Goal: Task Accomplishment & Management: Use online tool/utility

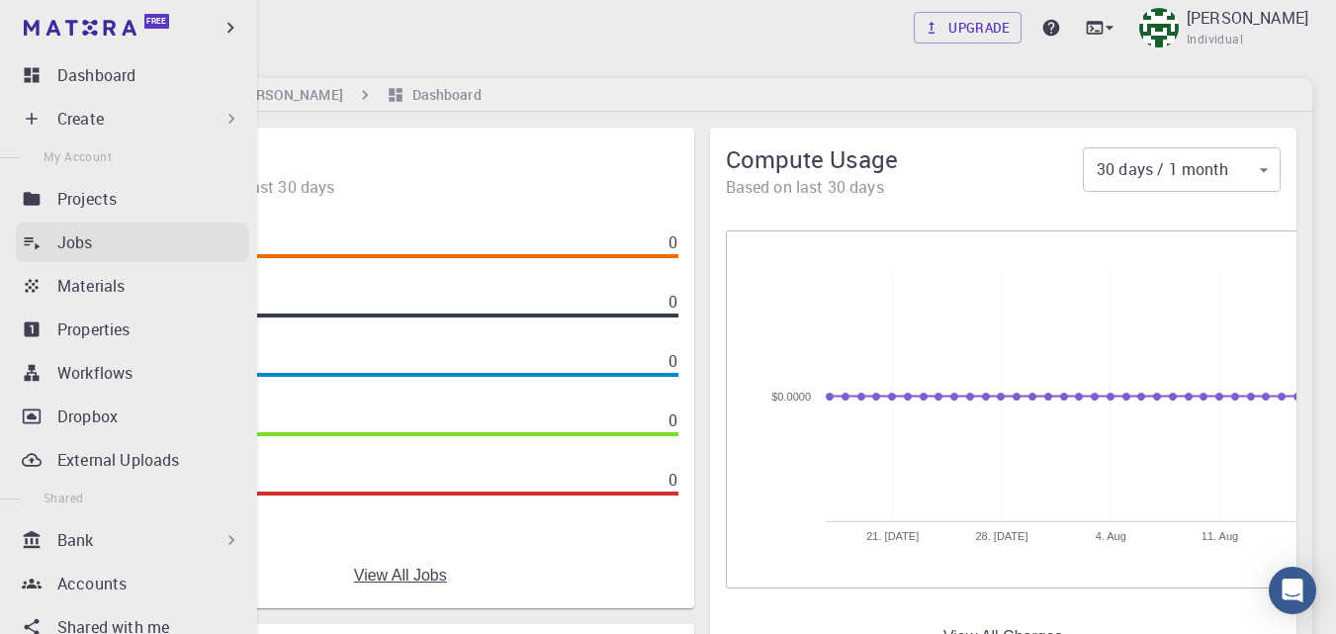
click at [58, 237] on p "Jobs" at bounding box center [75, 242] width 36 height 24
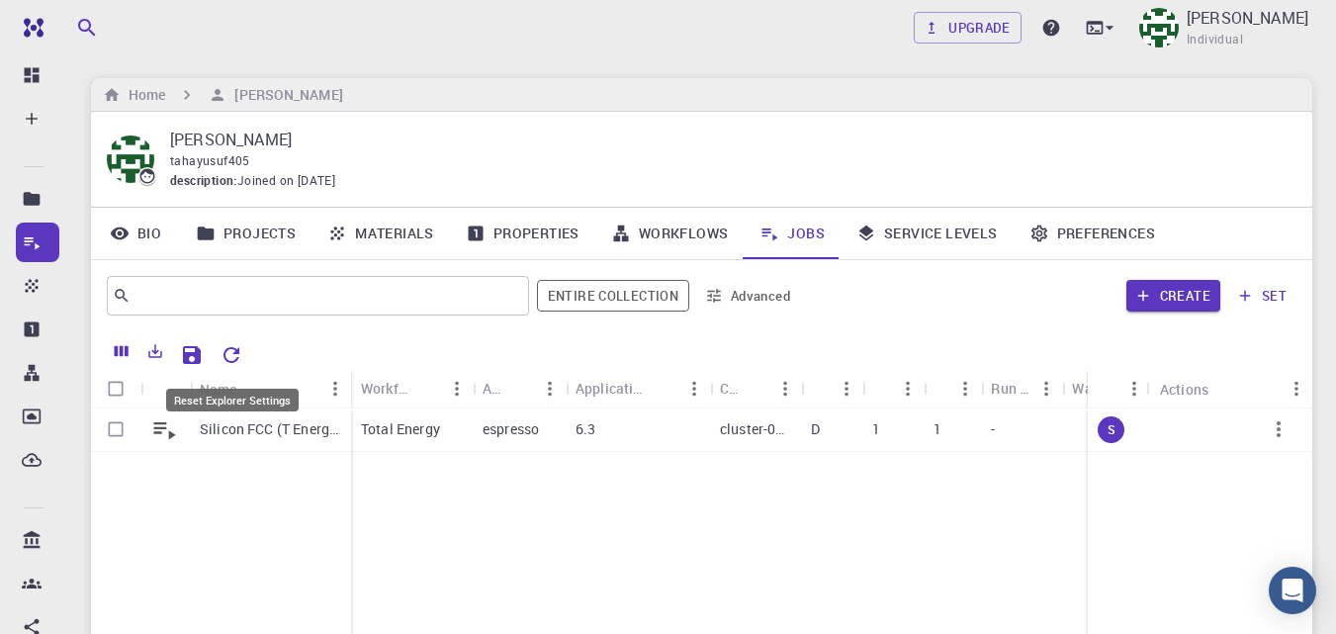
click at [232, 348] on icon "Reset Explorer Settings" at bounding box center [231, 355] width 16 height 16
click at [1286, 430] on icon "button" at bounding box center [1278, 429] width 24 height 24
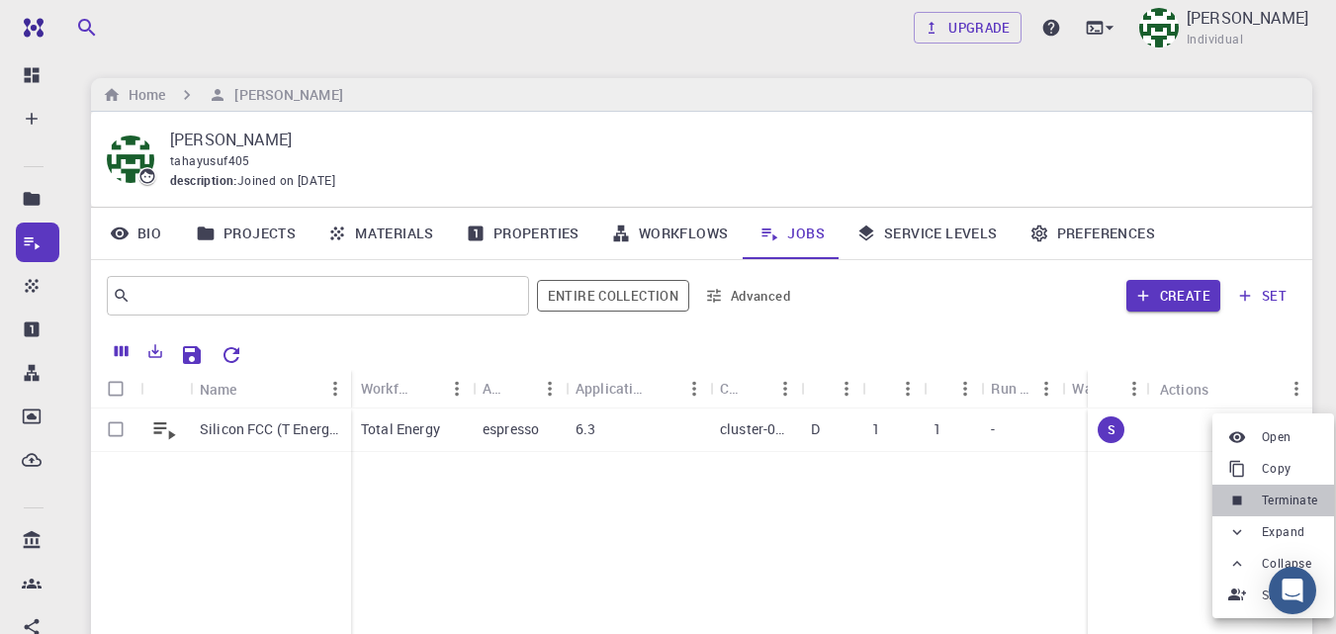
click at [1291, 501] on span "Terminate" at bounding box center [1289, 500] width 56 height 20
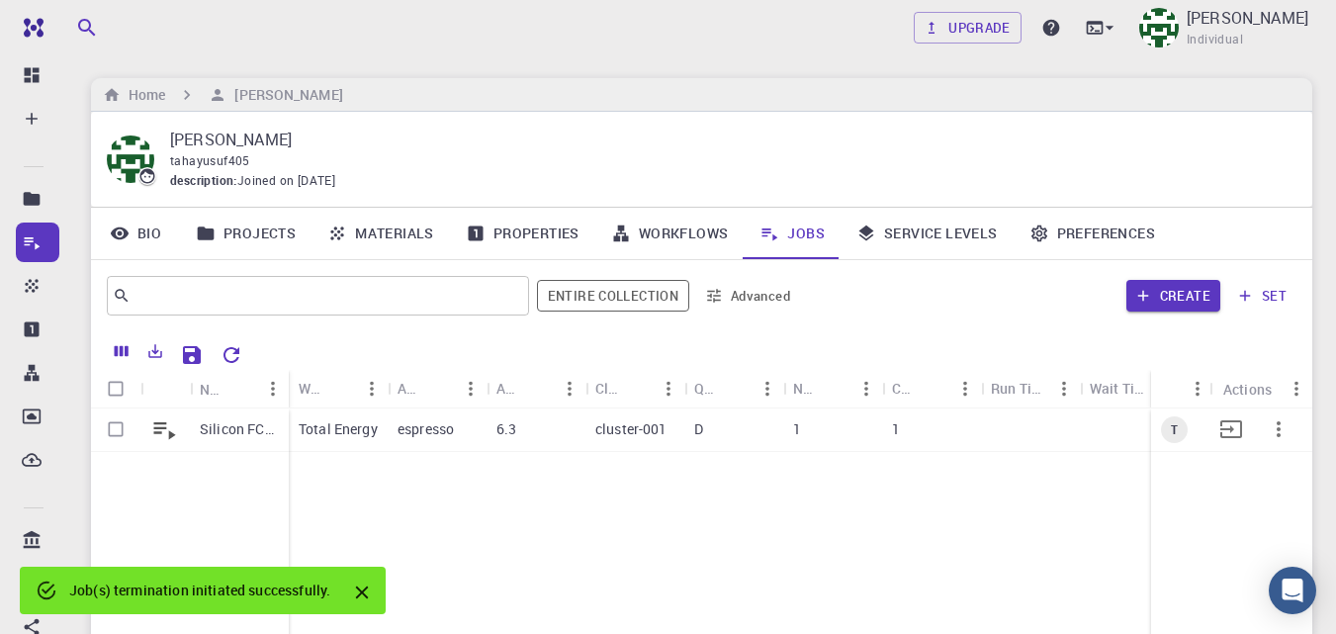
click at [115, 430] on input "Select row" at bounding box center [116, 429] width 38 height 38
checkbox input "true"
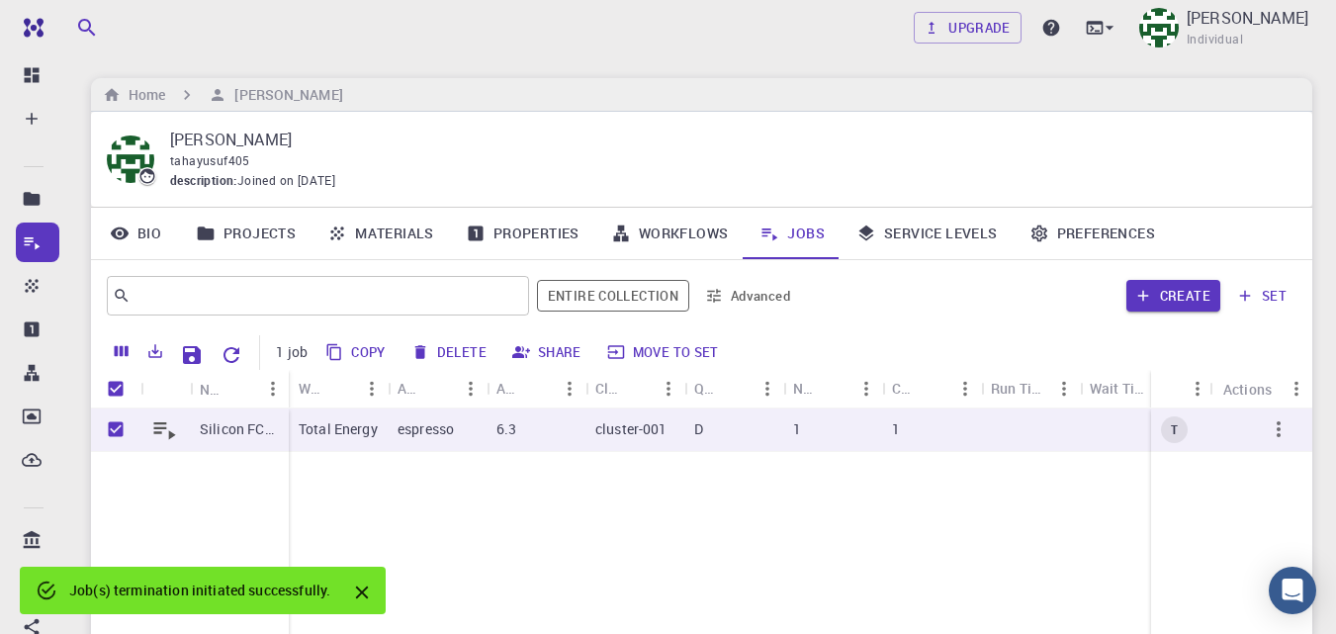
click at [444, 350] on button "Delete" at bounding box center [449, 352] width 89 height 32
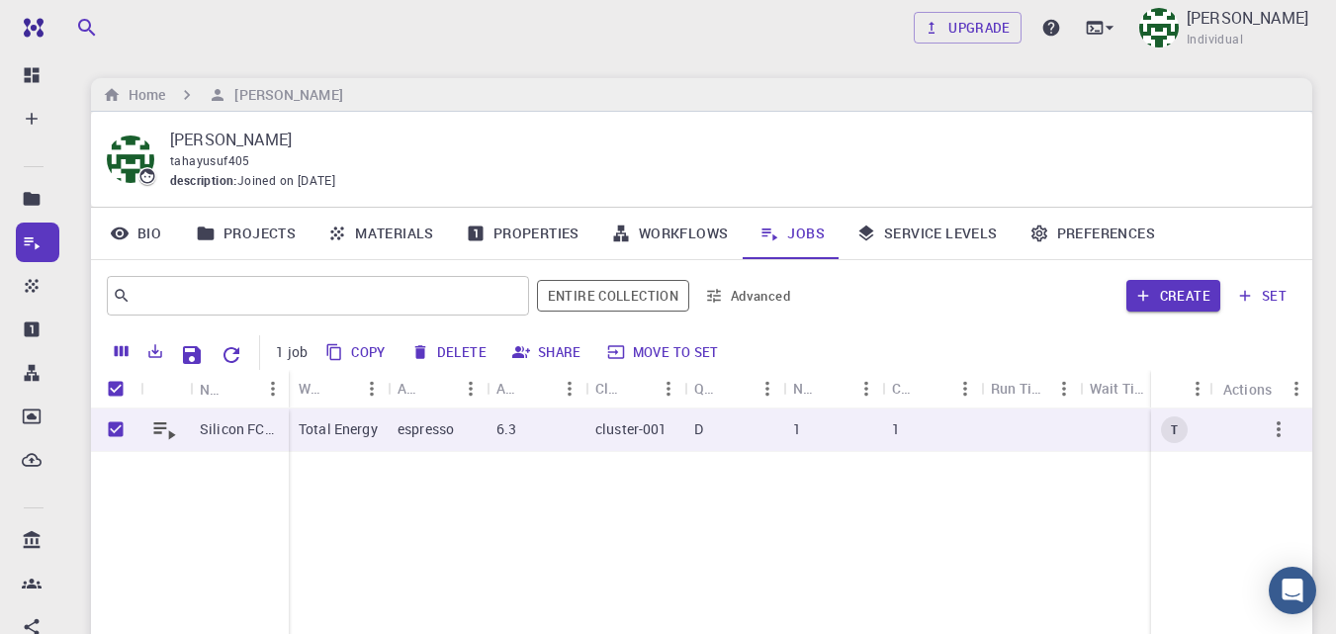
checkbox input "false"
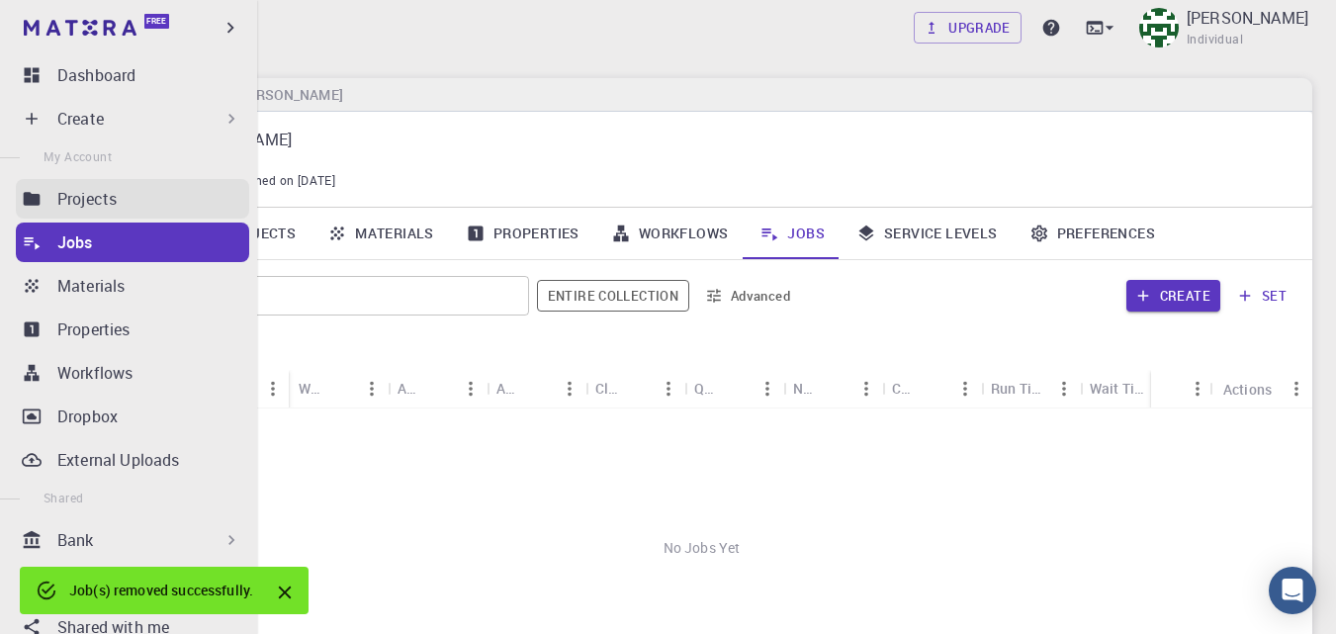
click at [91, 203] on p "Projects" at bounding box center [86, 199] width 59 height 24
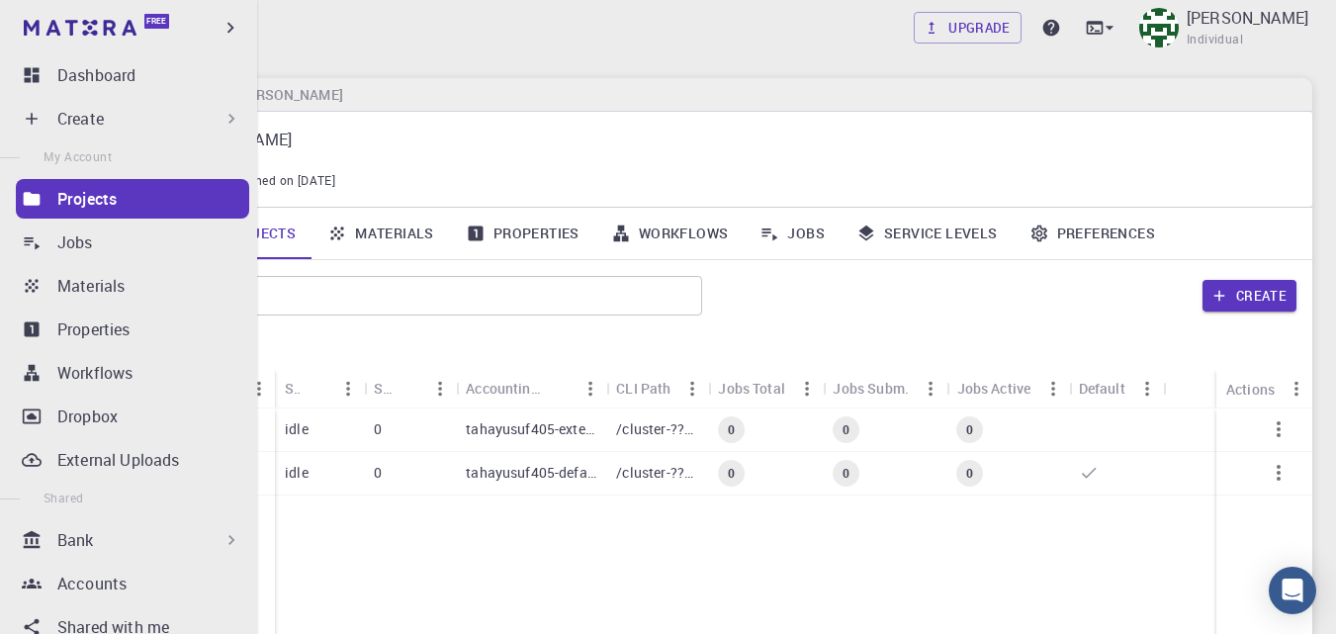
click at [129, 111] on div "Create" at bounding box center [149, 119] width 184 height 24
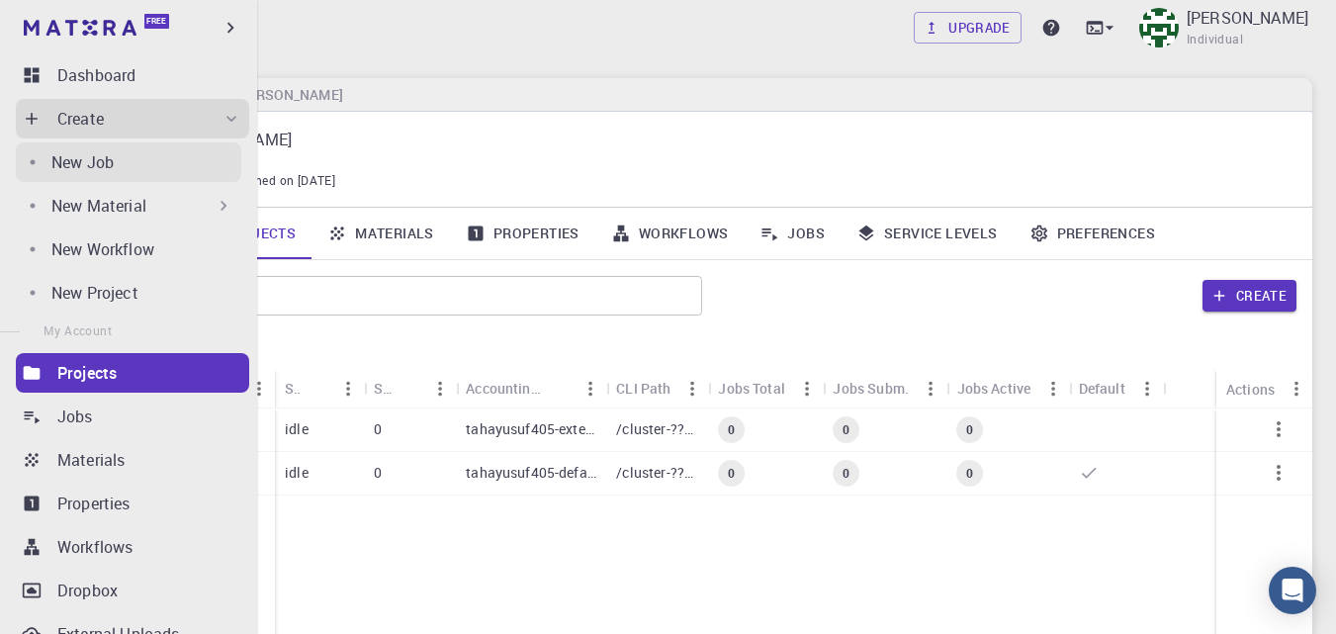
click at [103, 158] on p "New Job" at bounding box center [82, 162] width 62 height 24
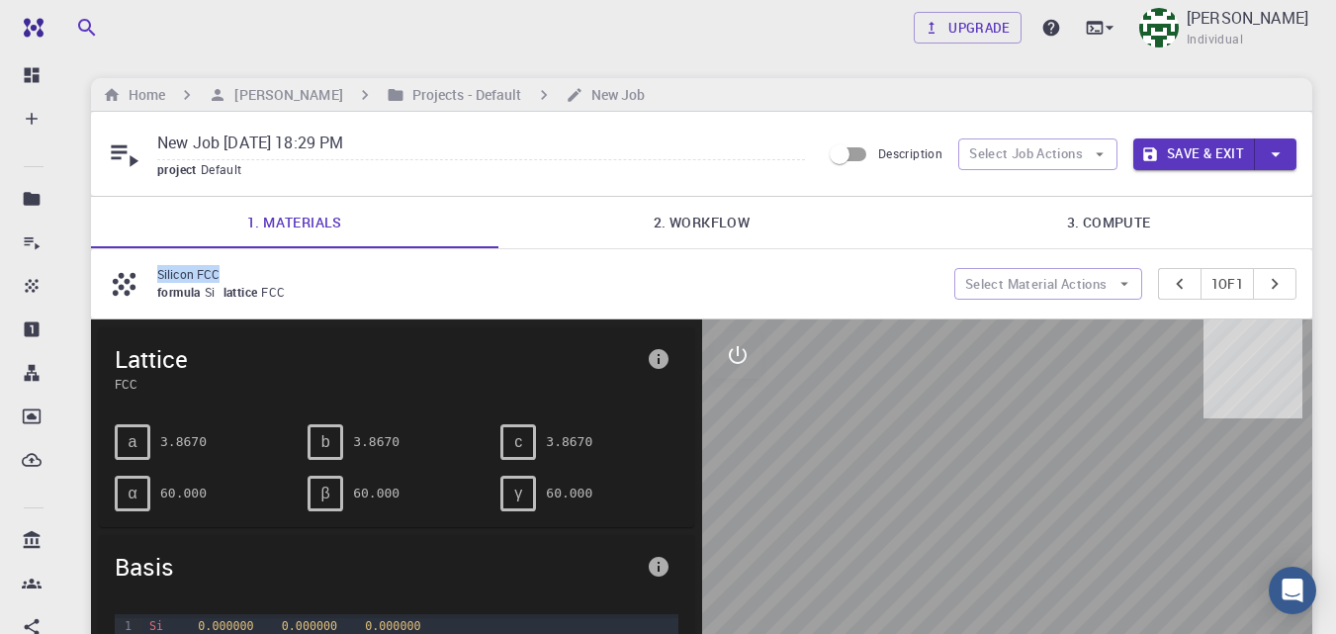
drag, startPoint x: 220, startPoint y: 276, endPoint x: 135, endPoint y: 272, distance: 85.1
click at [135, 272] on div "Silicon FCC formula Si lattice FCC" at bounding box center [530, 284] width 847 height 38
copy div "Silicon FCC"
drag, startPoint x: 343, startPoint y: 138, endPoint x: 140, endPoint y: 115, distance: 204.0
click at [140, 115] on div "New Job [DATE] 18:29 PM project Default Description Select Job Actions Save & E…" at bounding box center [701, 154] width 1221 height 84
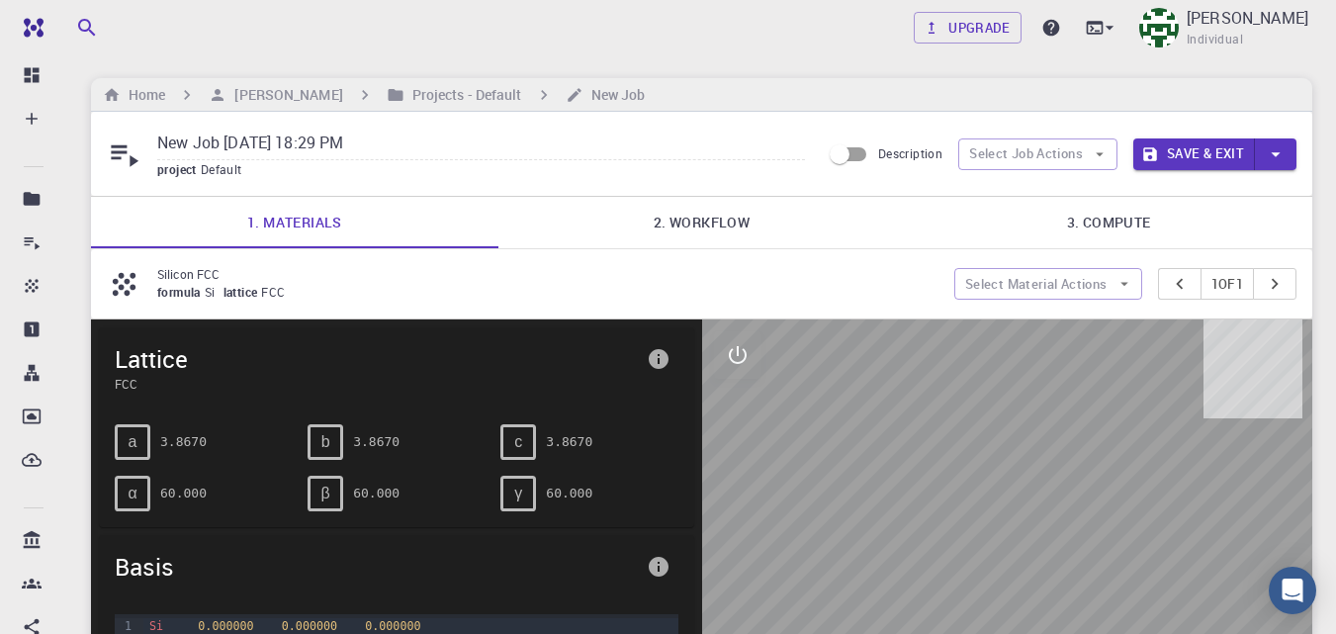
paste input "Silicon FCC"
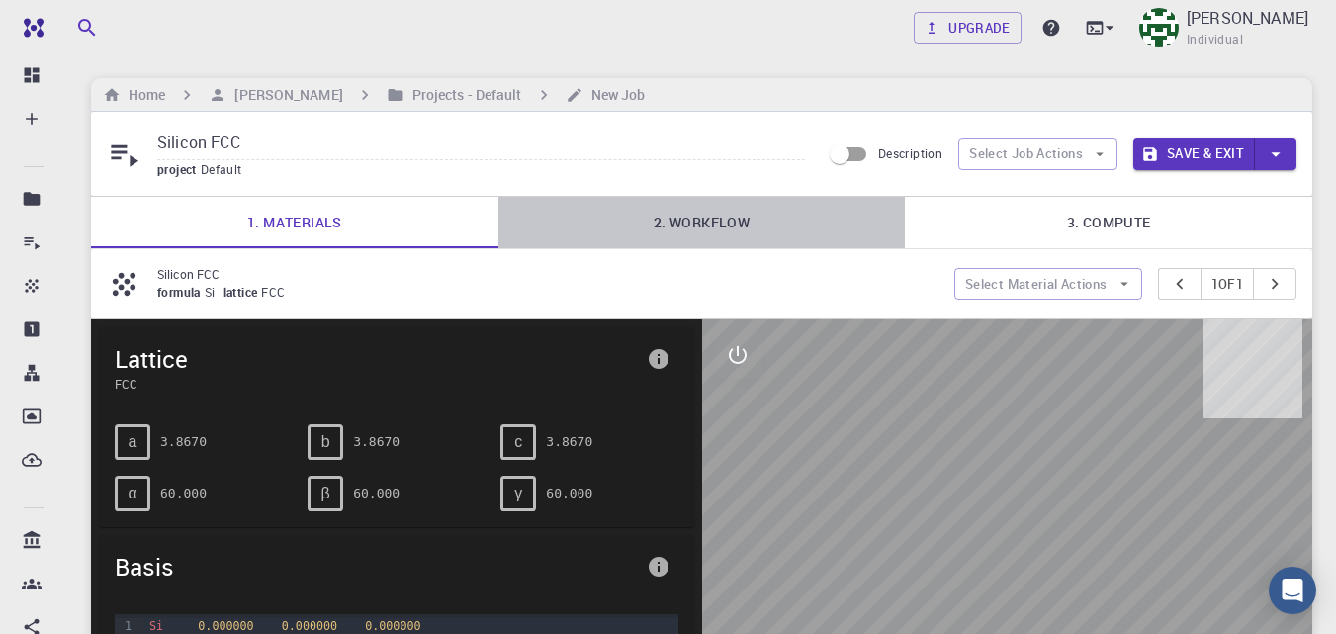
click at [678, 216] on link "2. Workflow" at bounding box center [701, 222] width 407 height 51
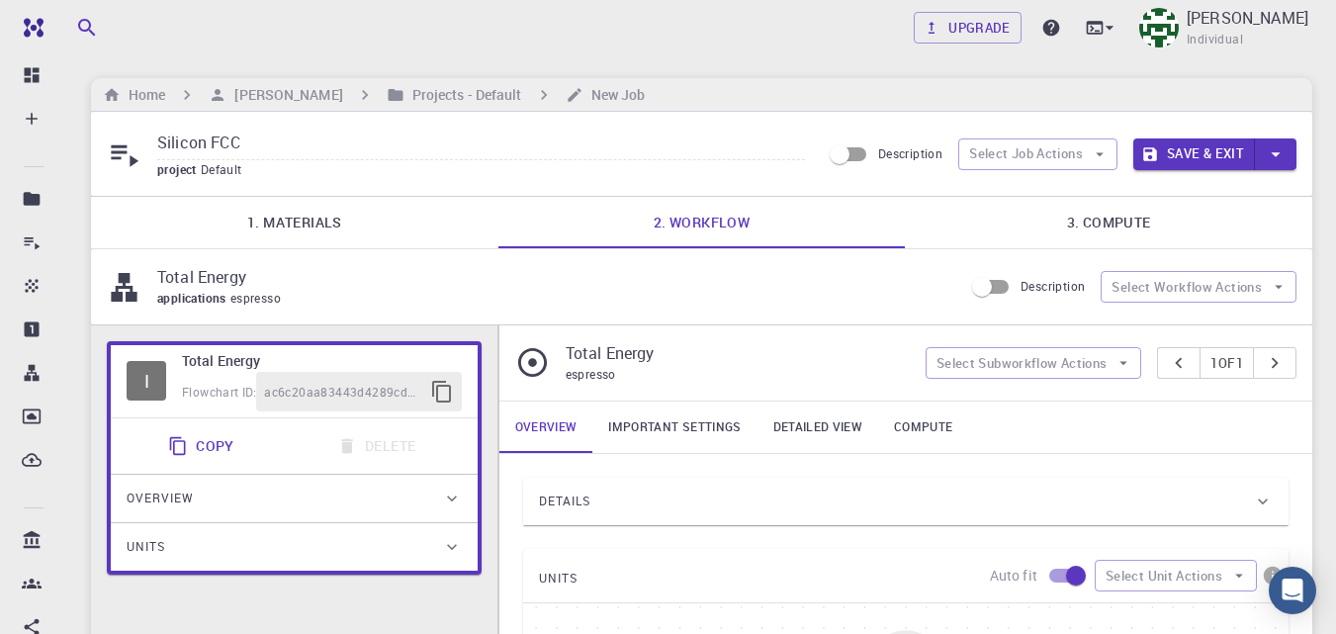
click at [308, 143] on input "Silicon FCC" at bounding box center [481, 144] width 648 height 33
click at [162, 134] on input "Silicon FCC" at bounding box center [481, 144] width 648 height 33
click at [268, 149] on input "Silicon FCC" at bounding box center [481, 144] width 648 height 33
type input "Silicon FCC (T EN)"
click at [1077, 230] on link "3. Compute" at bounding box center [1108, 222] width 407 height 51
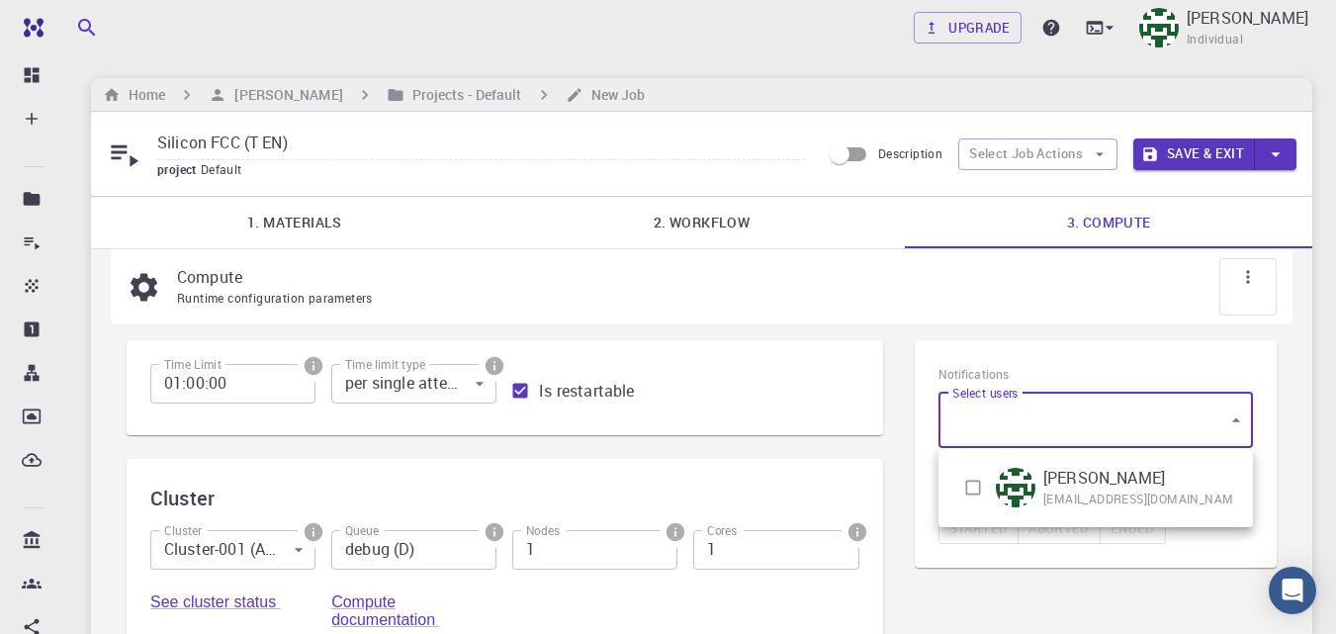
click at [1183, 416] on body "Free Dashboard Create New Job New Material Create Material Upload File Import f…" at bounding box center [668, 548] width 1336 height 1097
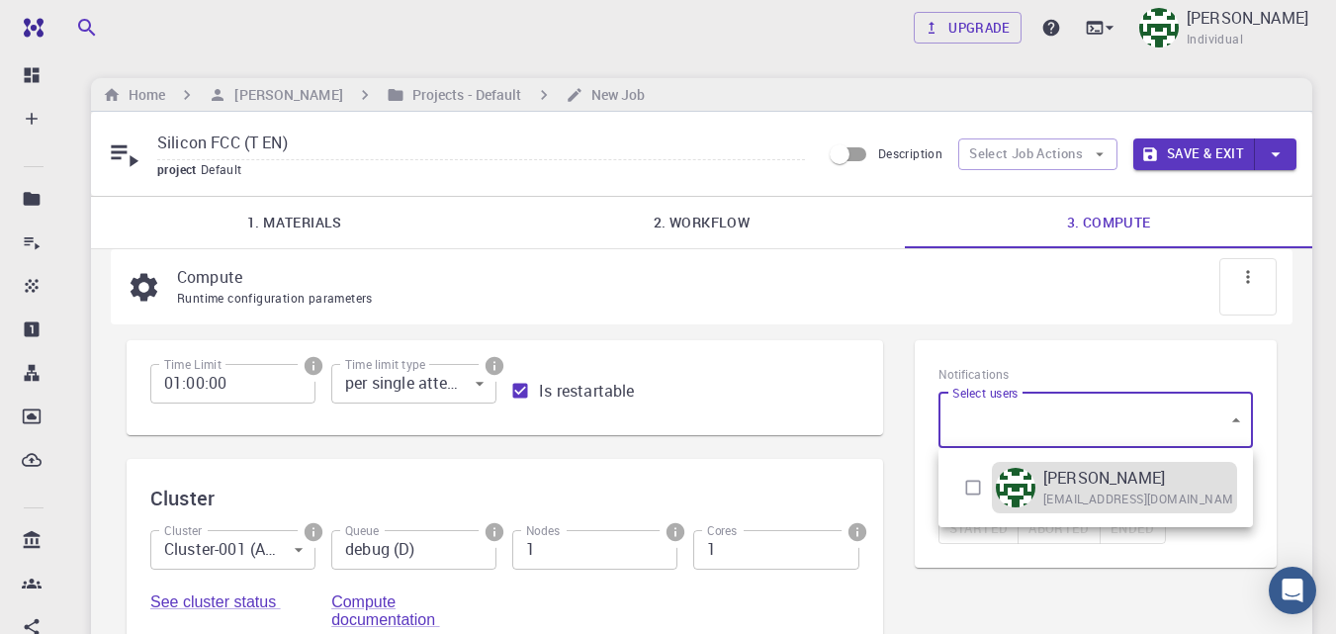
drag, startPoint x: 1078, startPoint y: 494, endPoint x: 1061, endPoint y: 491, distance: 17.1
click at [1079, 495] on span "[EMAIL_ADDRESS][DOMAIN_NAME]" at bounding box center [1143, 499] width 201 height 20
type input "[object Object]"
checkbox input "true"
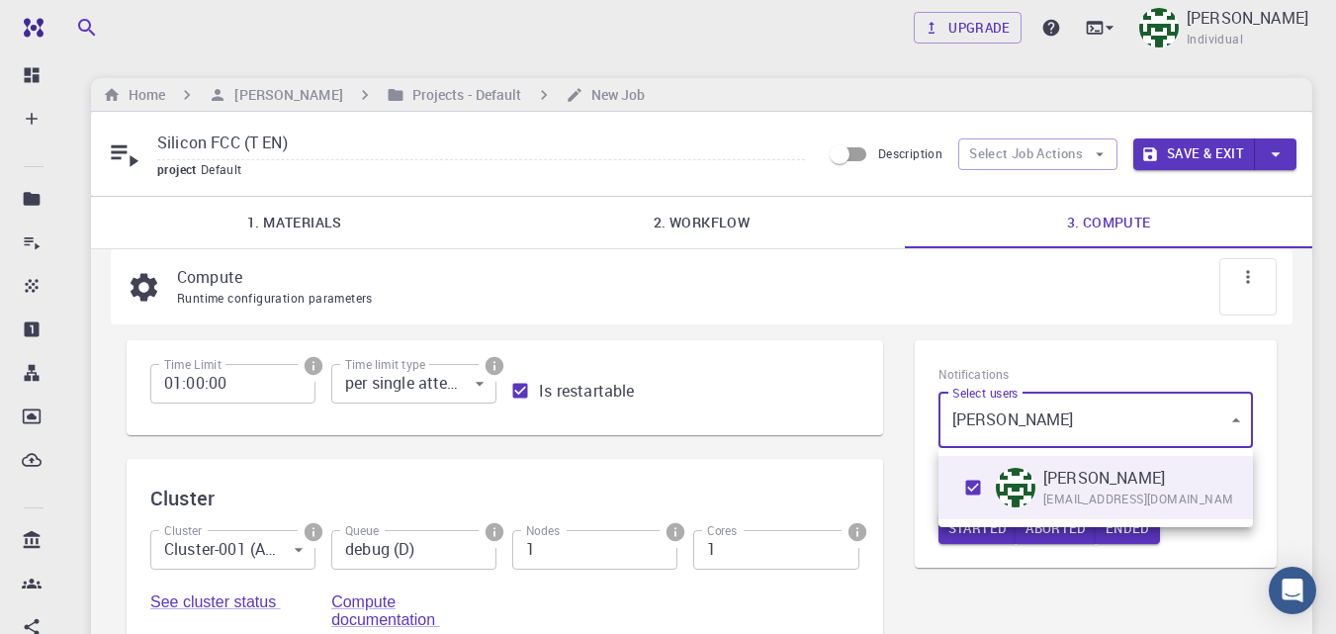
click at [1193, 587] on div at bounding box center [668, 317] width 1336 height 634
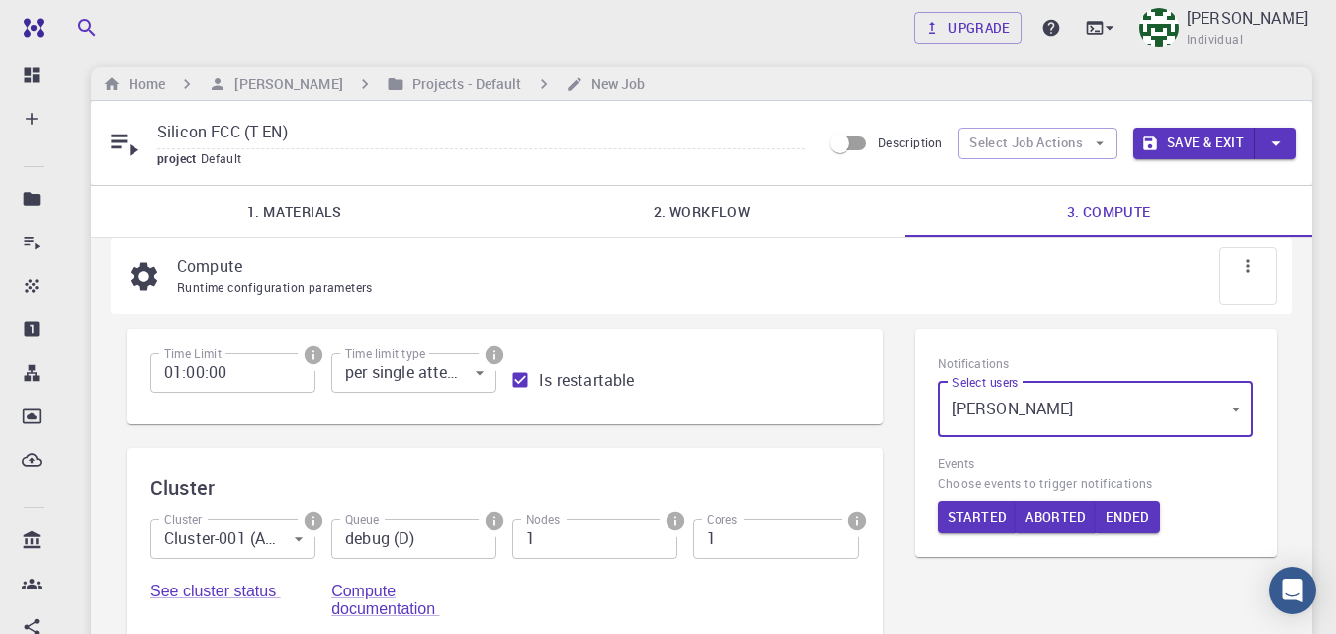
scroll to position [9, 0]
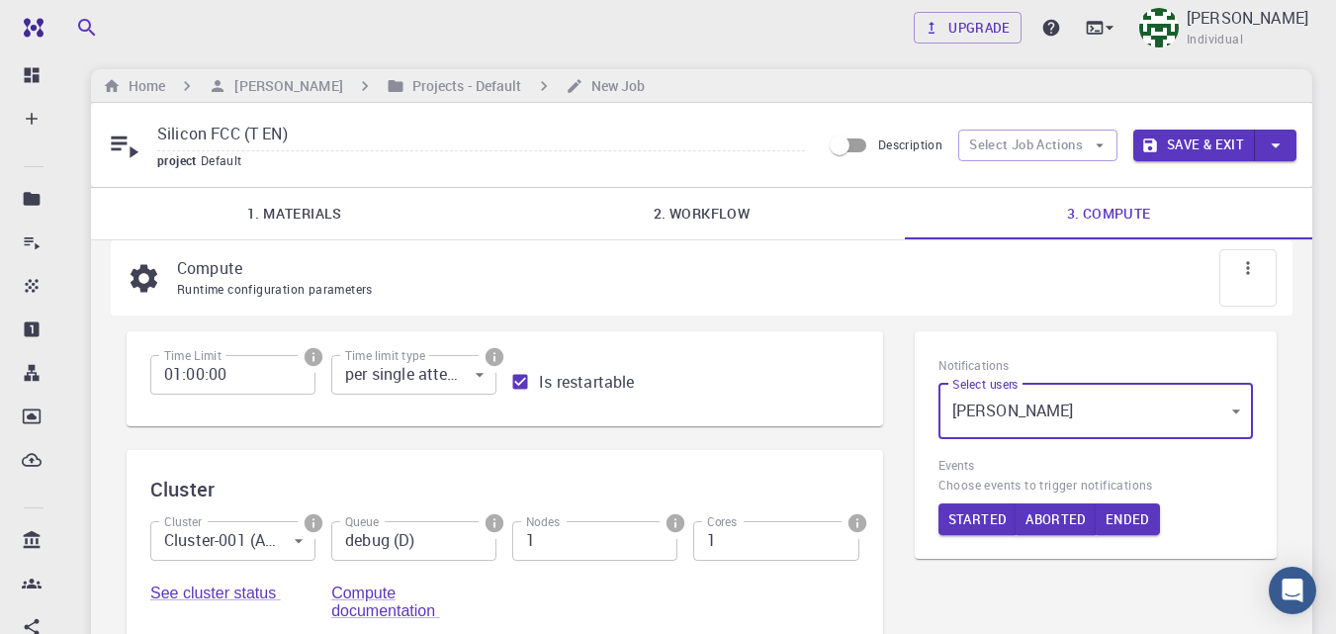
click at [1210, 144] on button "Save & Exit" at bounding box center [1194, 146] width 122 height 32
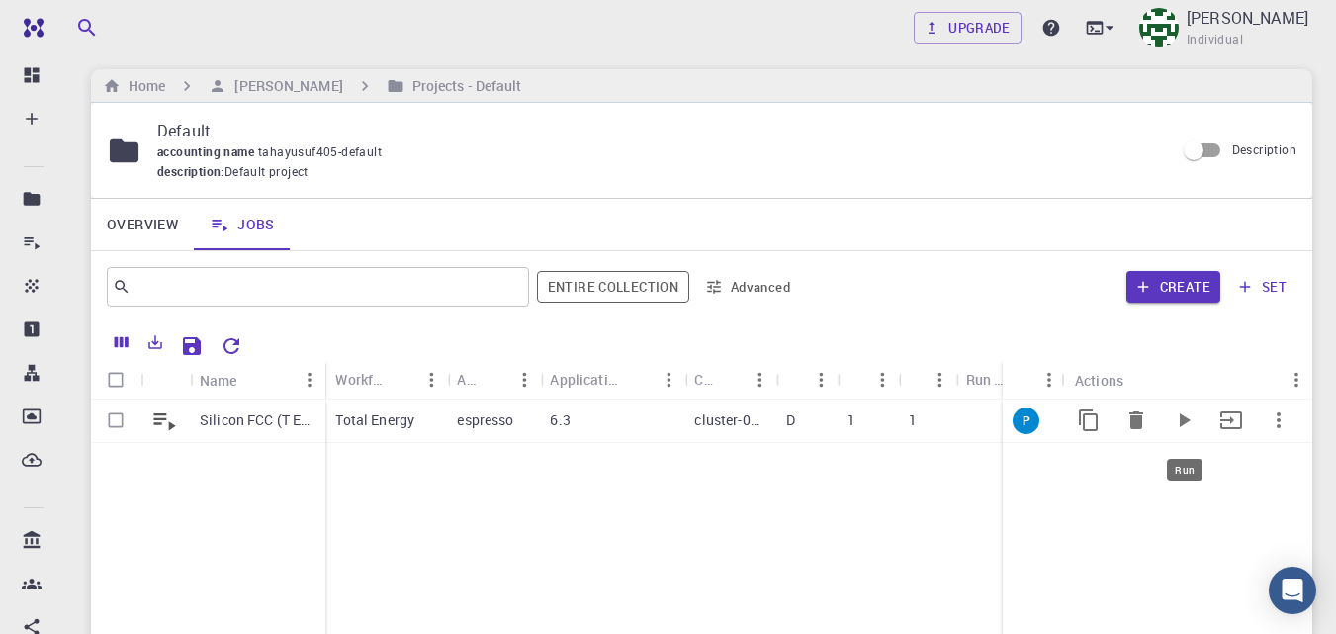
click at [1184, 410] on icon "Run" at bounding box center [1183, 420] width 24 height 24
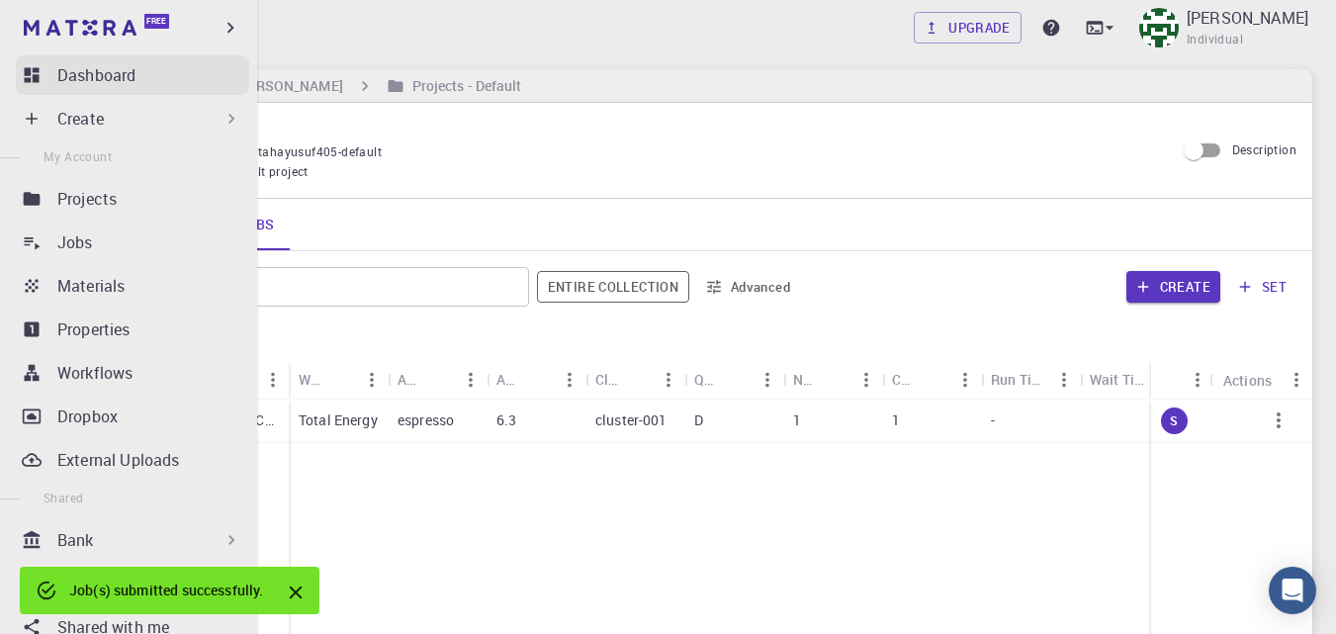
click at [67, 77] on p "Dashboard" at bounding box center [96, 75] width 78 height 24
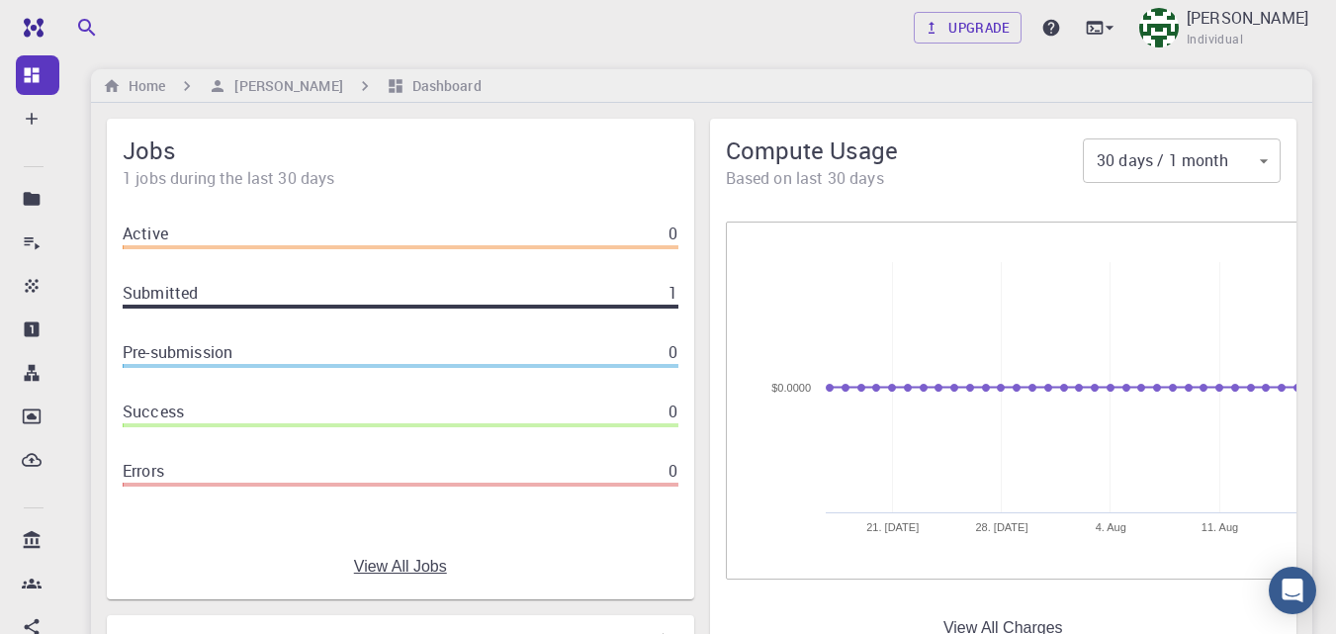
click at [533, 79] on div "Home [PERSON_NAME] Dashboard" at bounding box center [701, 86] width 1221 height 34
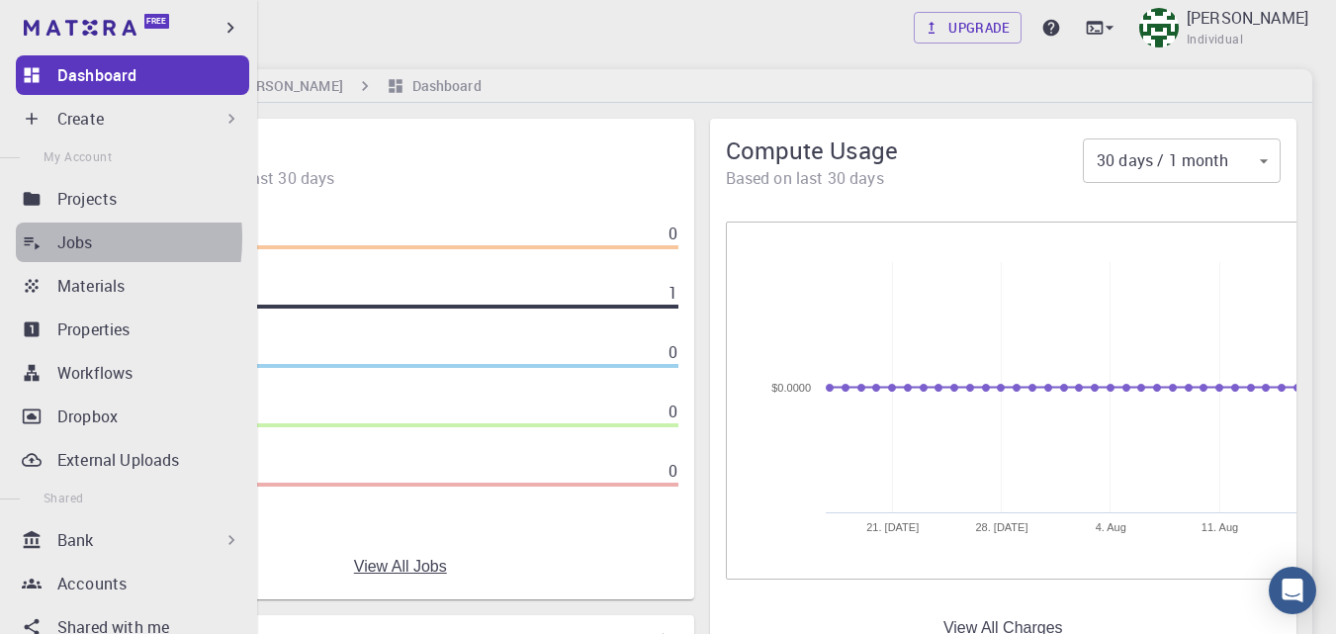
drag, startPoint x: 48, startPoint y: 238, endPoint x: 551, endPoint y: 102, distance: 520.4
click at [48, 239] on link "Jobs" at bounding box center [132, 242] width 233 height 40
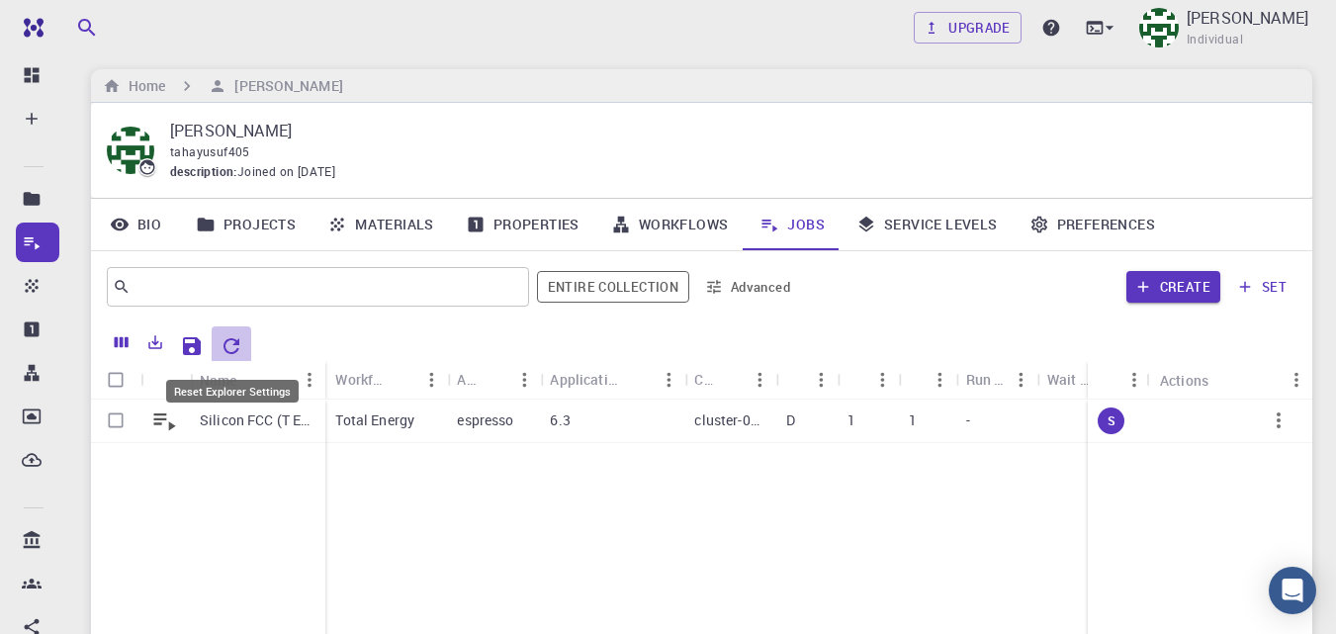
click at [232, 340] on icon "Reset Explorer Settings" at bounding box center [231, 346] width 16 height 16
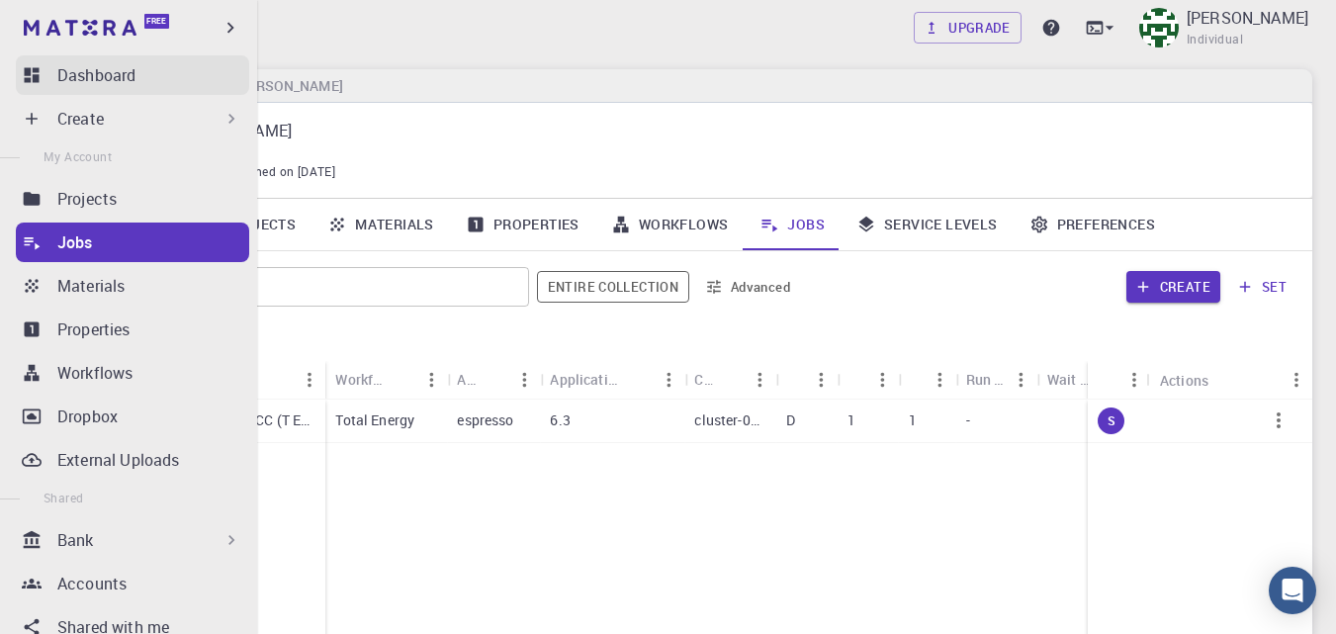
click at [54, 81] on link "Dashboard" at bounding box center [132, 75] width 233 height 40
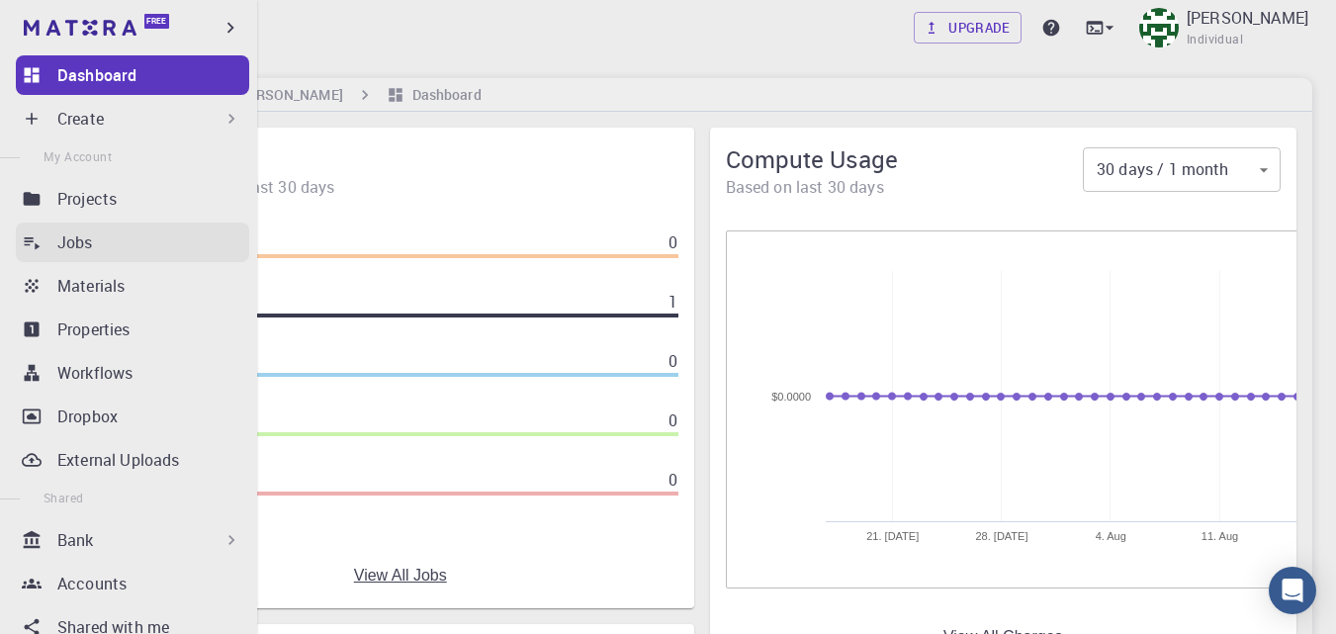
click at [95, 250] on div "Jobs" at bounding box center [153, 242] width 192 height 24
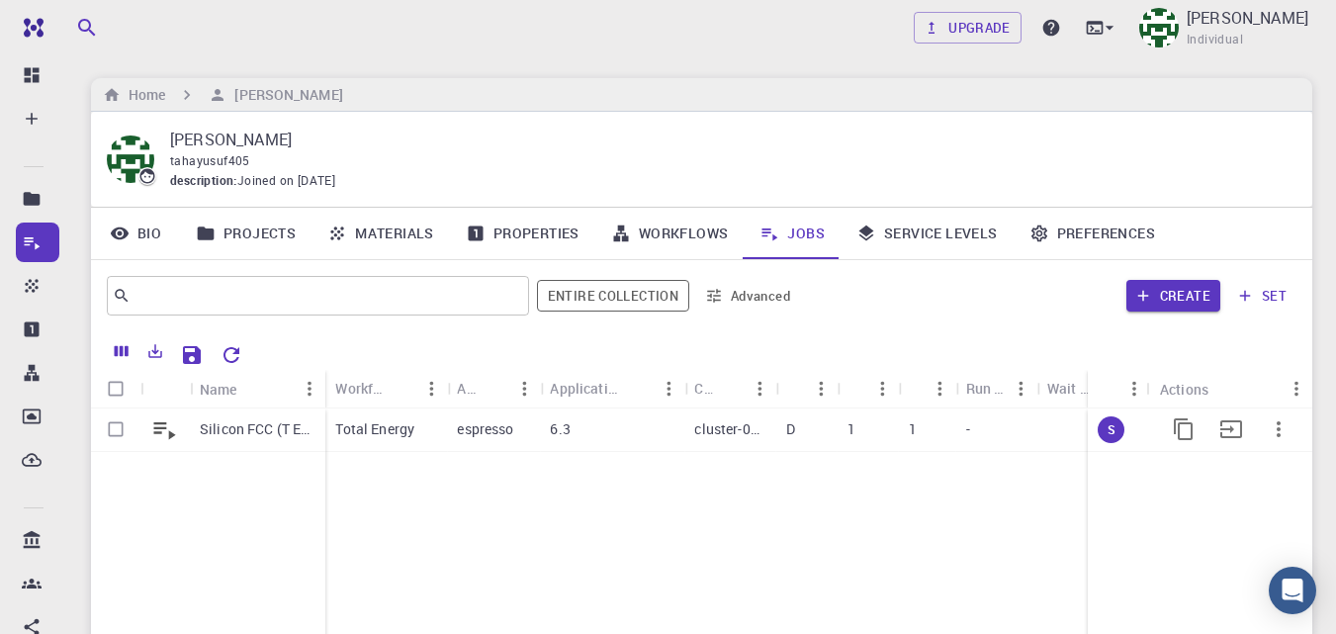
click at [1278, 437] on icon "button" at bounding box center [1278, 429] width 4 height 16
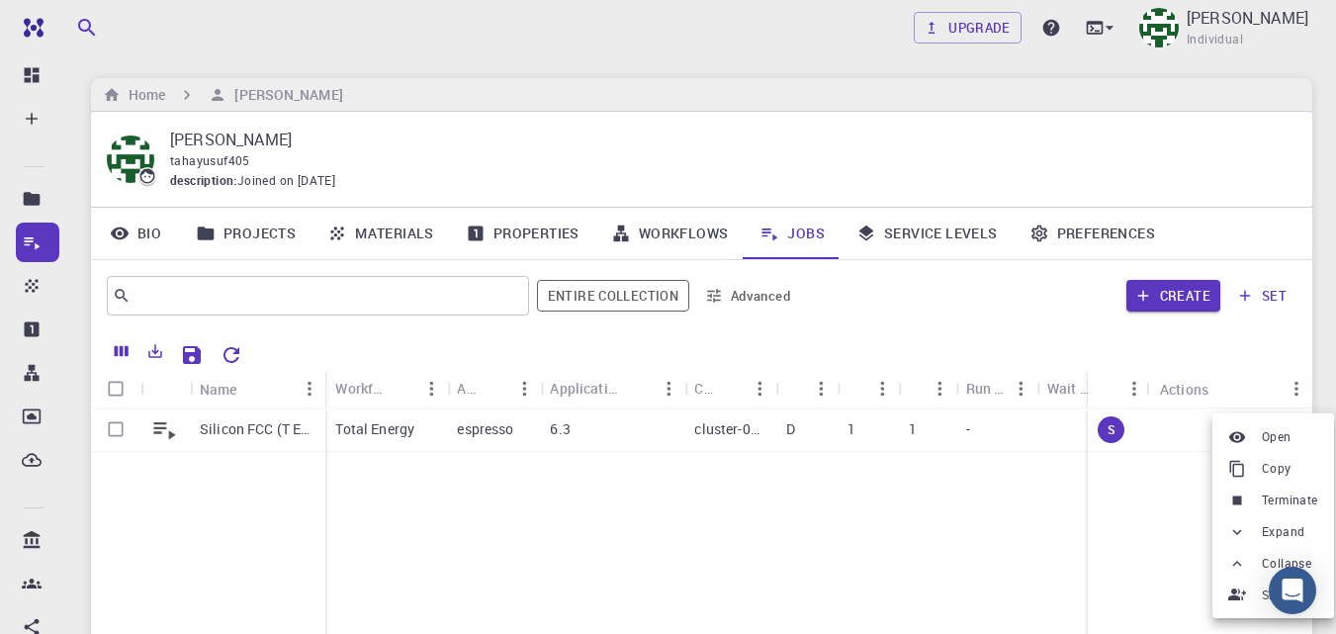
click at [976, 545] on div at bounding box center [668, 317] width 1336 height 634
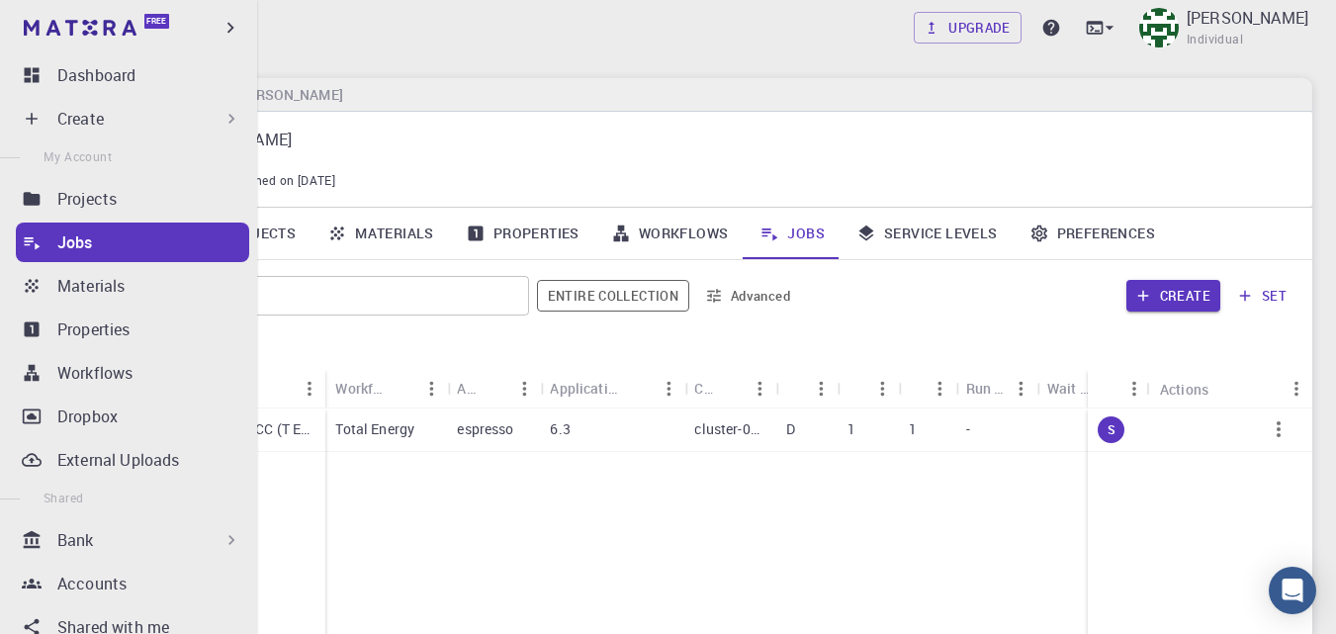
click at [42, 78] on link "Dashboard" at bounding box center [132, 75] width 233 height 40
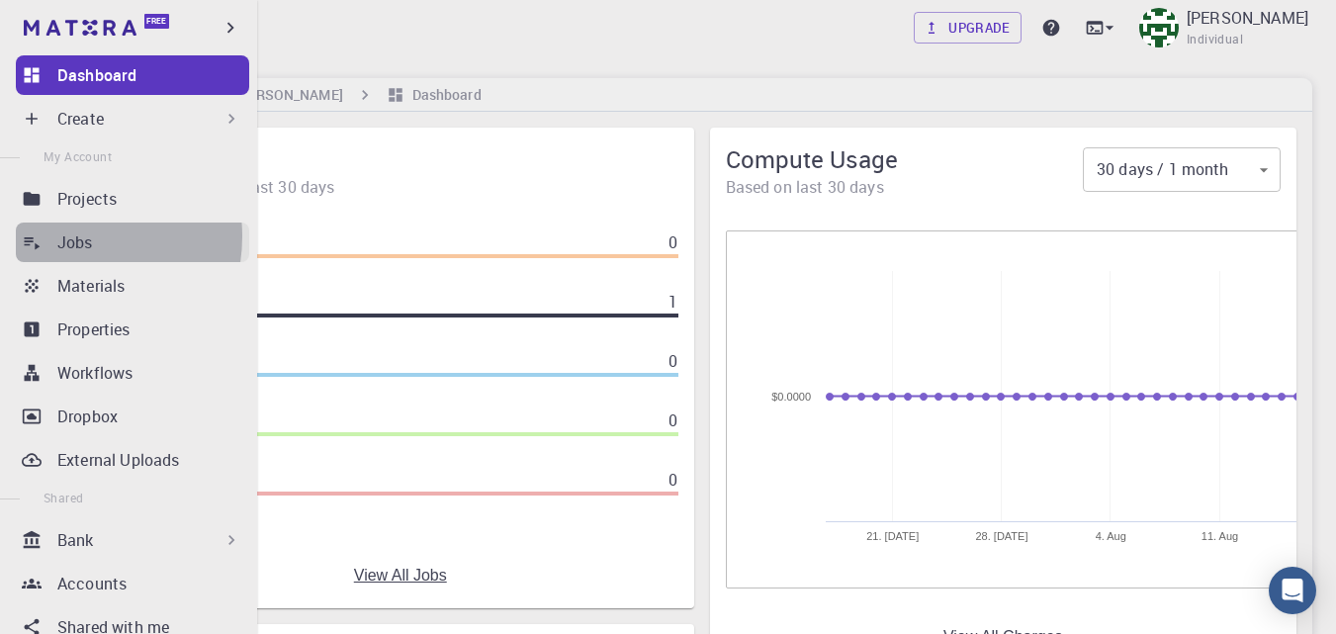
click at [66, 236] on p "Jobs" at bounding box center [75, 242] width 36 height 24
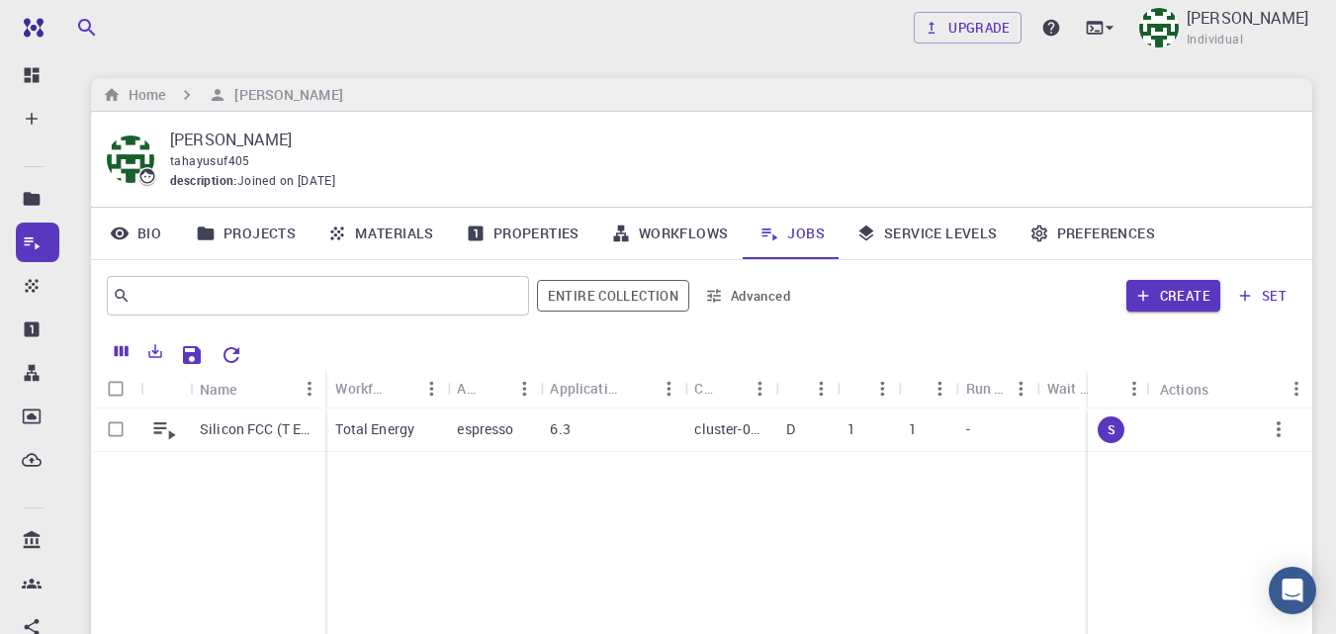
click at [288, 236] on link "Projects" at bounding box center [245, 233] width 131 height 51
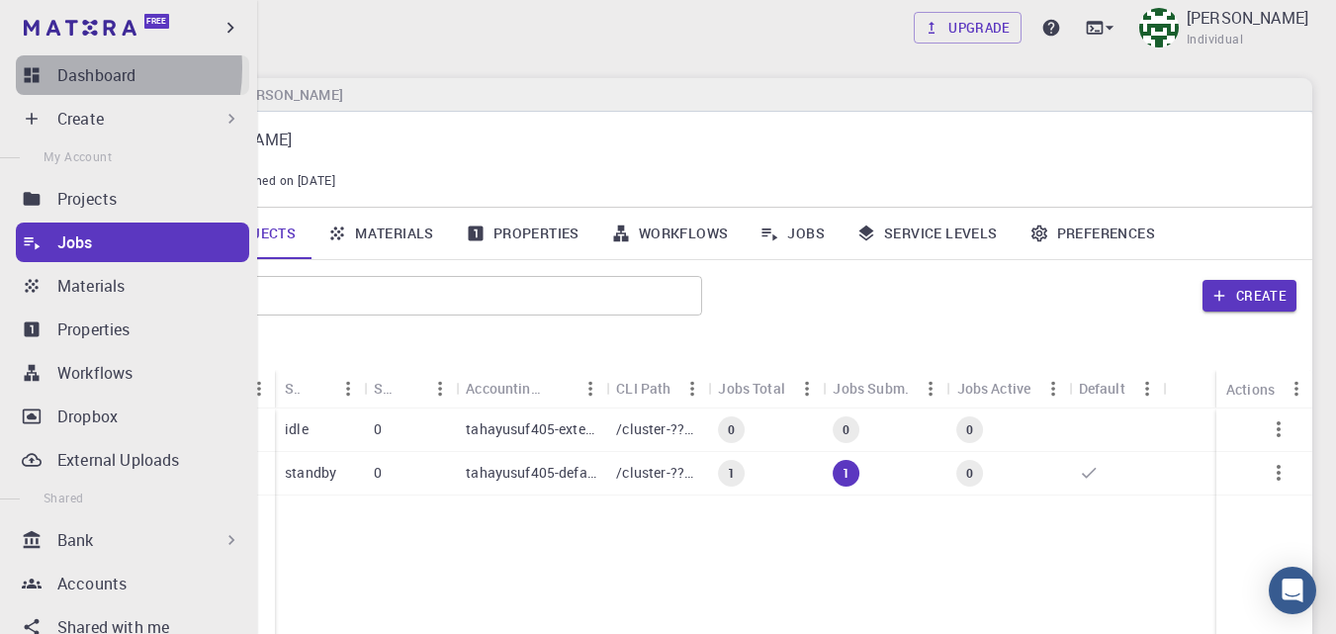
click at [62, 68] on p "Dashboard" at bounding box center [96, 75] width 78 height 24
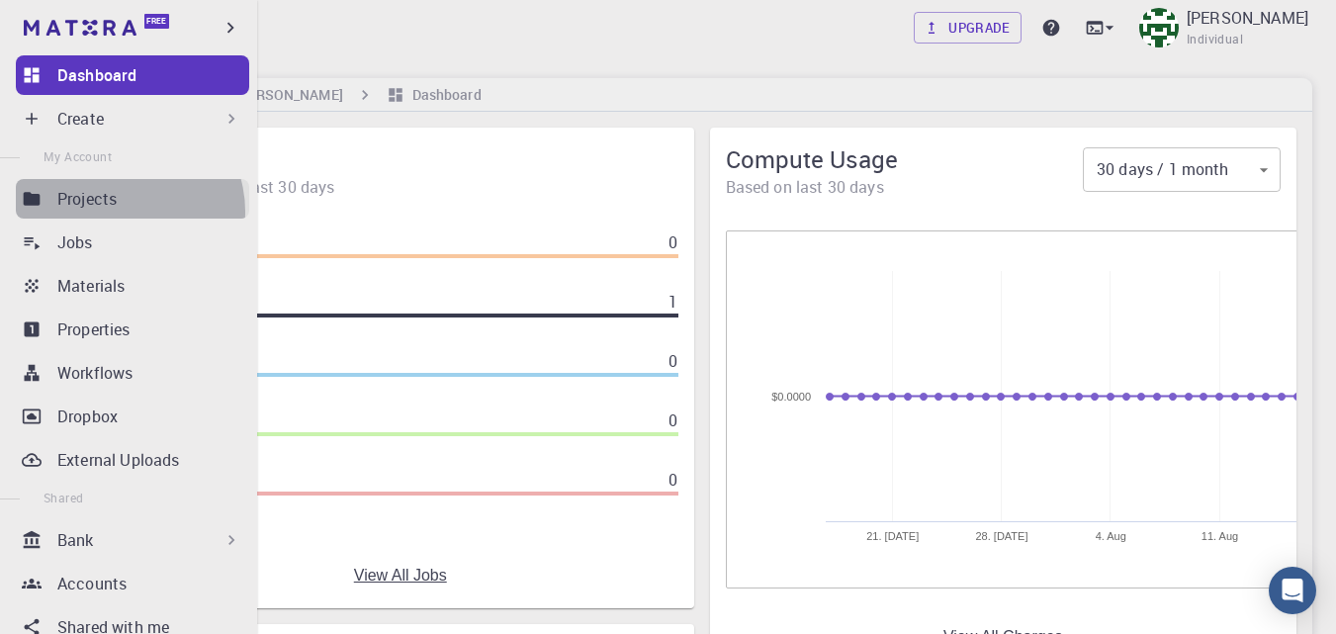
click at [122, 212] on link "Projects" at bounding box center [132, 199] width 233 height 40
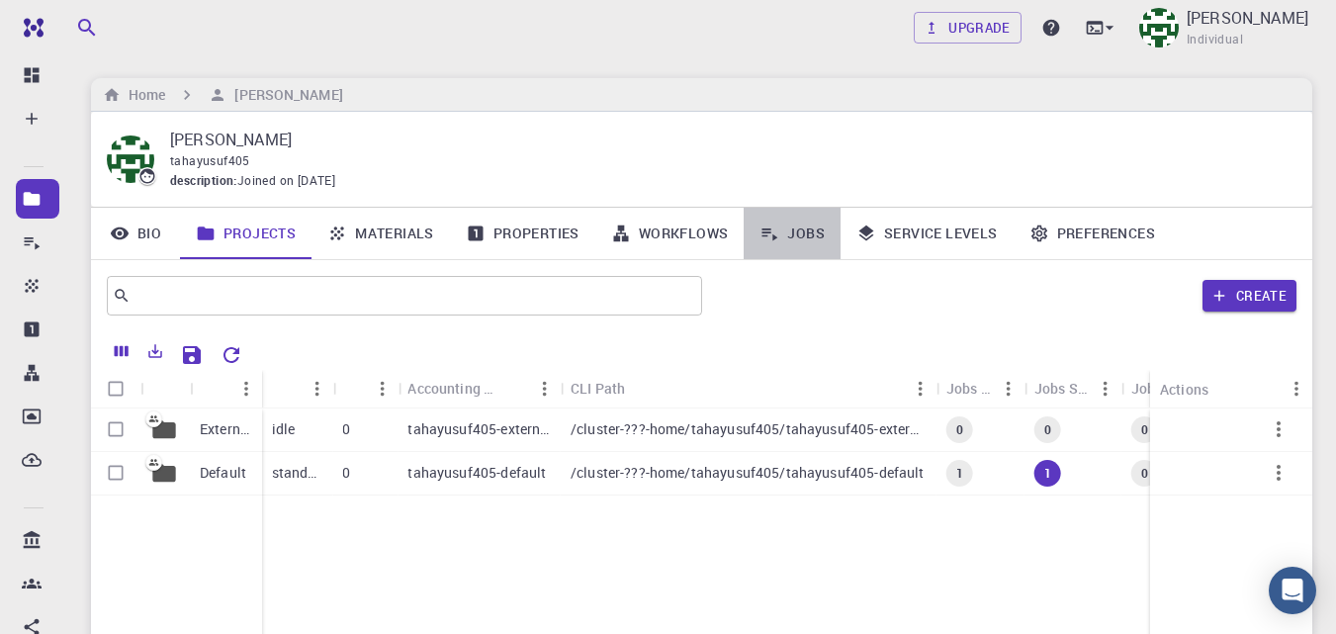
click at [820, 234] on link "Jobs" at bounding box center [791, 233] width 97 height 51
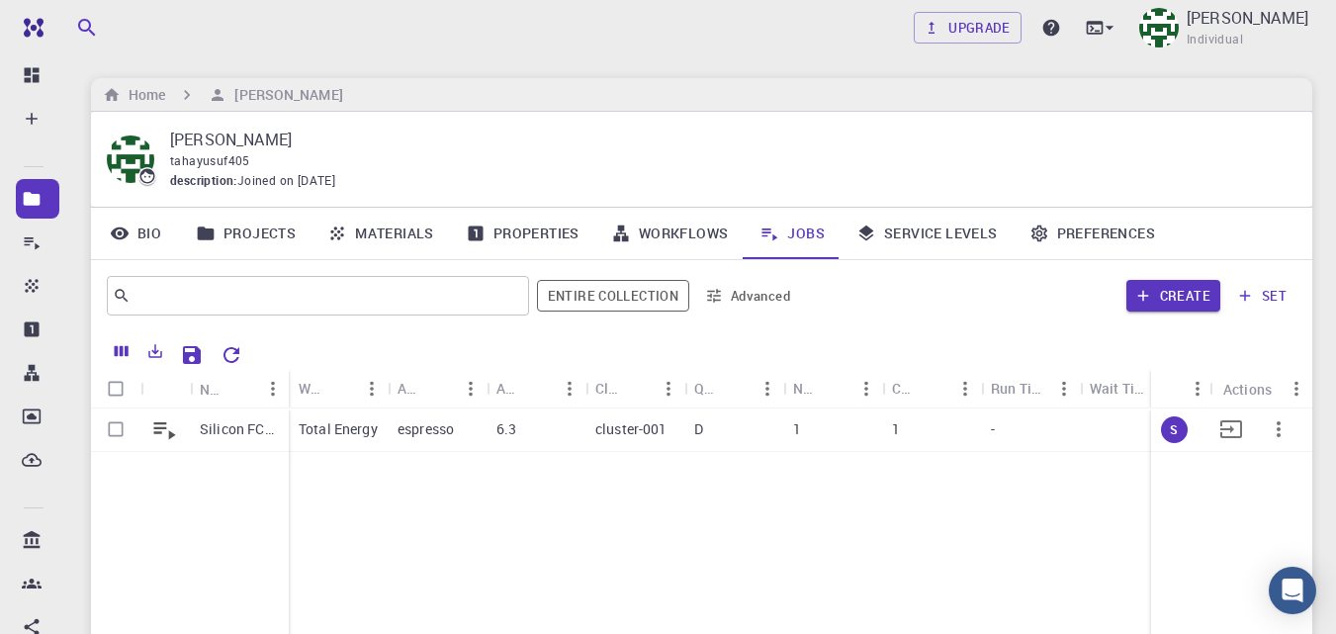
click at [1277, 417] on icon "button" at bounding box center [1278, 429] width 24 height 24
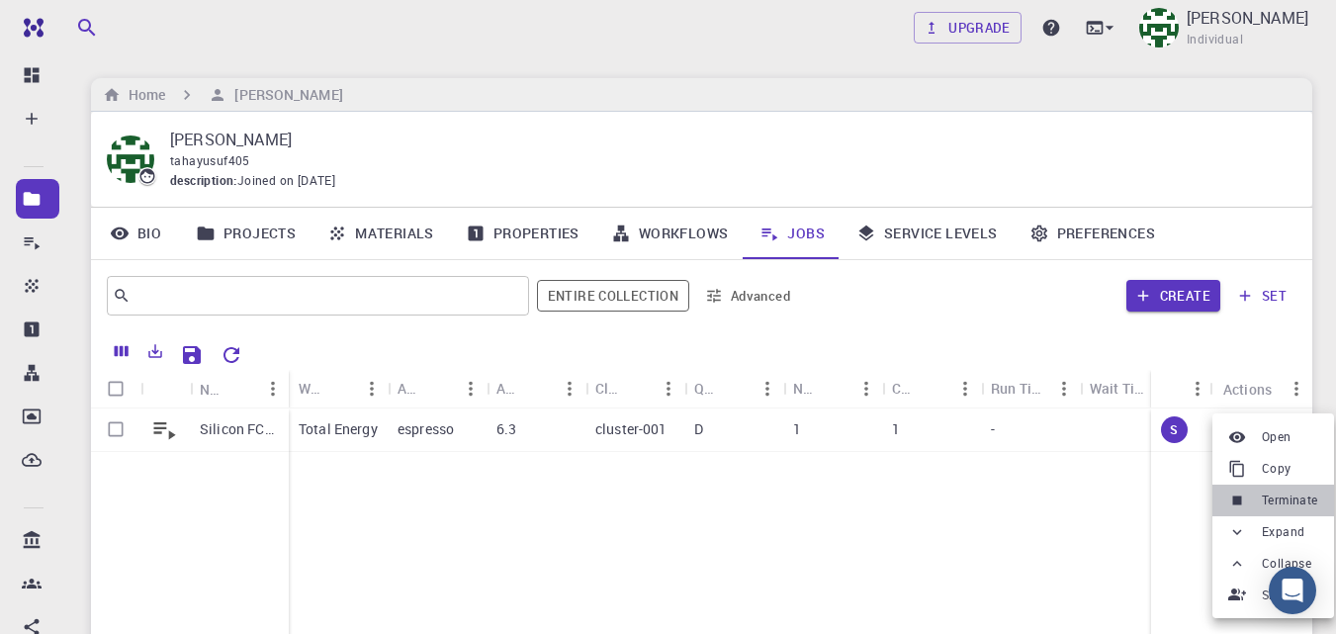
click at [1312, 507] on span "Terminate" at bounding box center [1289, 500] width 56 height 20
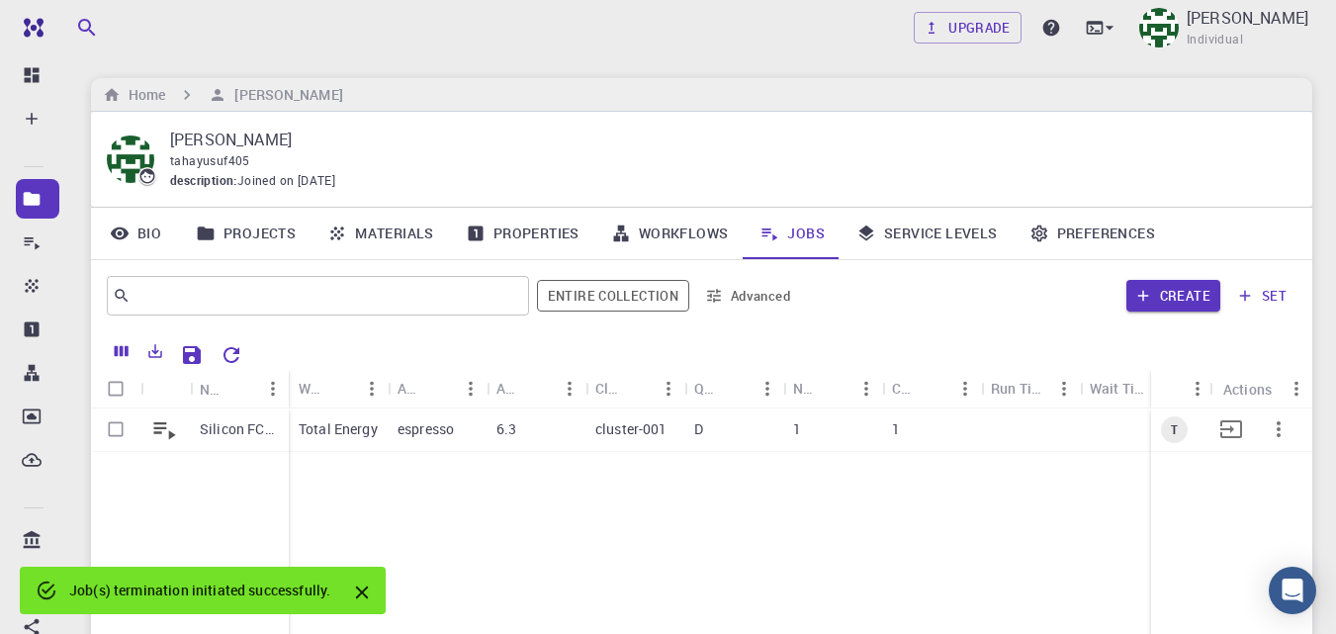
drag, startPoint x: 120, startPoint y: 428, endPoint x: 239, endPoint y: 431, distance: 119.7
click at [120, 429] on input "Select row" at bounding box center [116, 429] width 38 height 38
checkbox input "true"
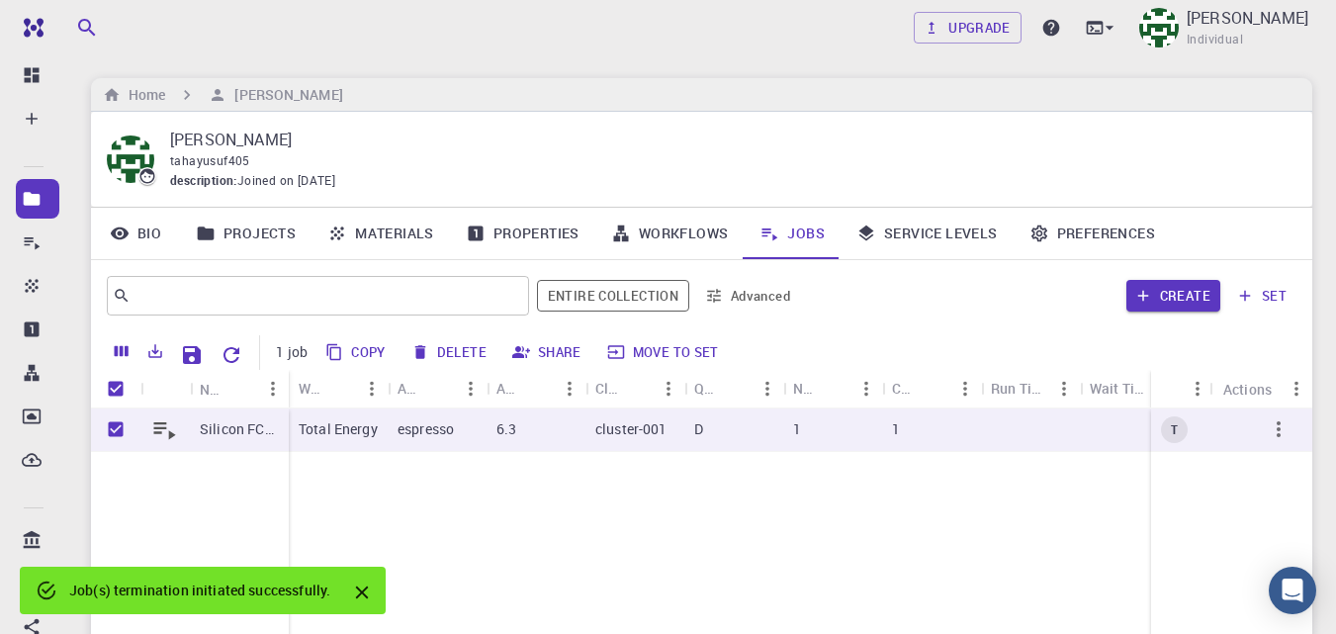
click at [451, 353] on button "Delete" at bounding box center [449, 352] width 89 height 32
checkbox input "false"
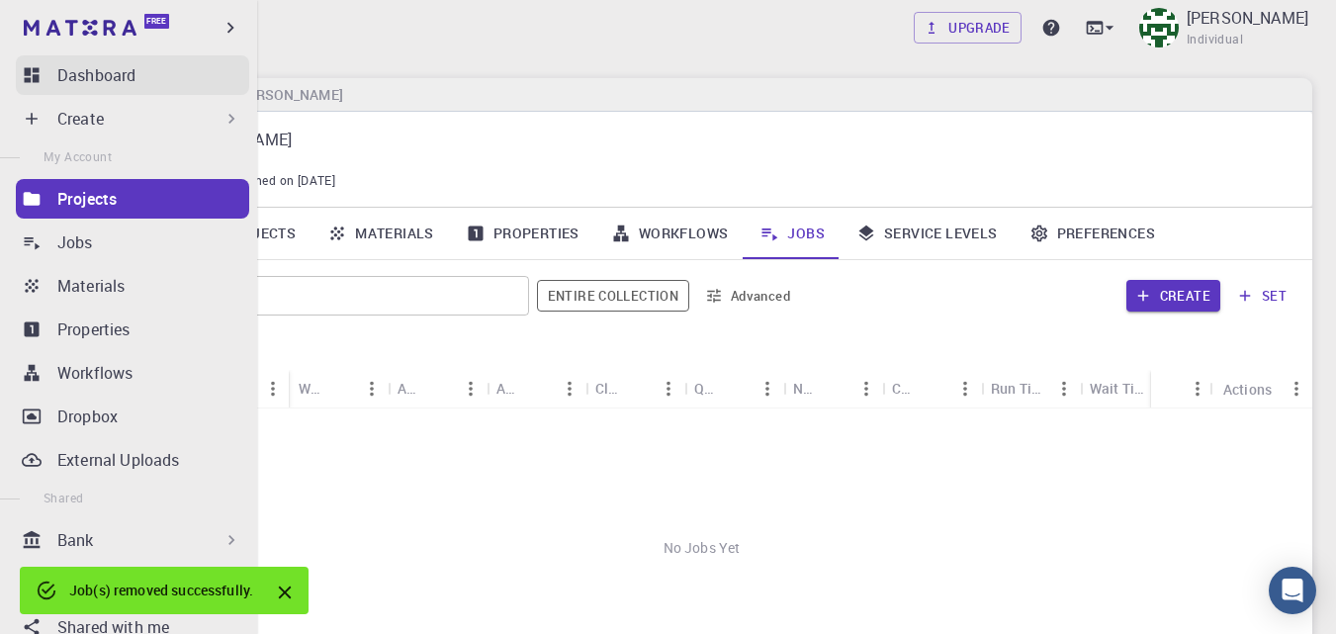
click at [42, 70] on link "Dashboard" at bounding box center [132, 75] width 233 height 40
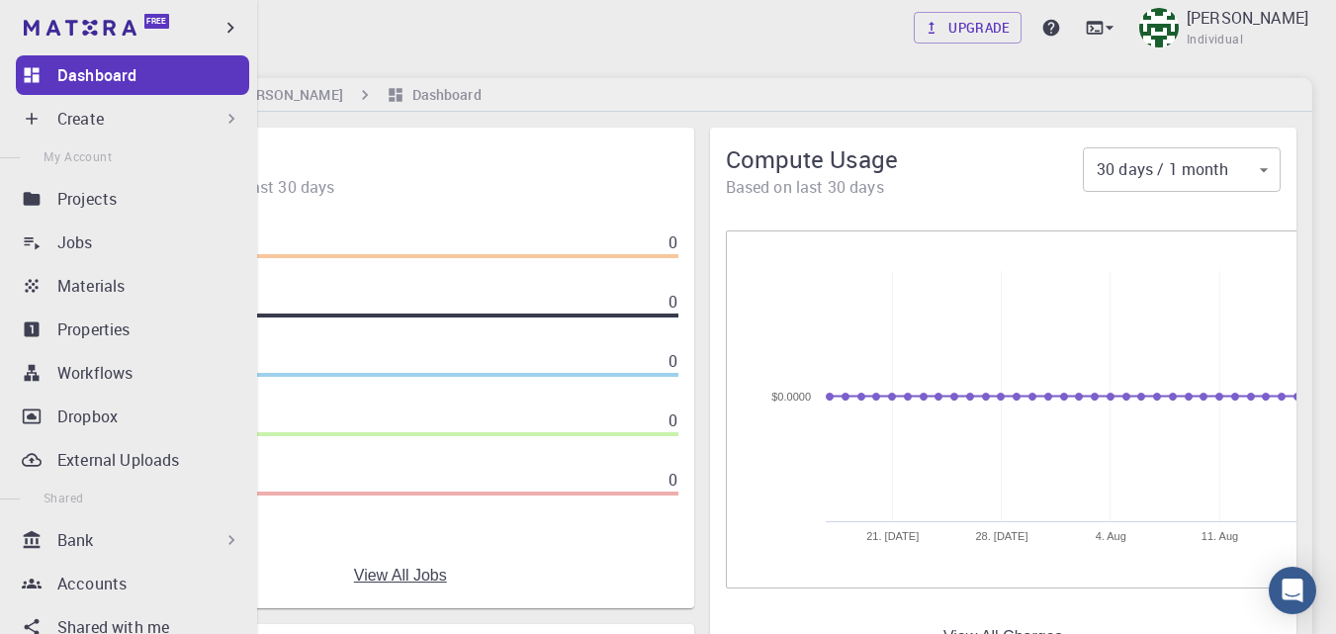
click at [65, 118] on p "Create" at bounding box center [80, 119] width 46 height 24
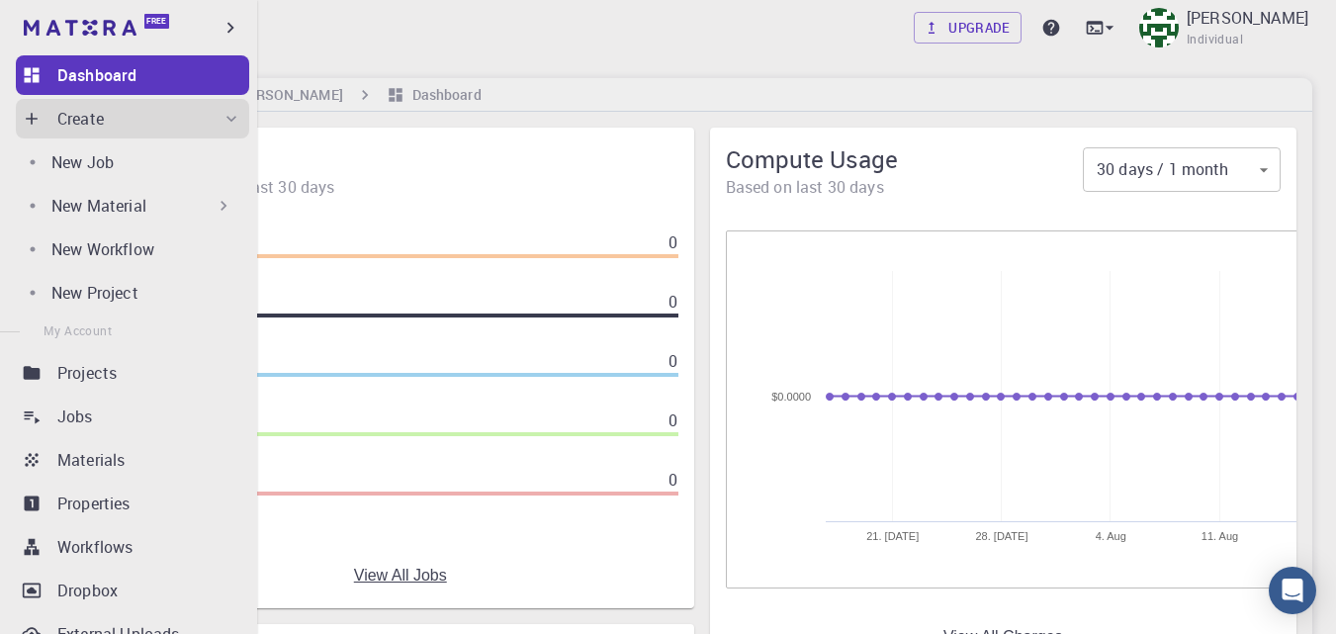
drag, startPoint x: 94, startPoint y: 161, endPoint x: 94, endPoint y: 182, distance: 20.8
click at [94, 162] on p "New Job" at bounding box center [82, 162] width 62 height 24
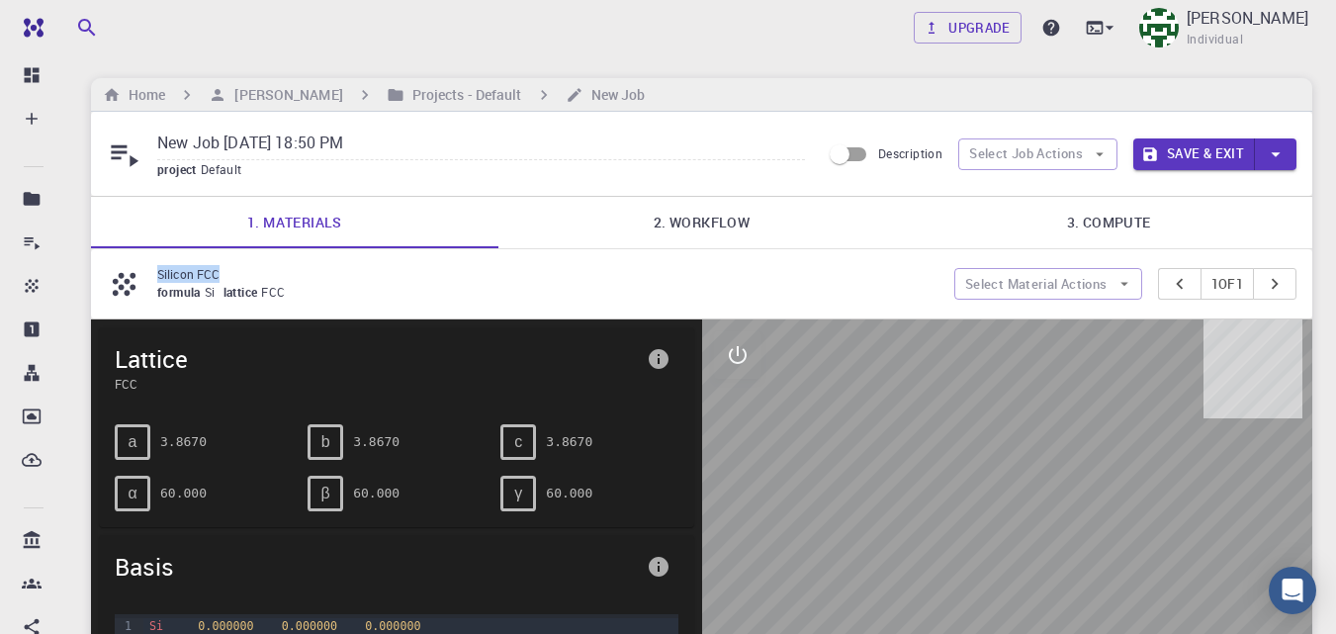
drag, startPoint x: 223, startPoint y: 280, endPoint x: 159, endPoint y: 280, distance: 64.3
click at [159, 280] on p "Silicon FCC" at bounding box center [547, 274] width 781 height 18
copy p "Silicon FCC"
drag, startPoint x: 421, startPoint y: 148, endPoint x: 141, endPoint y: 153, distance: 279.8
click at [141, 153] on div "New Job Aug 16, 2025, 18:50 PM project Default" at bounding box center [464, 154] width 714 height 52
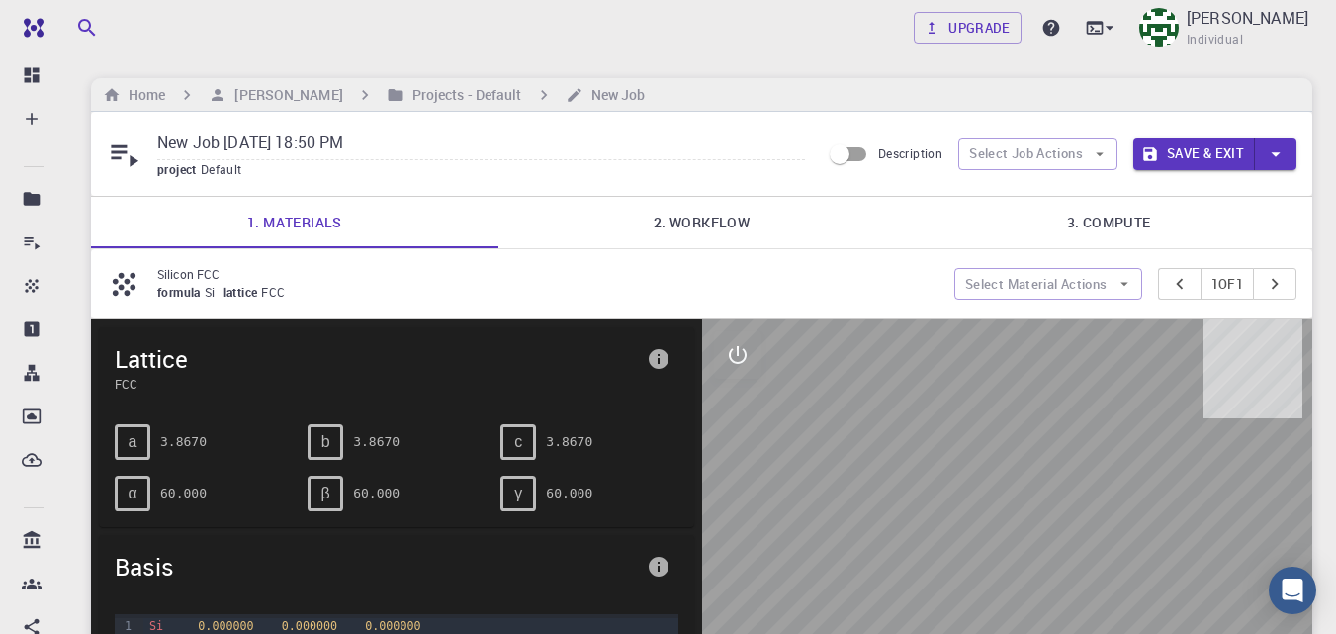
paste input "Silicon FCC"
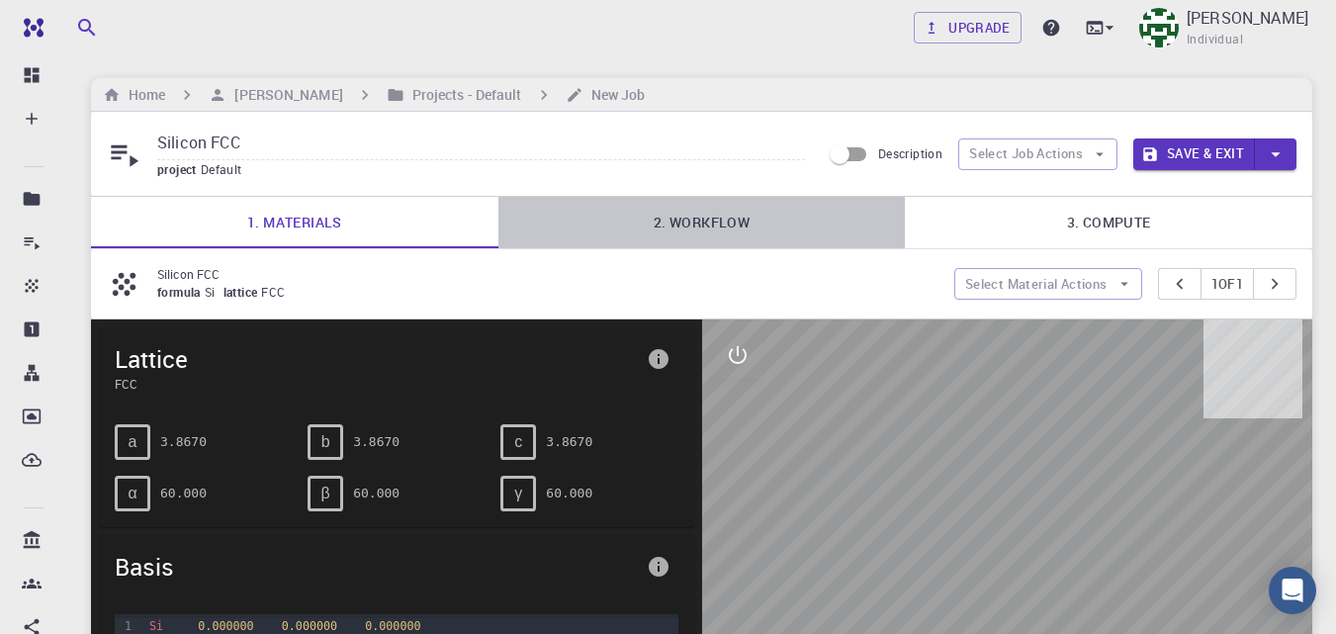
click at [731, 220] on link "2. Workflow" at bounding box center [701, 222] width 407 height 51
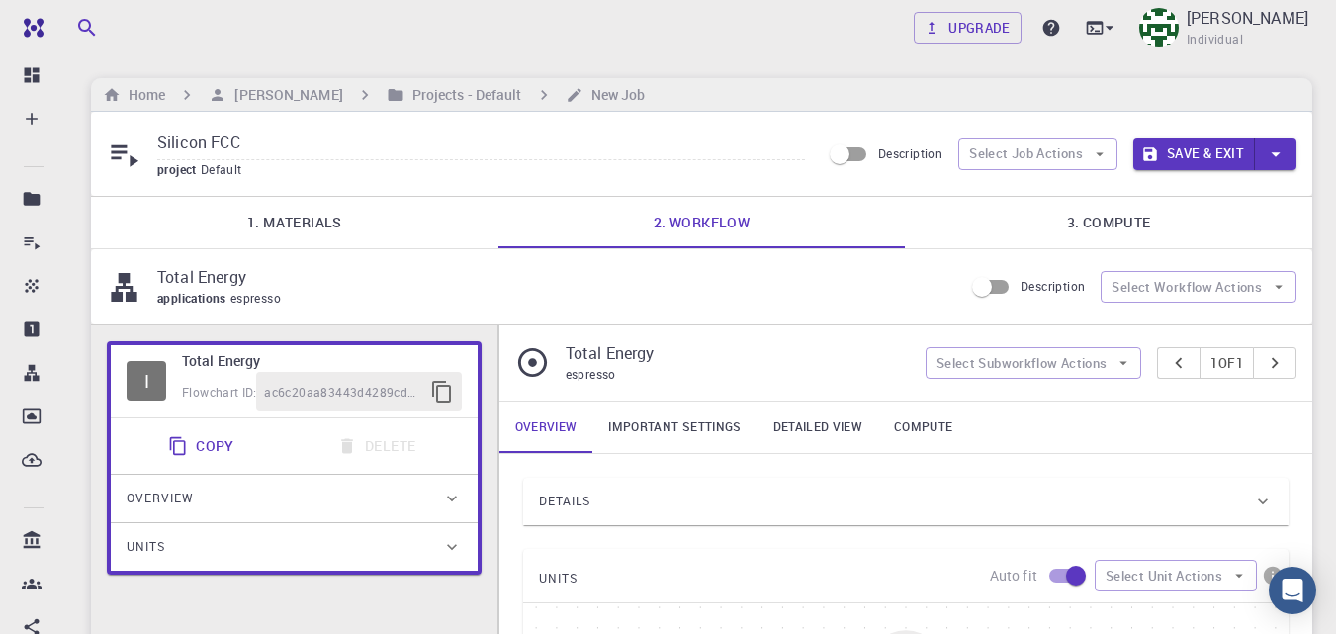
click at [318, 144] on input "Silicon FCC" at bounding box center [481, 144] width 648 height 33
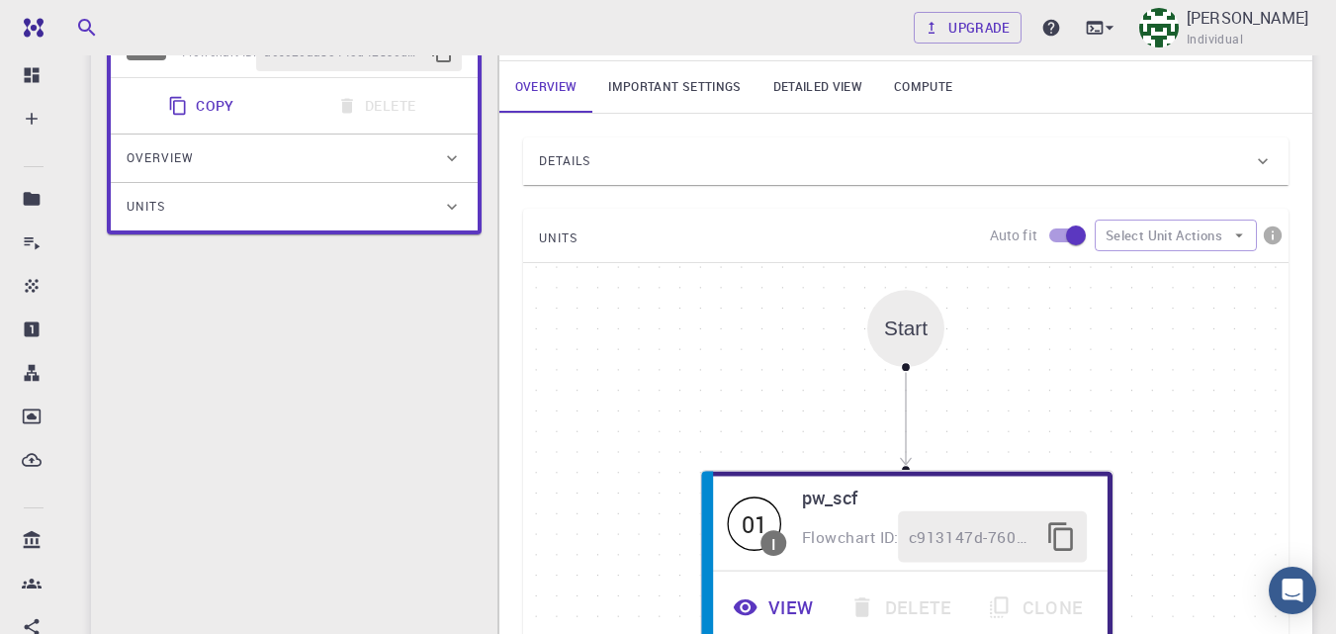
scroll to position [354, 0]
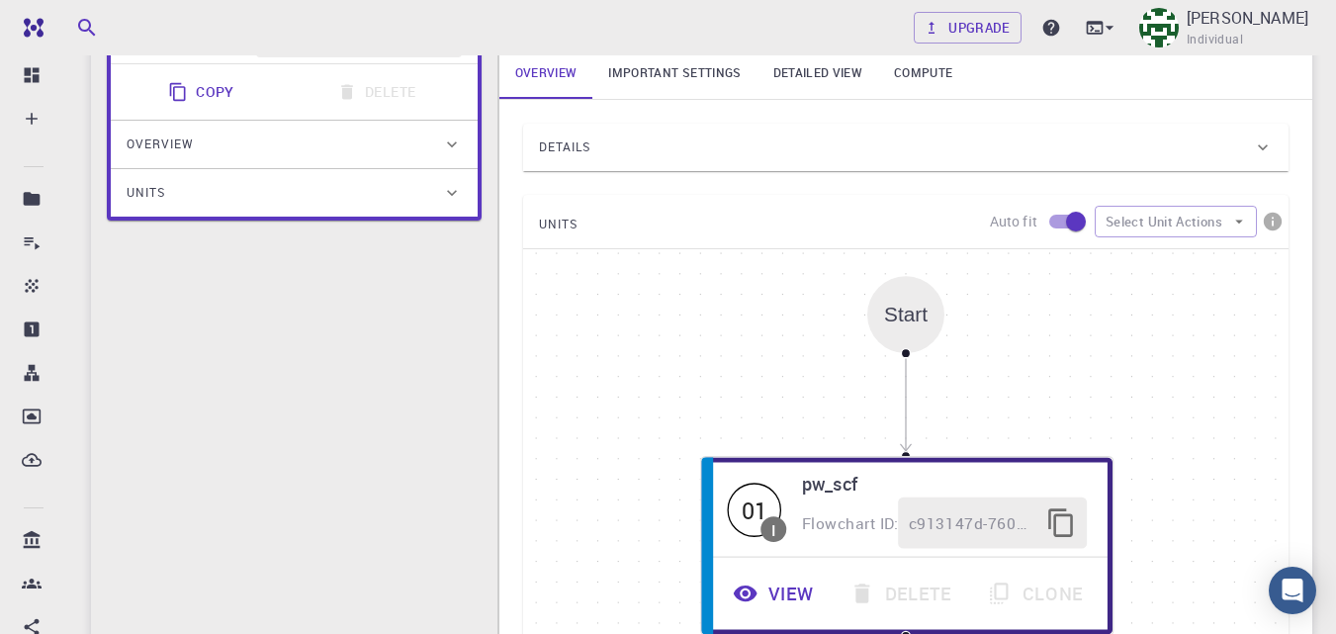
type input "Silicon FCC (TE)"
click at [701, 133] on div "Details" at bounding box center [896, 147] width 714 height 32
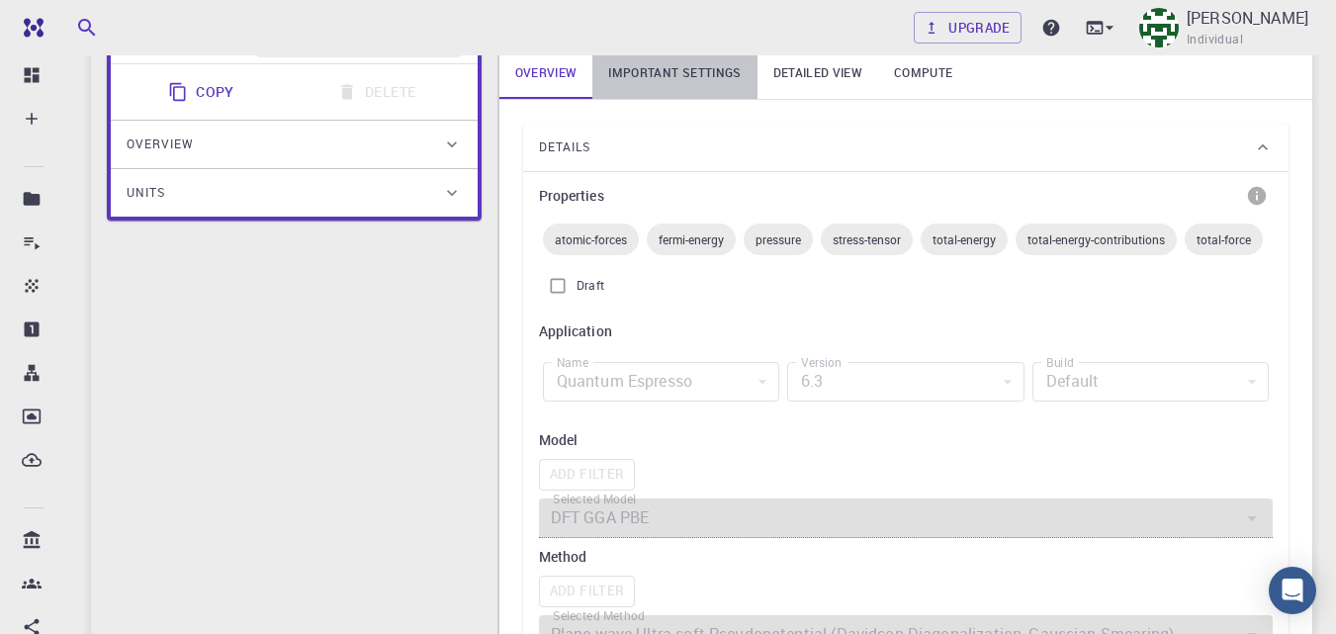
click at [694, 63] on link "Important settings" at bounding box center [674, 72] width 164 height 51
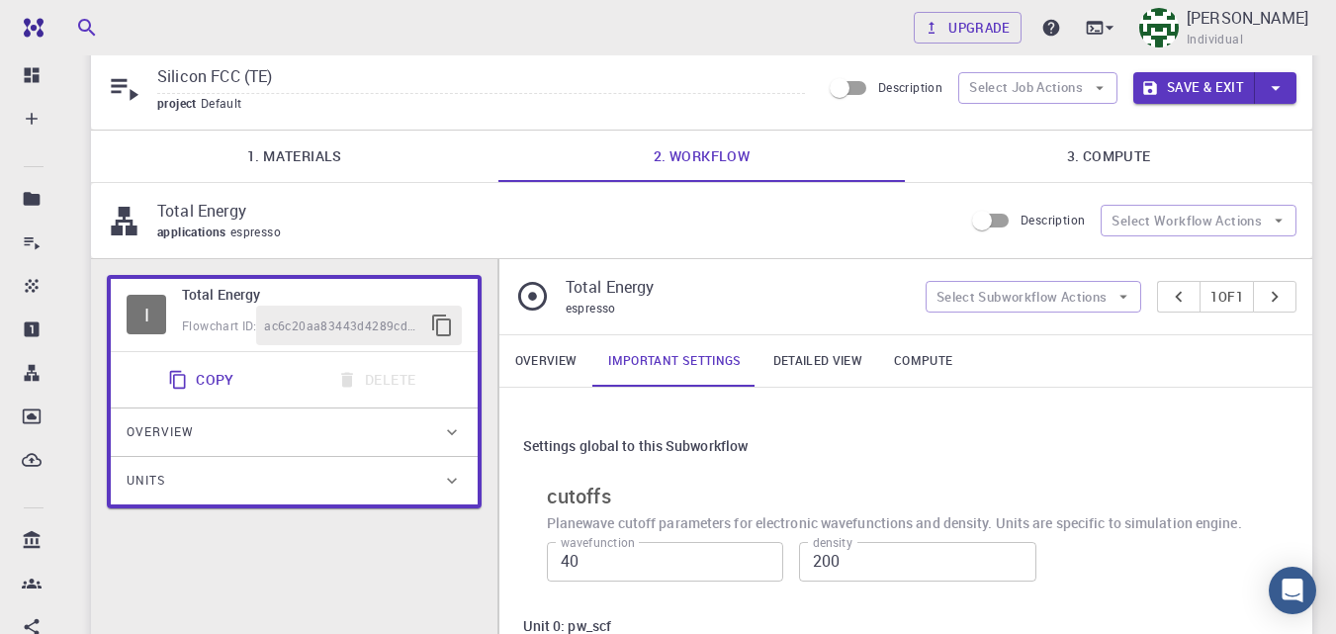
scroll to position [64, 0]
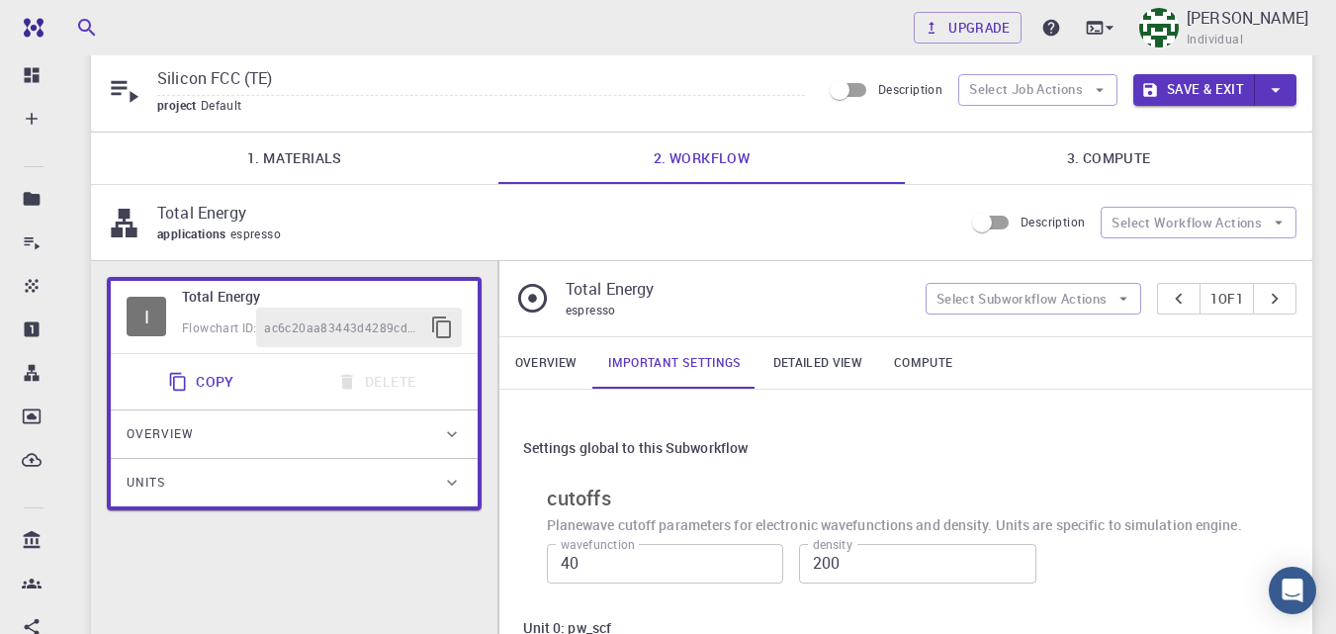
click at [818, 365] on link "Detailed view" at bounding box center [817, 362] width 121 height 51
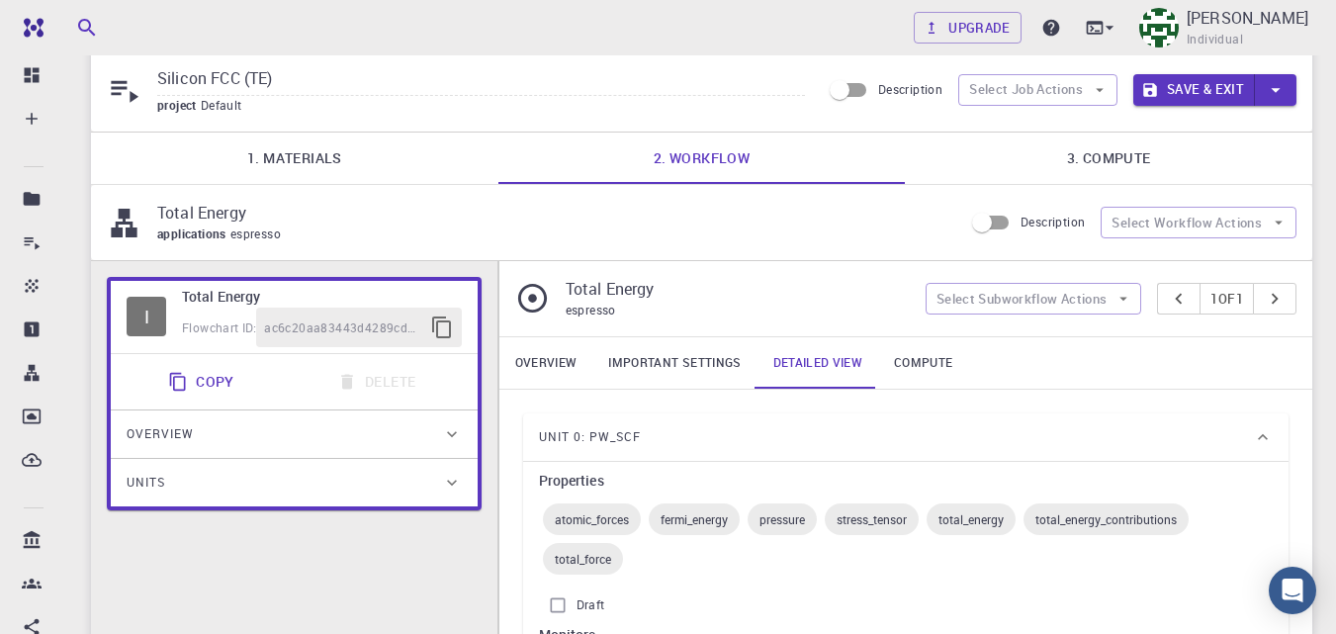
click at [937, 356] on link "Compute" at bounding box center [923, 362] width 90 height 51
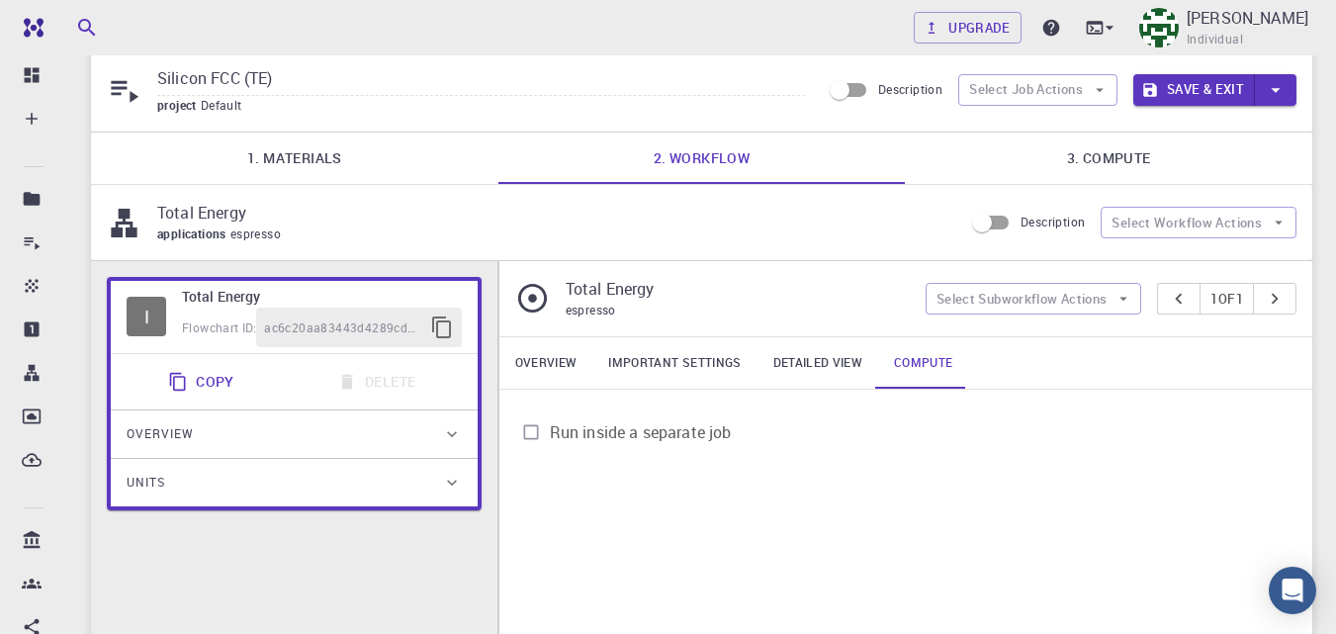
click at [1156, 152] on link "3. Compute" at bounding box center [1108, 157] width 407 height 51
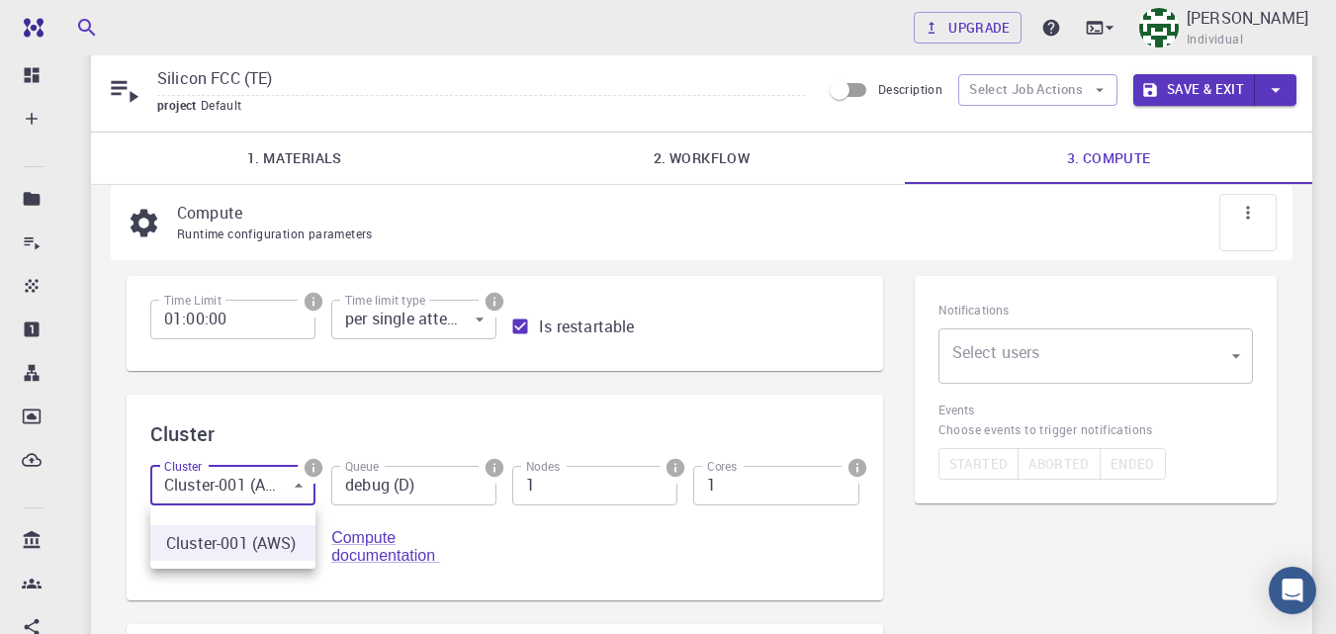
click at [293, 492] on body "Free Dashboard Create New Job New Material Create Material Upload File Import f…" at bounding box center [668, 484] width 1336 height 1097
click at [428, 403] on div at bounding box center [668, 317] width 1336 height 634
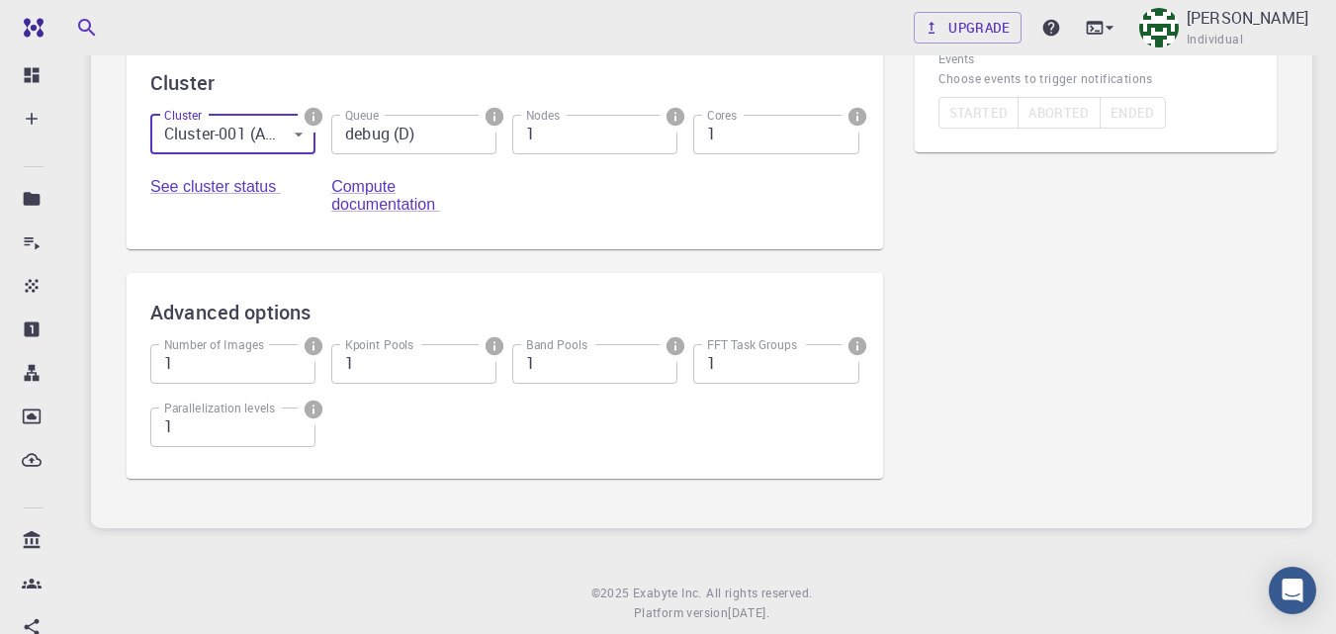
scroll to position [0, 0]
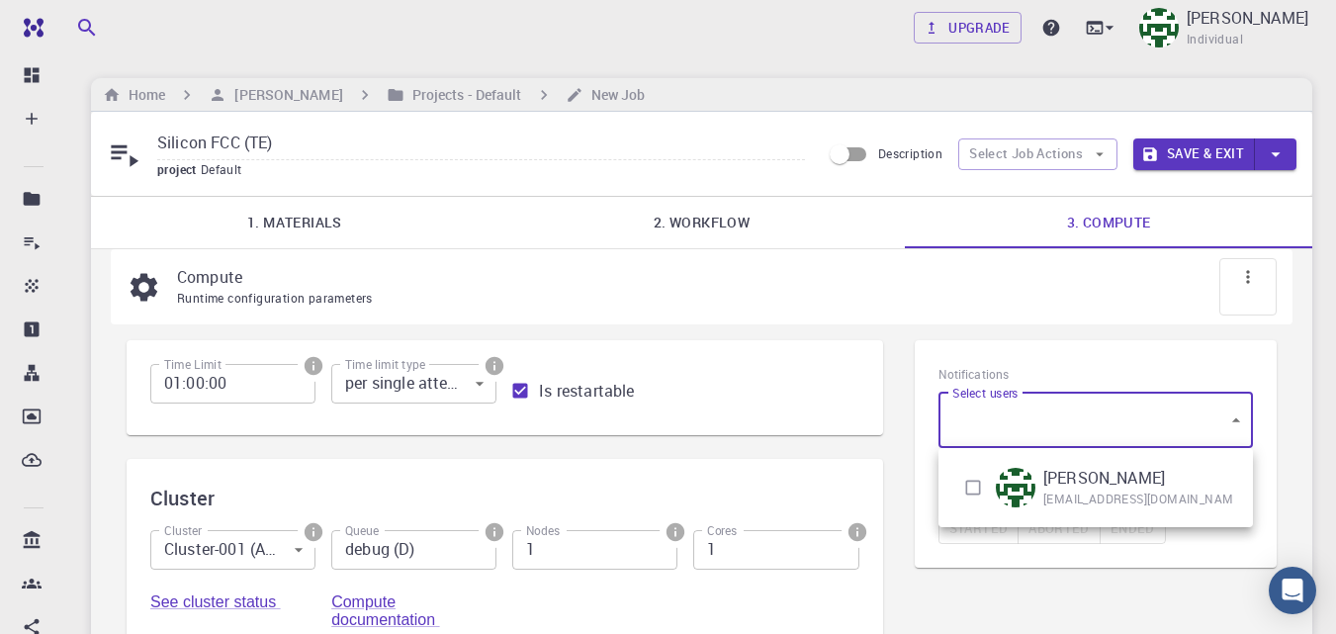
click at [1186, 423] on body "Free Dashboard Create New Job New Material Create Material Upload File Import f…" at bounding box center [668, 548] width 1336 height 1097
click at [968, 490] on input "checkbox" at bounding box center [973, 488] width 38 height 38
checkbox input "true"
type input "[object Object]"
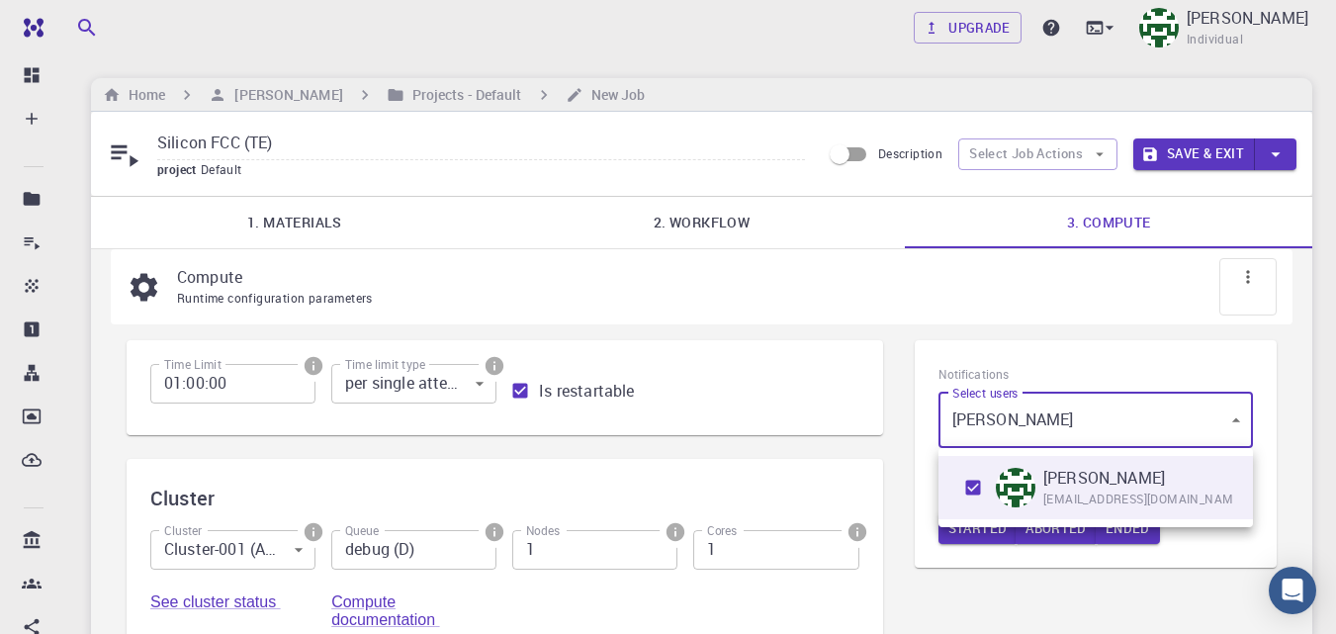
click at [1053, 566] on div at bounding box center [668, 317] width 1336 height 634
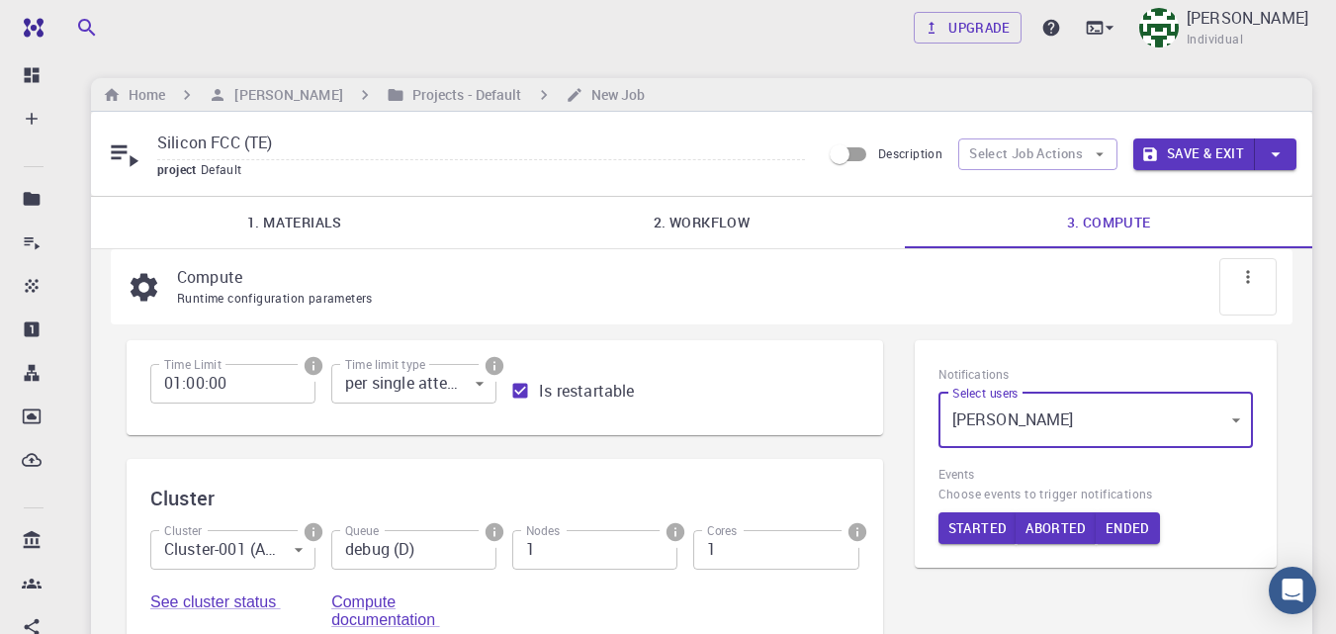
click at [1249, 277] on icon at bounding box center [1247, 276] width 3 height 13
click at [1173, 291] on div "Runtime configuration parameters" at bounding box center [718, 299] width 1083 height 20
click at [1223, 155] on button "Save & Exit" at bounding box center [1194, 154] width 122 height 32
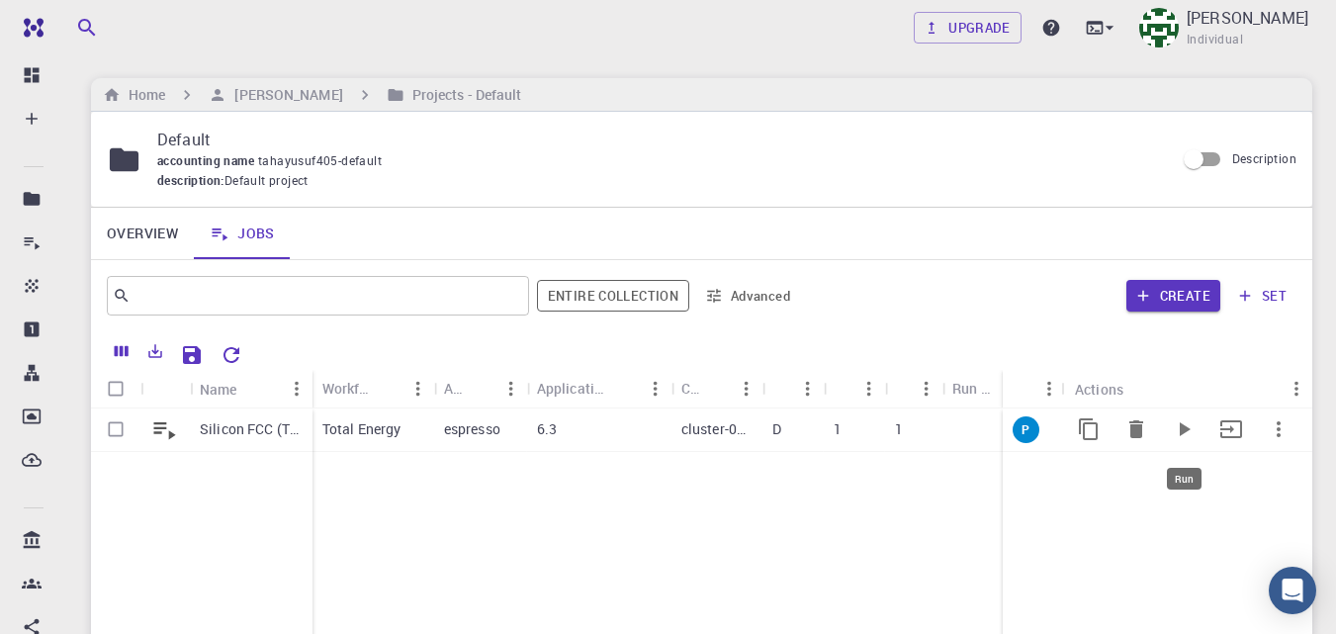
click at [1181, 434] on icon "Run" at bounding box center [1184, 429] width 11 height 14
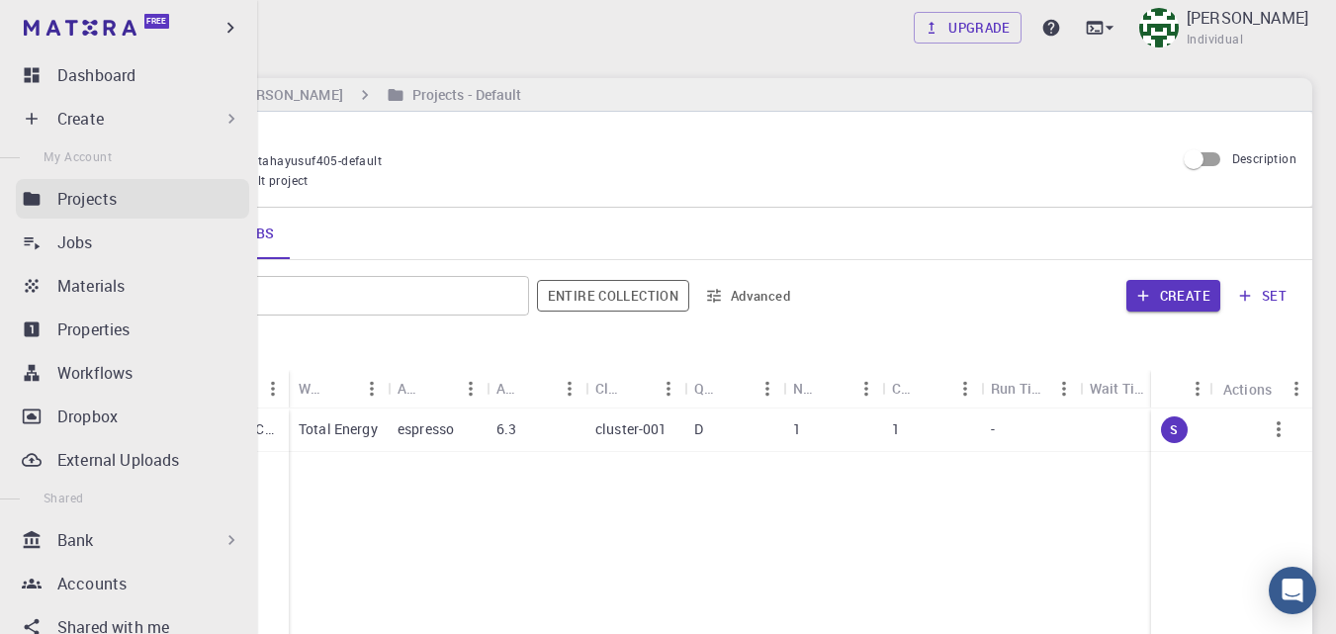
click at [130, 203] on div "Projects" at bounding box center [153, 199] width 192 height 24
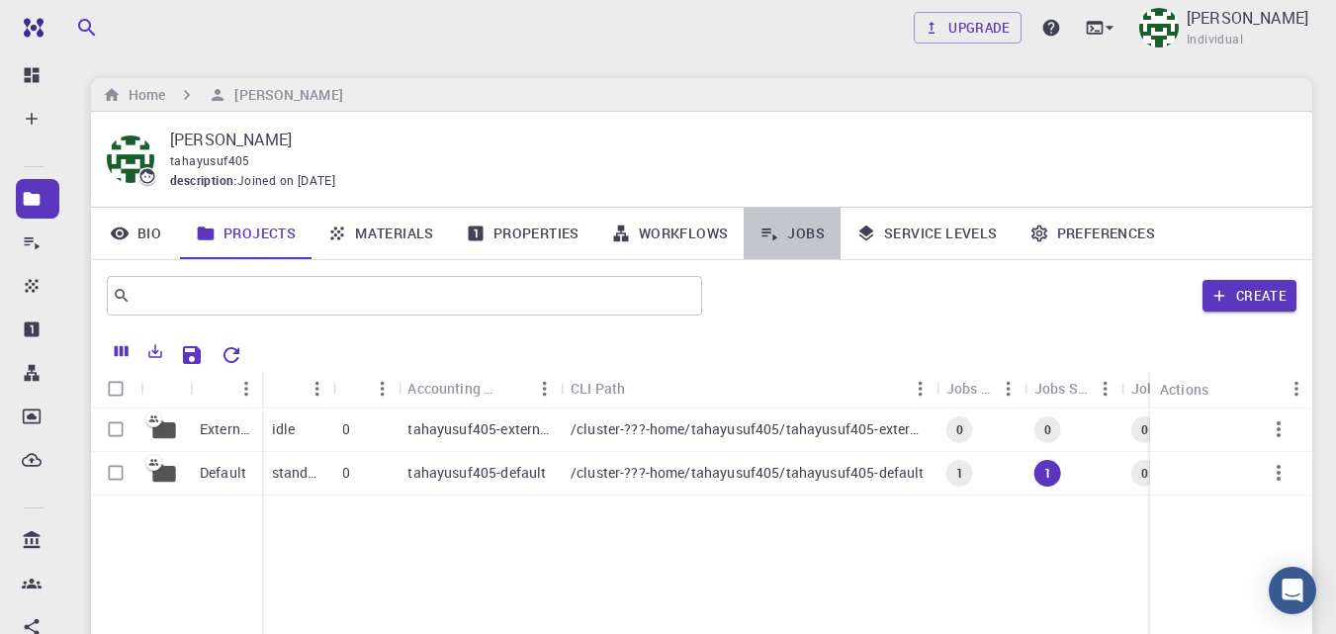
click at [805, 231] on link "Jobs" at bounding box center [791, 233] width 97 height 51
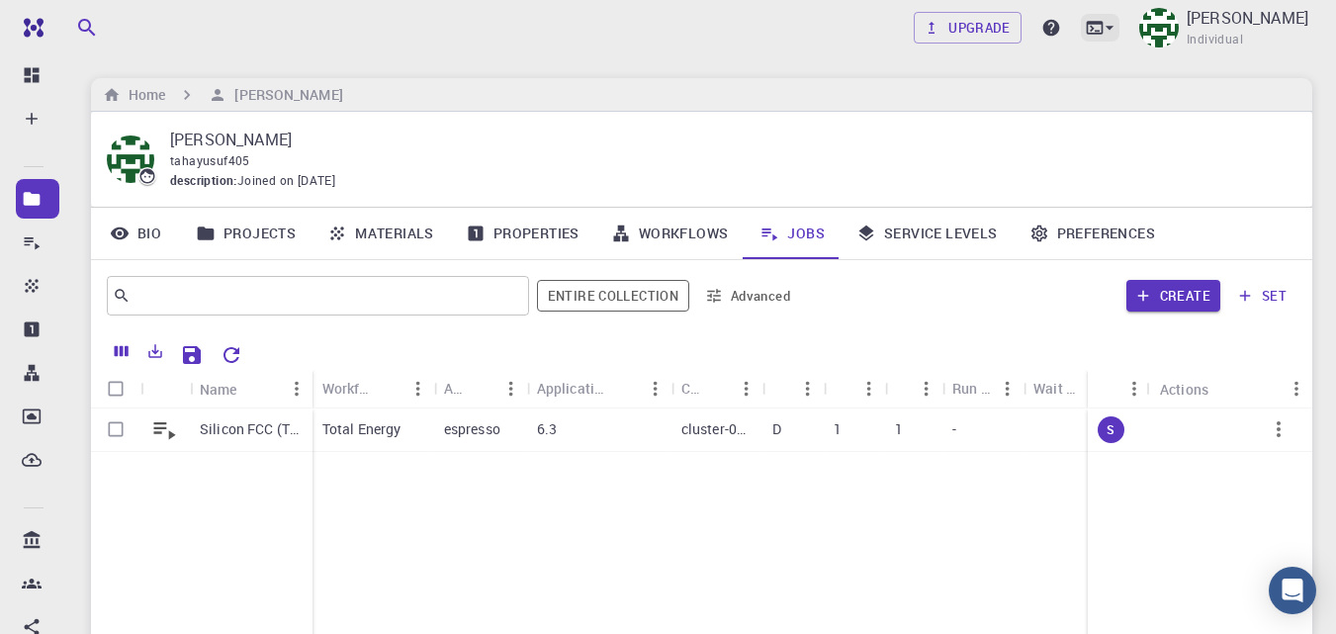
click at [1119, 28] on icon at bounding box center [1109, 28] width 20 height 20
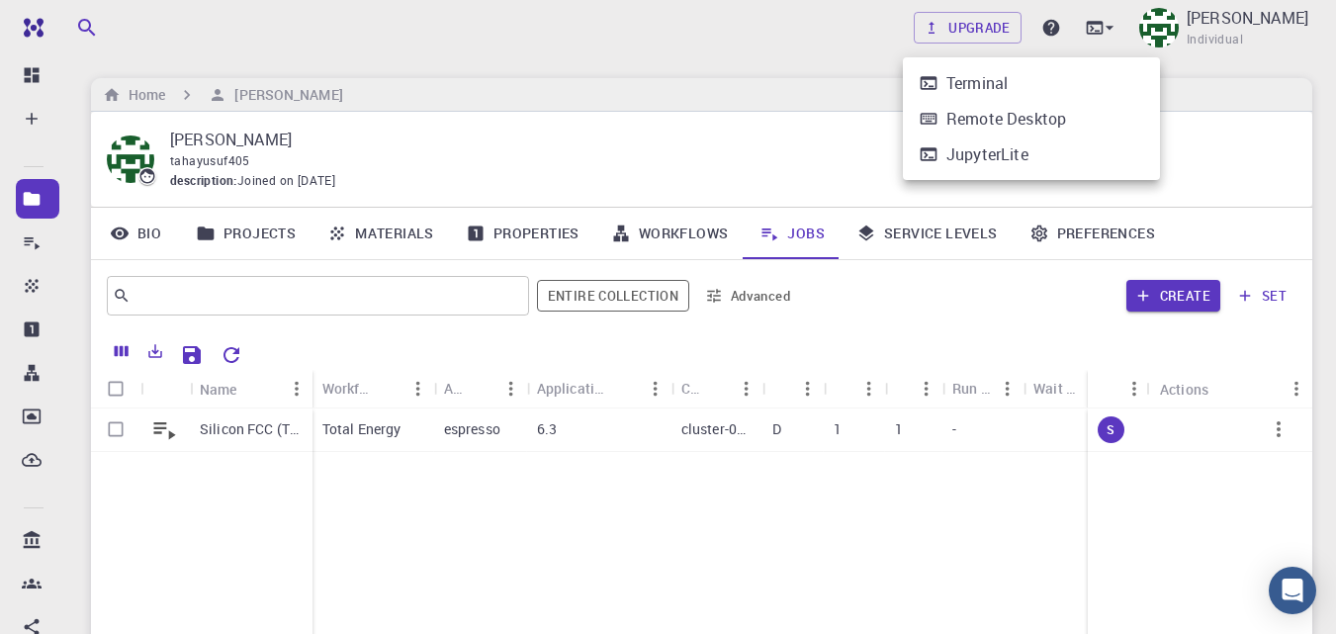
click at [1186, 85] on div at bounding box center [668, 317] width 1336 height 634
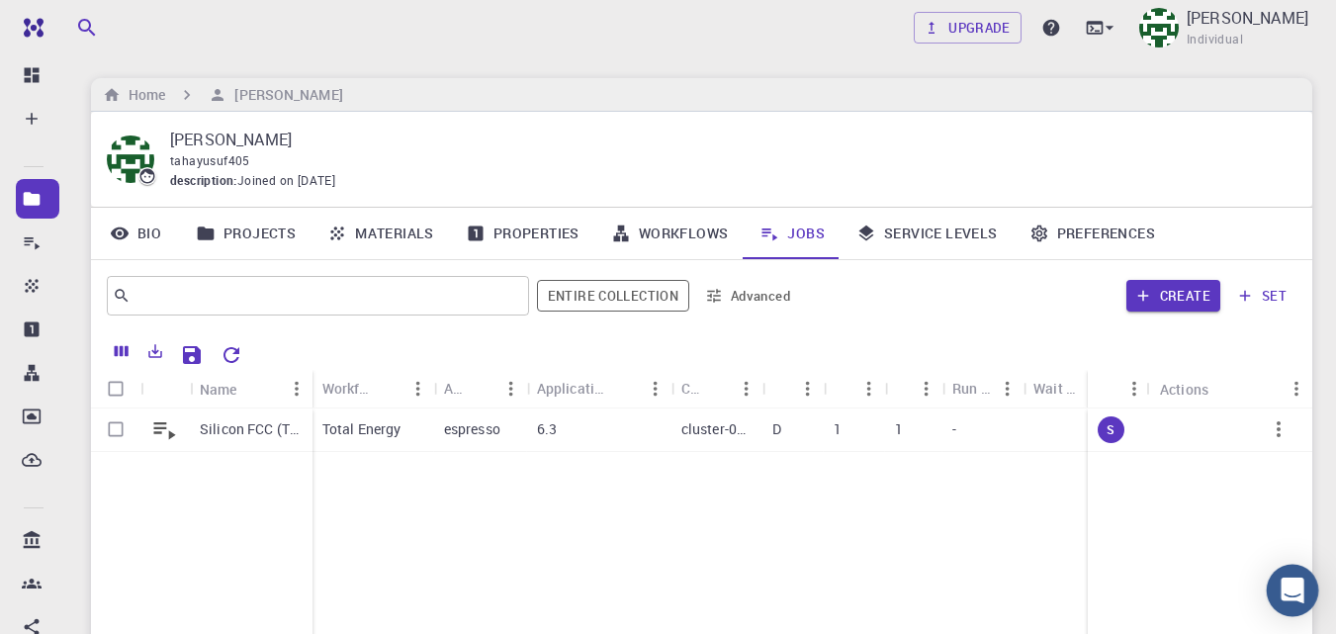
click at [1290, 593] on icon "Open Intercom Messenger" at bounding box center [1291, 590] width 23 height 26
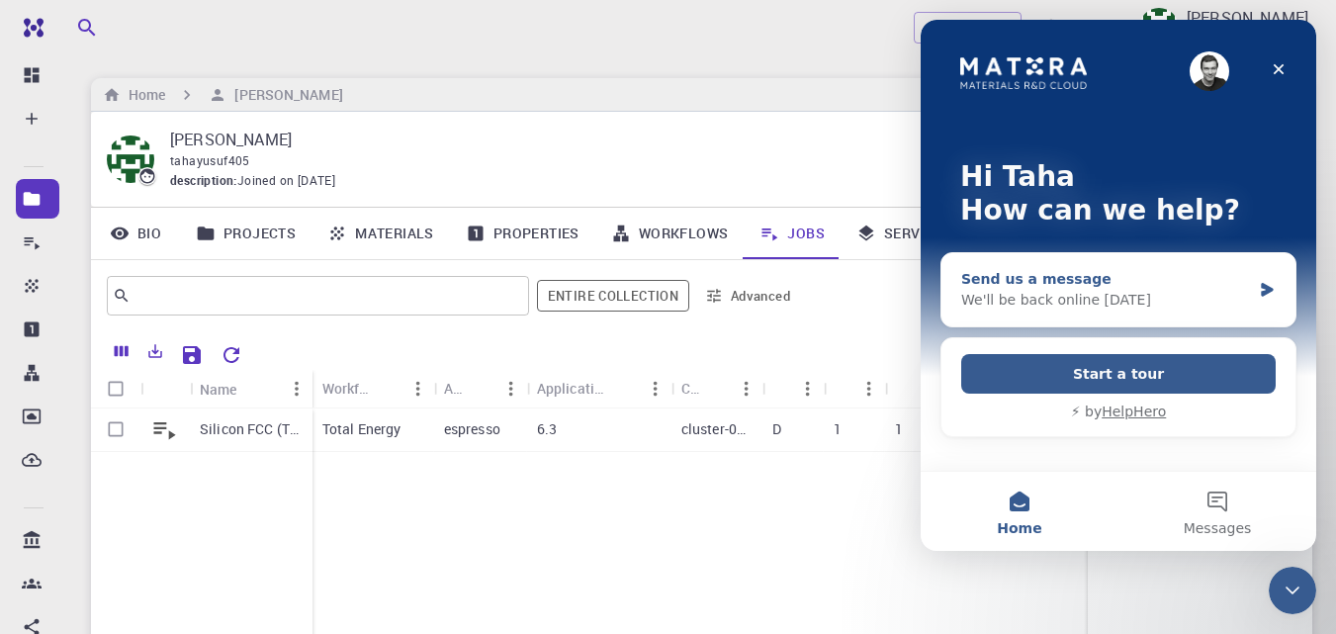
drag, startPoint x: 1173, startPoint y: 311, endPoint x: 957, endPoint y: 303, distance: 216.6
click at [957, 303] on div "Send us a message We'll be back online on Monday" at bounding box center [1118, 289] width 354 height 73
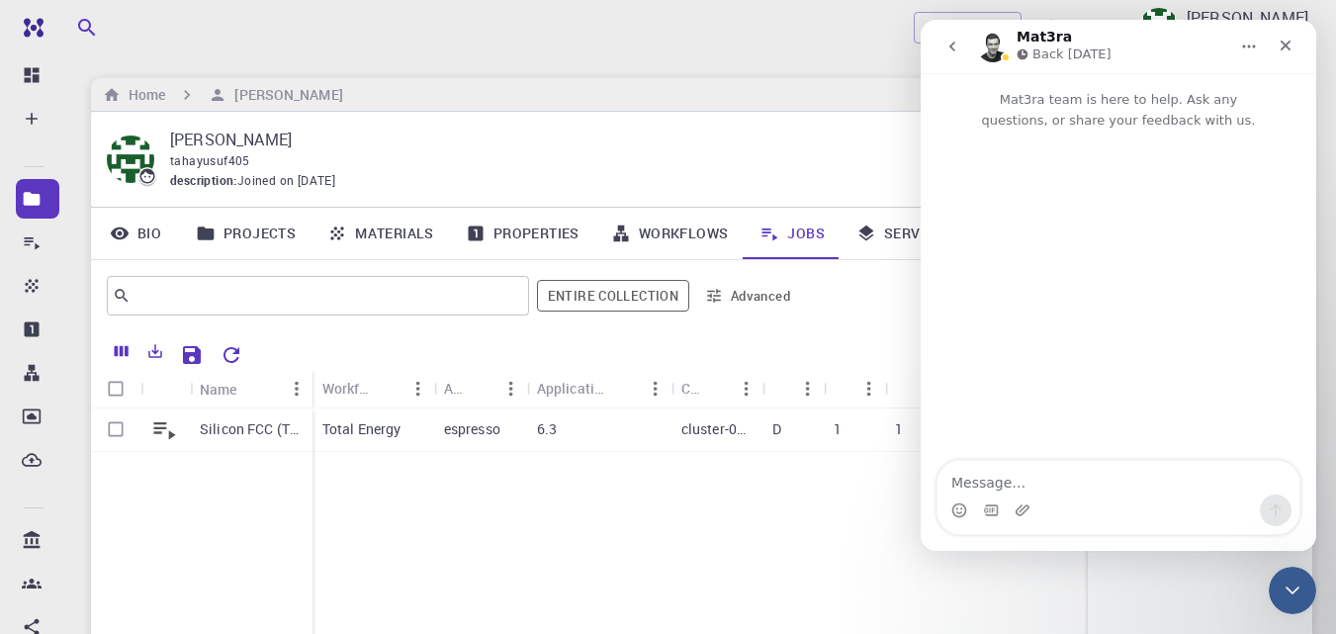
click at [954, 46] on icon "go back" at bounding box center [952, 47] width 16 height 16
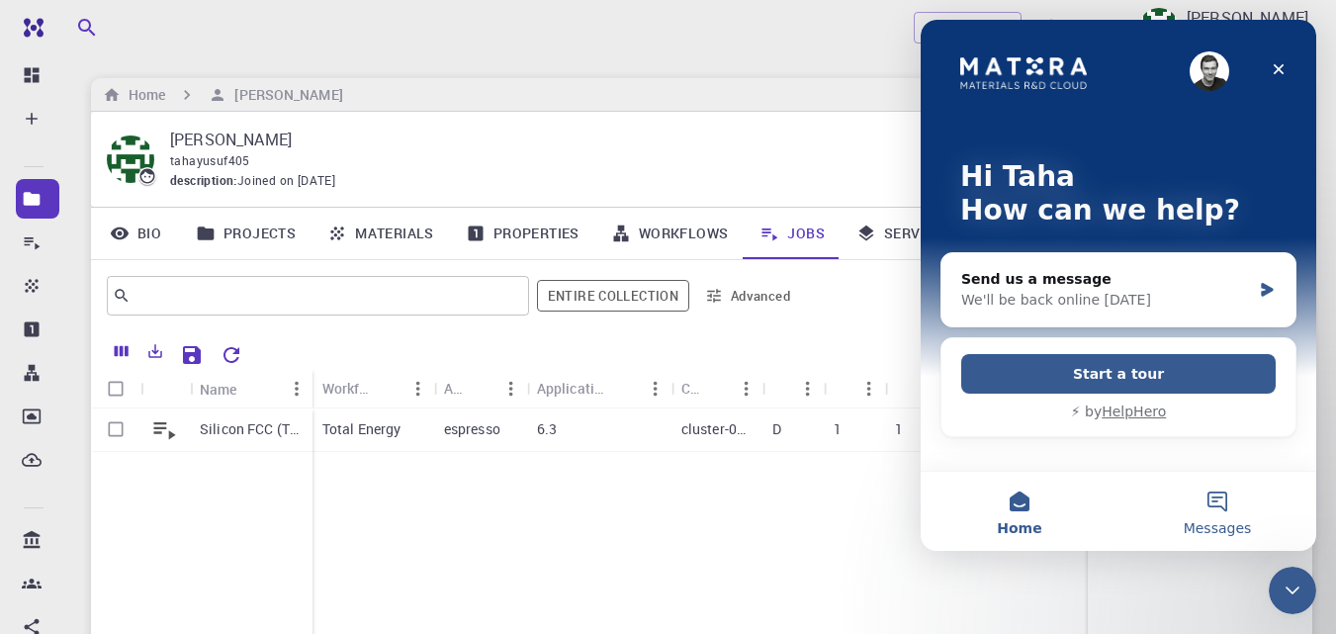
click at [1227, 521] on span "Messages" at bounding box center [1217, 528] width 68 height 14
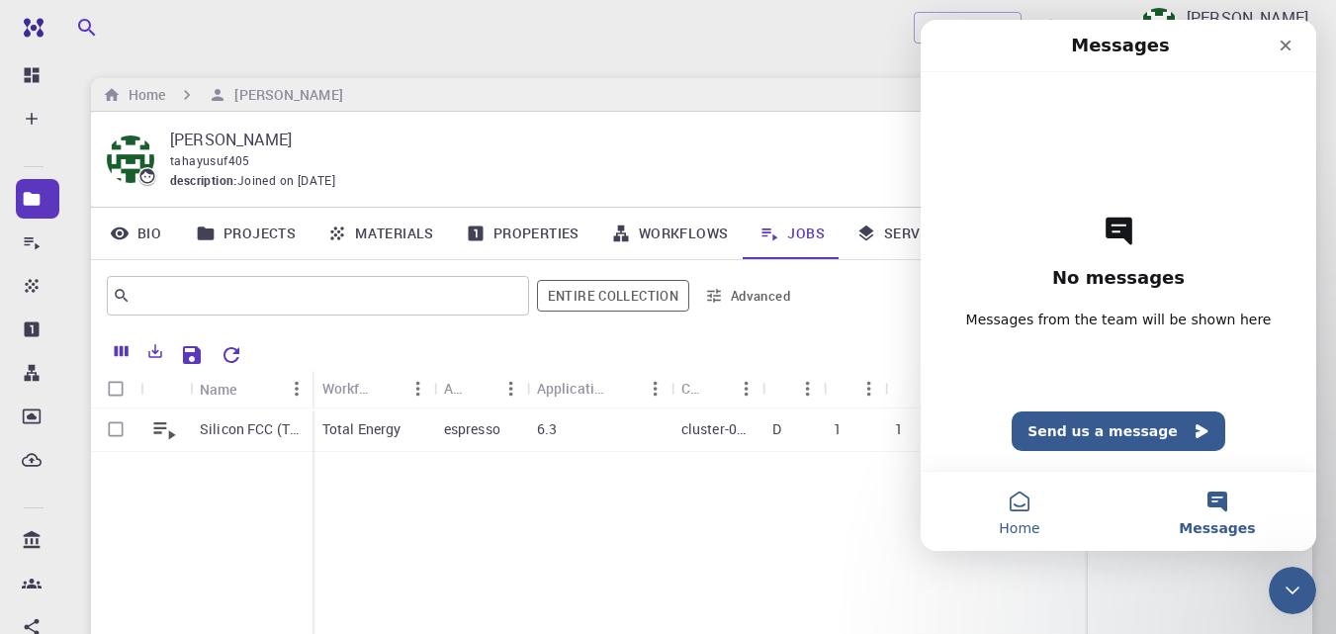
click at [1010, 512] on button "Home" at bounding box center [1019, 511] width 198 height 79
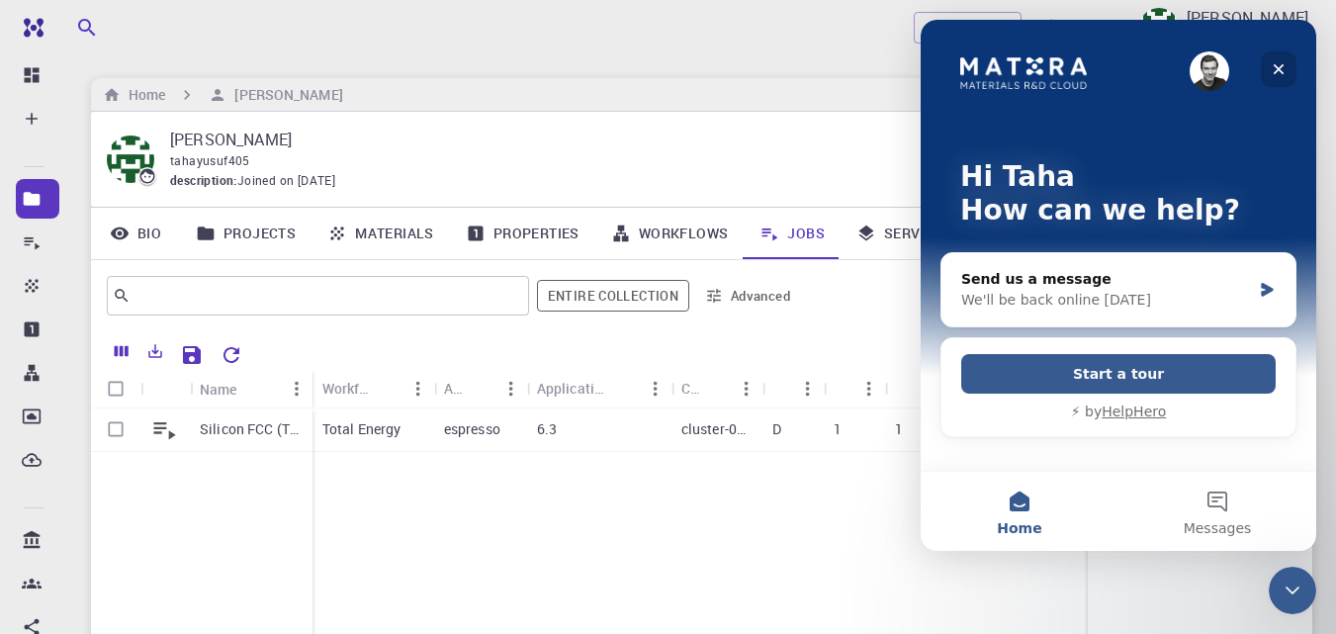
click at [1275, 75] on icon "Close" at bounding box center [1278, 69] width 16 height 16
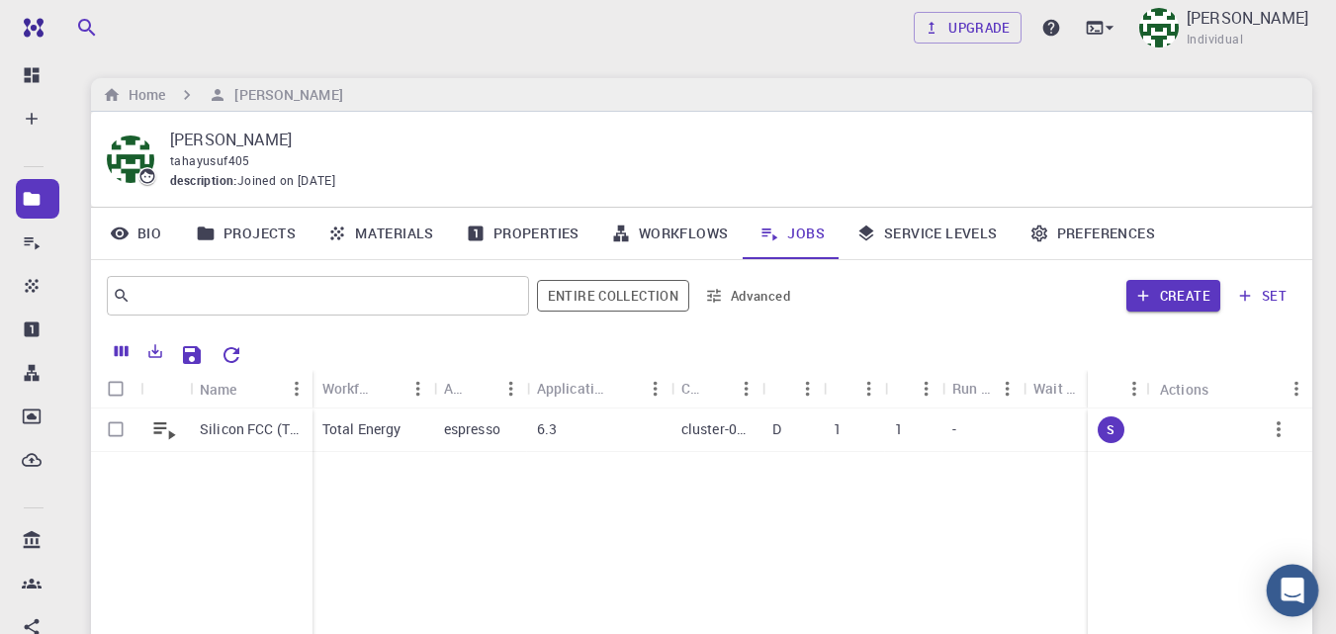
click at [1294, 591] on icon "Open Intercom Messenger" at bounding box center [1291, 590] width 23 height 26
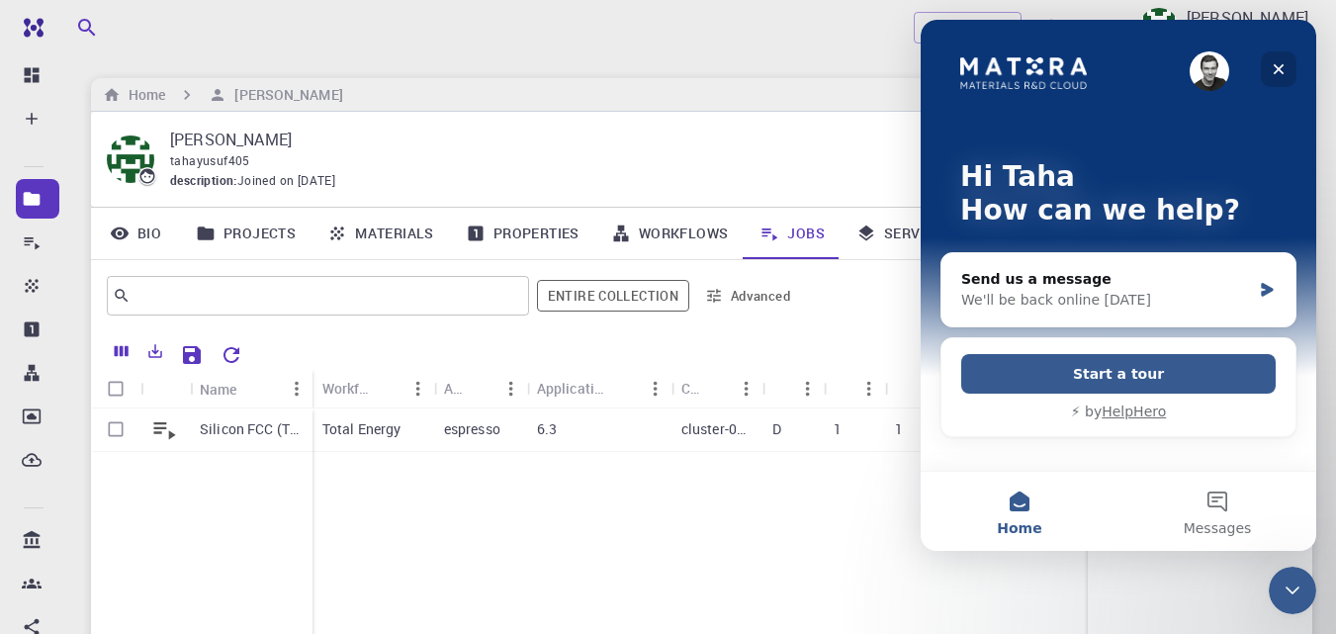
click at [1279, 61] on icon "Close" at bounding box center [1278, 69] width 16 height 16
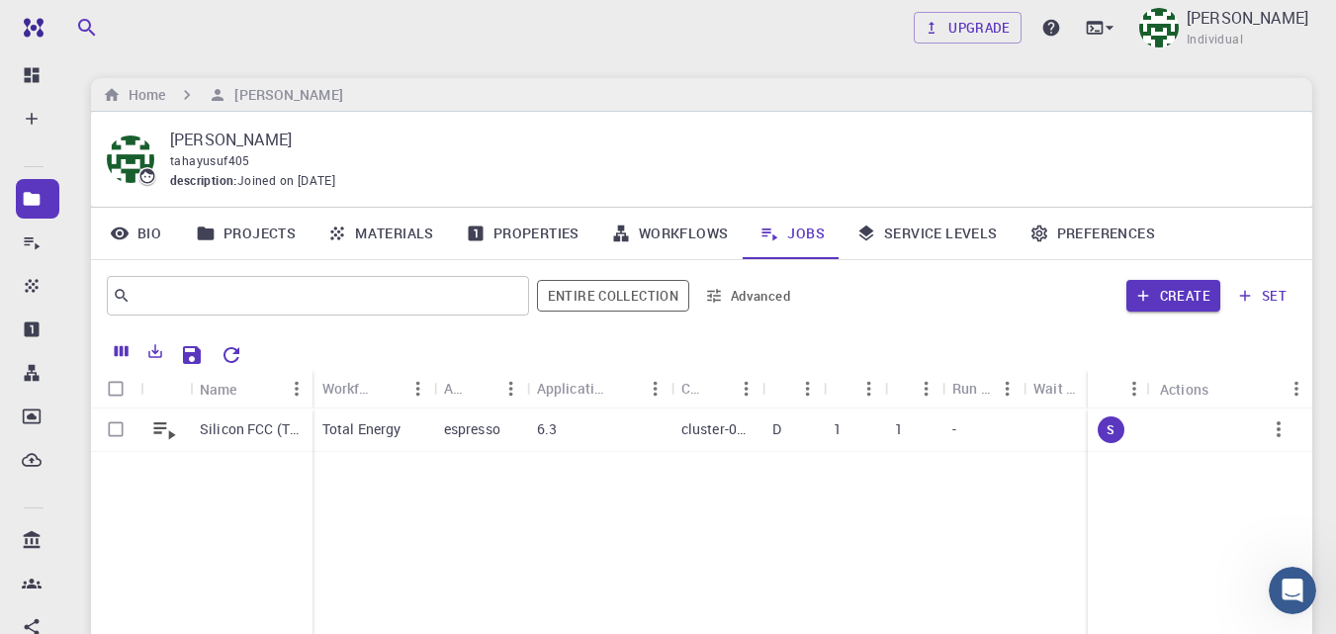
click at [947, 238] on link "Service Levels" at bounding box center [926, 233] width 173 height 51
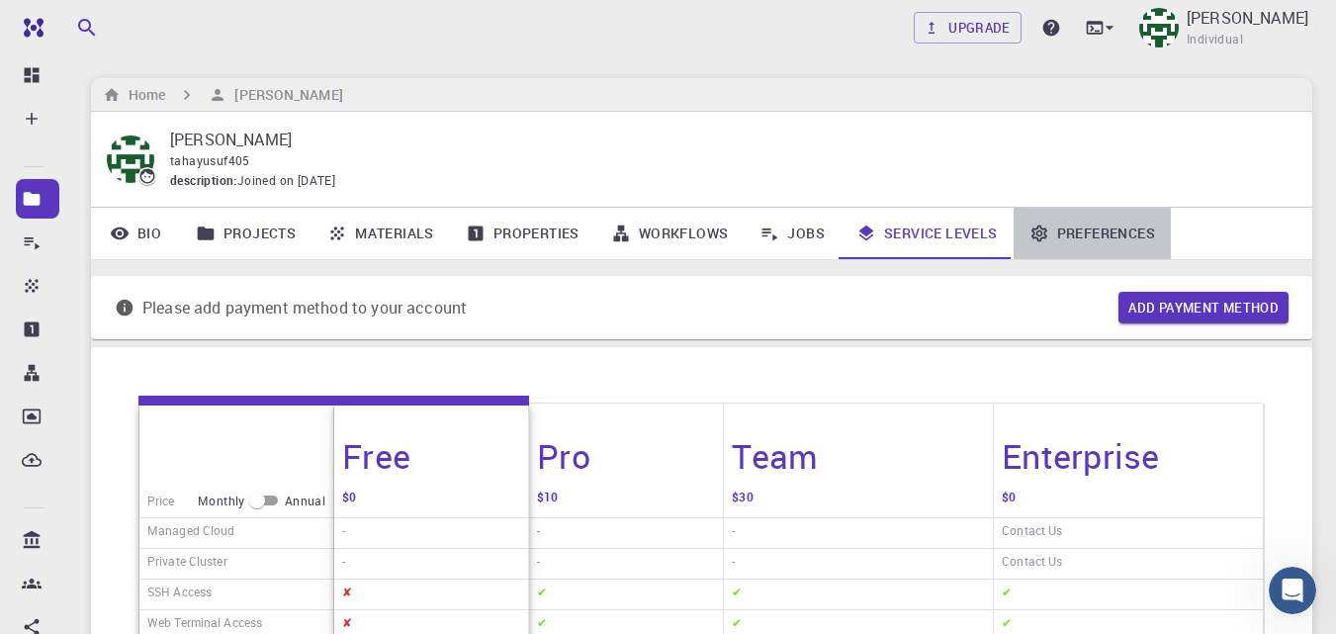
click at [1097, 232] on link "Preferences" at bounding box center [1091, 233] width 157 height 51
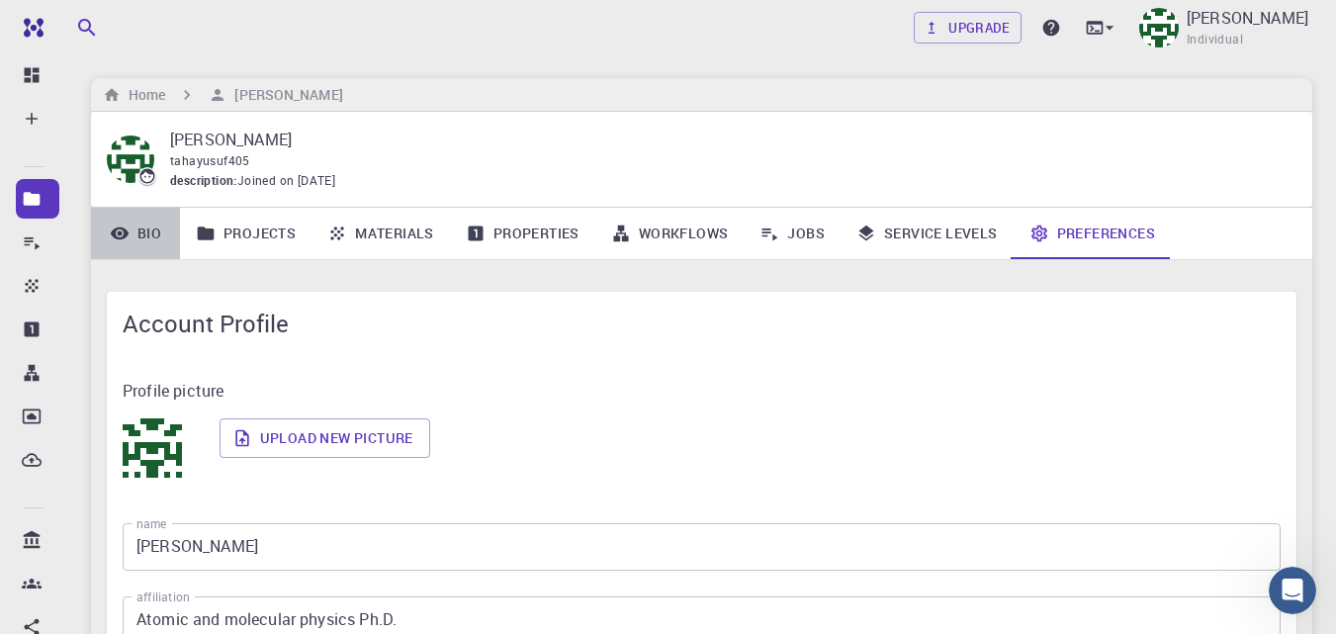
click at [145, 233] on link "Bio" at bounding box center [135, 233] width 89 height 51
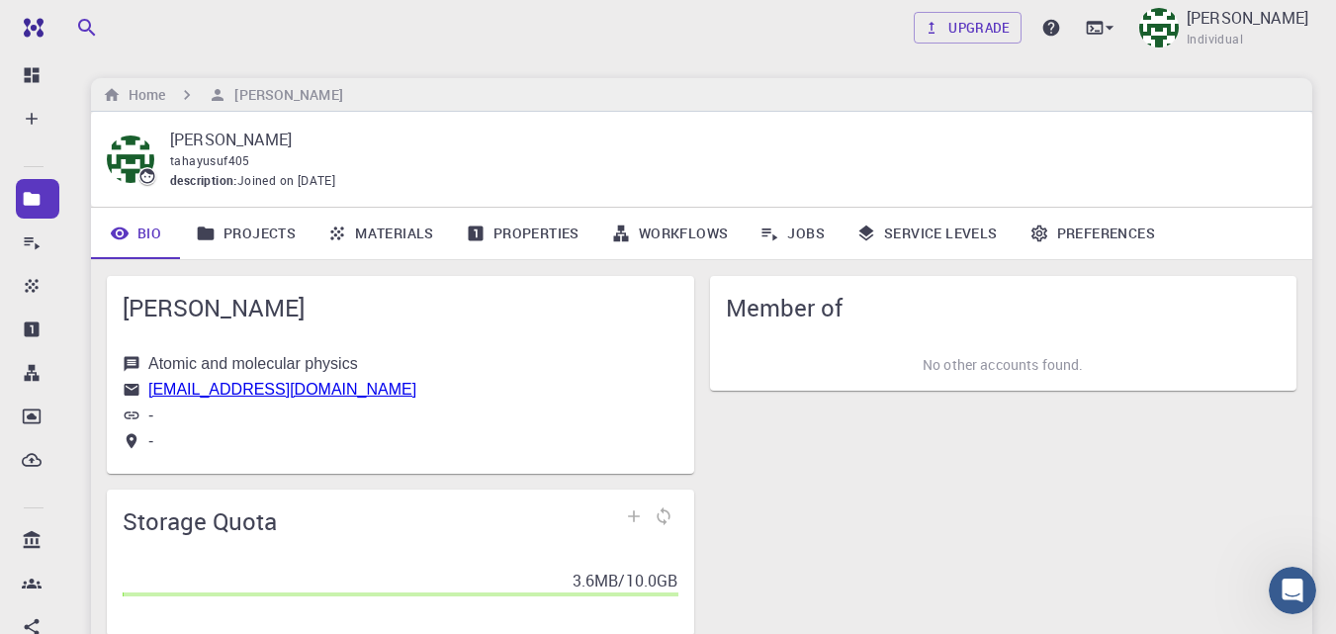
click at [794, 226] on link "Jobs" at bounding box center [791, 233] width 97 height 51
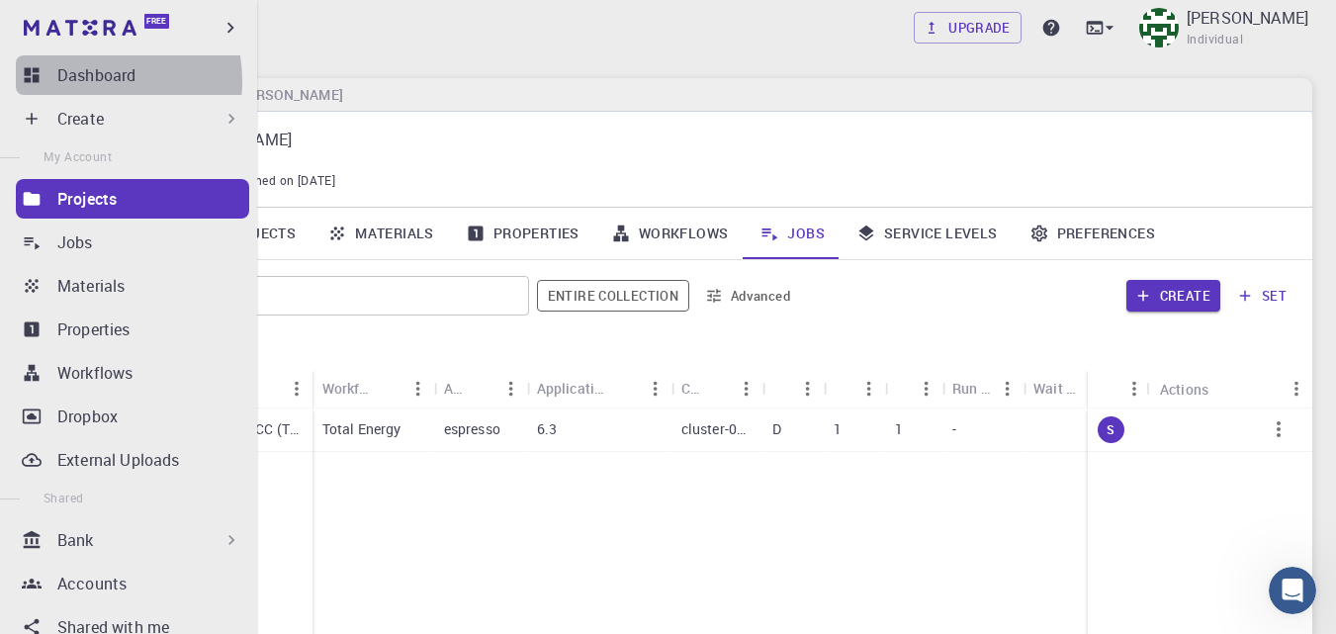
drag, startPoint x: 81, startPoint y: 81, endPoint x: 653, endPoint y: 160, distance: 577.8
click at [81, 80] on p "Dashboard" at bounding box center [96, 75] width 78 height 24
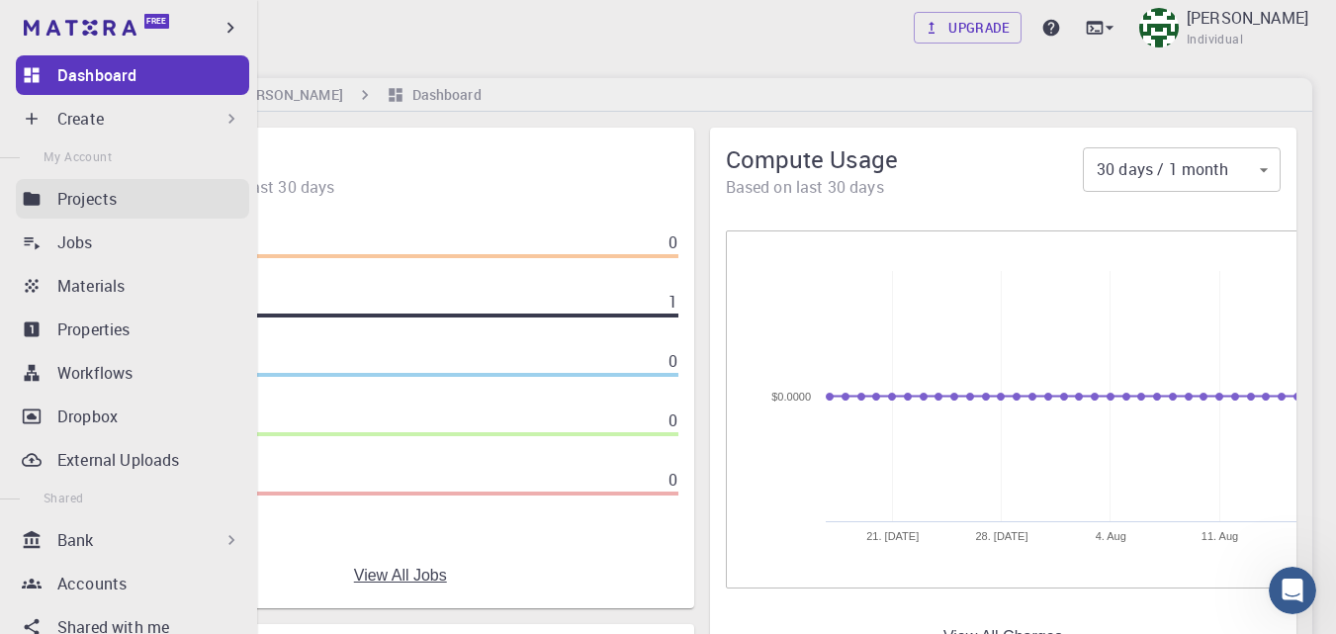
click at [79, 202] on p "Projects" at bounding box center [86, 199] width 59 height 24
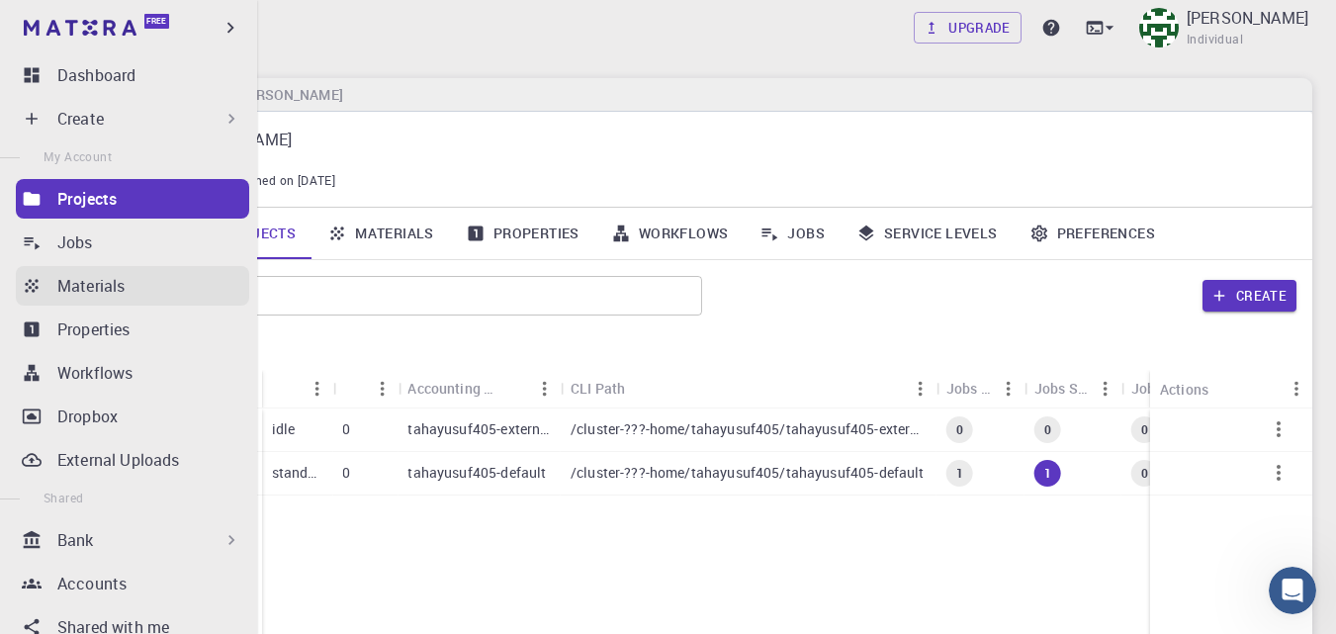
click at [90, 277] on p "Materials" at bounding box center [90, 286] width 67 height 24
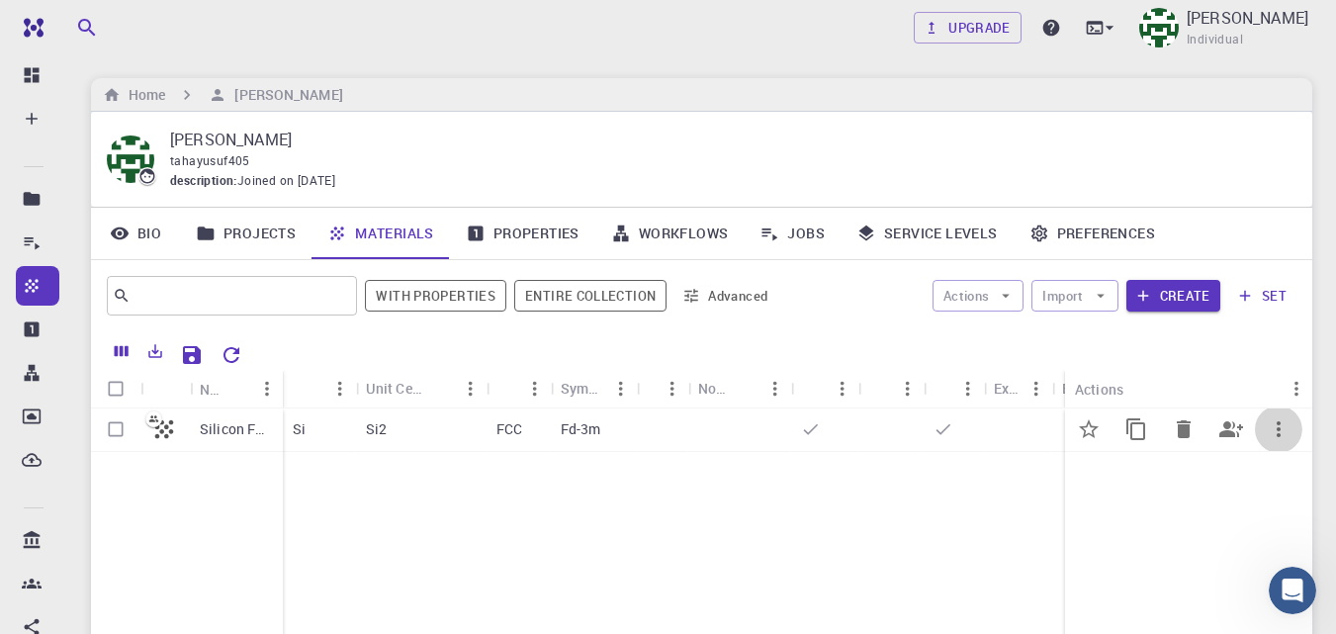
click at [1289, 424] on icon "button" at bounding box center [1278, 429] width 24 height 24
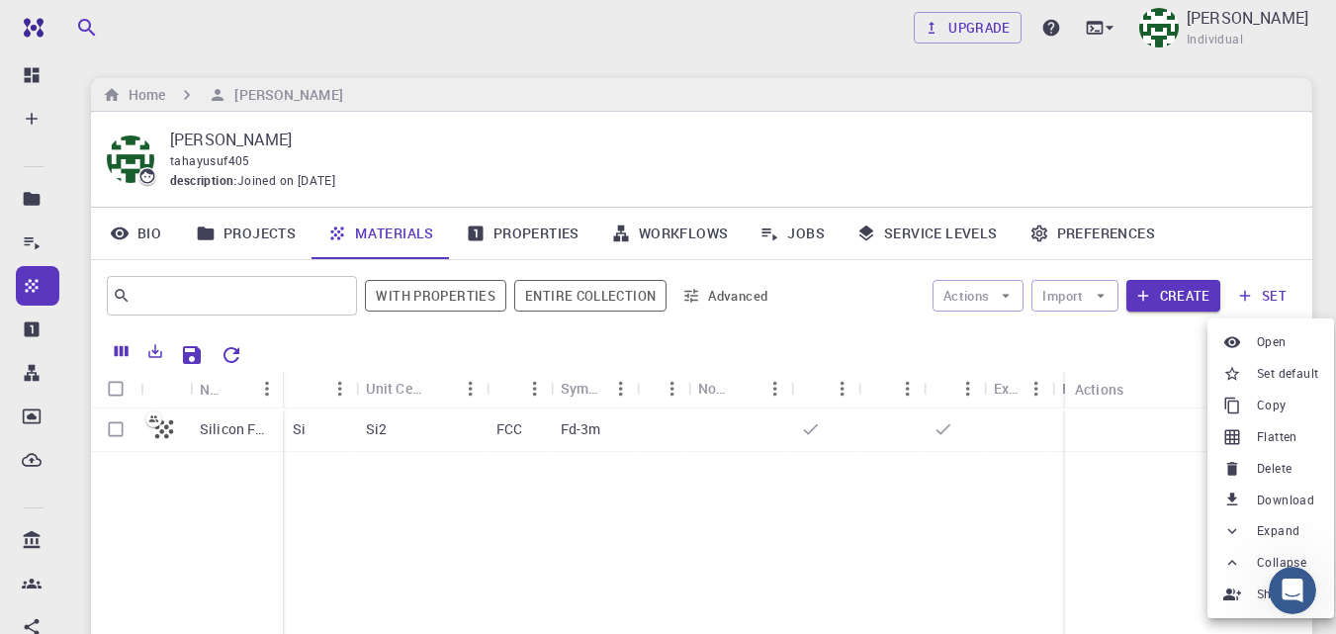
click at [821, 240] on div at bounding box center [668, 317] width 1336 height 634
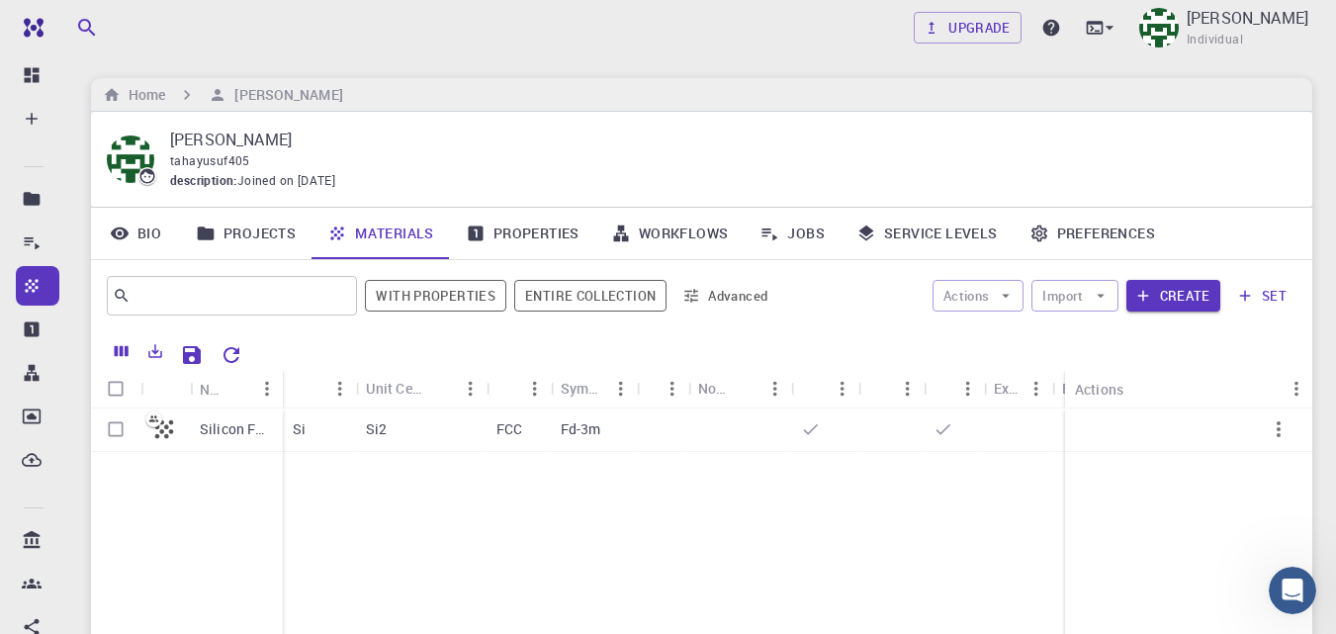
click at [808, 237] on link "Jobs" at bounding box center [791, 233] width 97 height 51
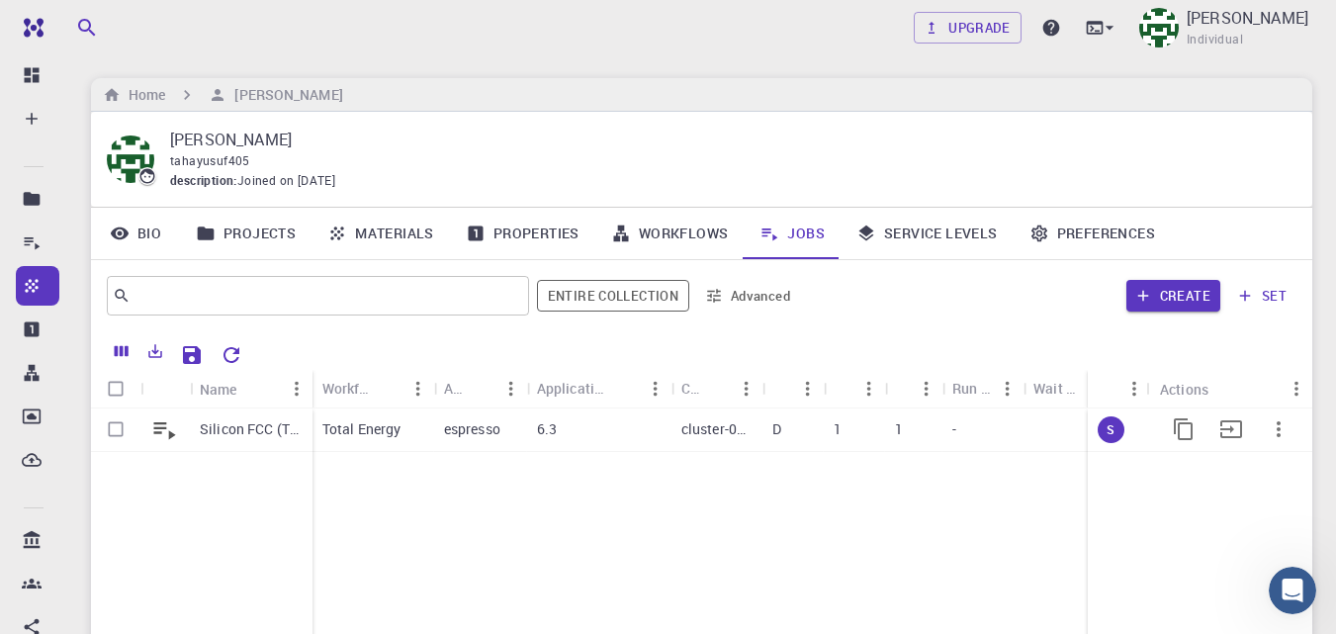
click at [1271, 437] on icon "button" at bounding box center [1278, 429] width 24 height 24
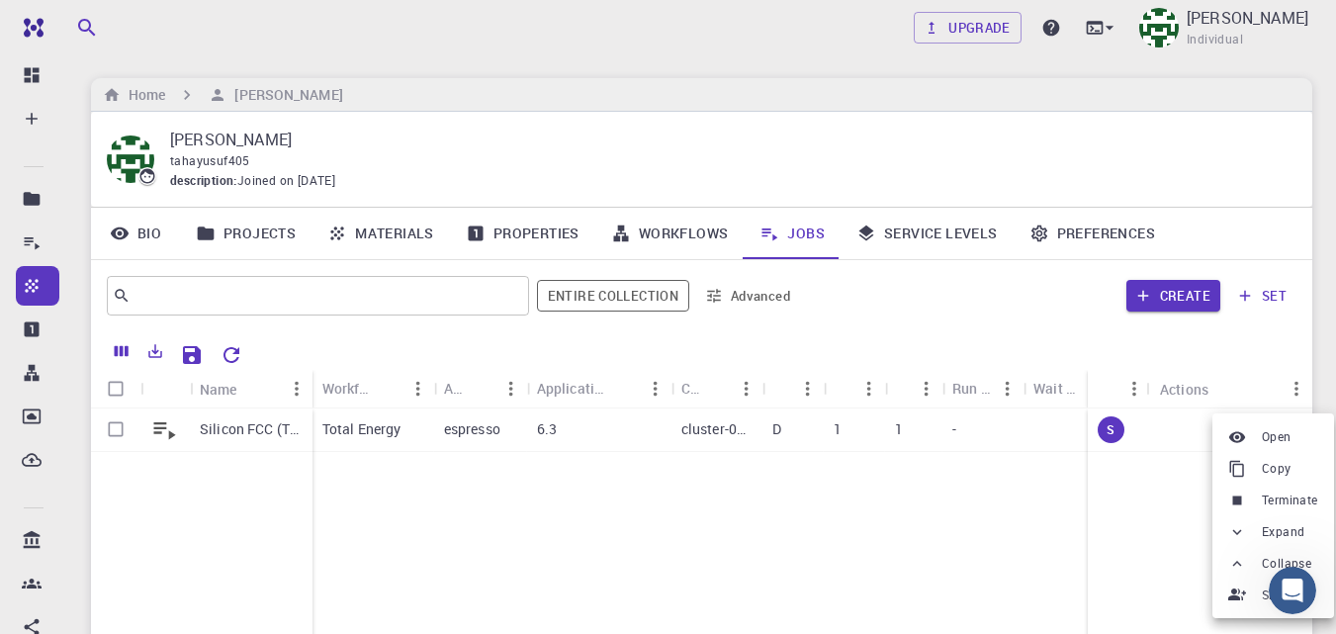
click at [1284, 495] on span "Terminate" at bounding box center [1289, 500] width 56 height 20
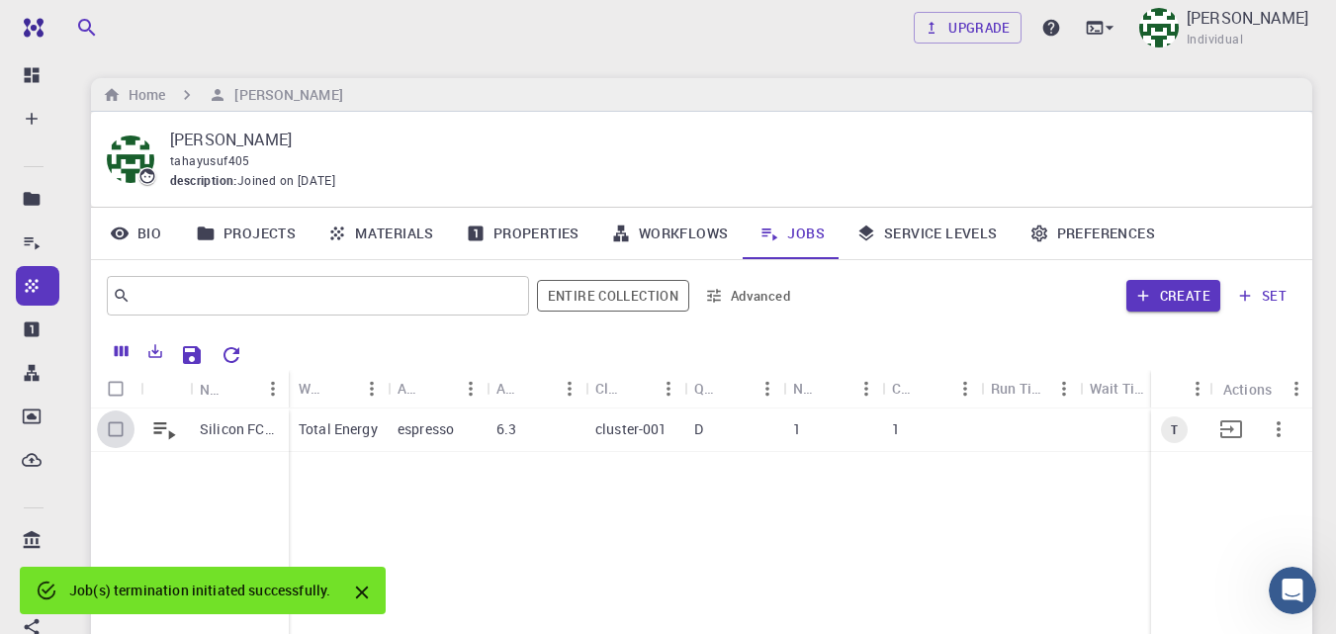
click at [115, 439] on input "Select row" at bounding box center [116, 429] width 38 height 38
checkbox input "true"
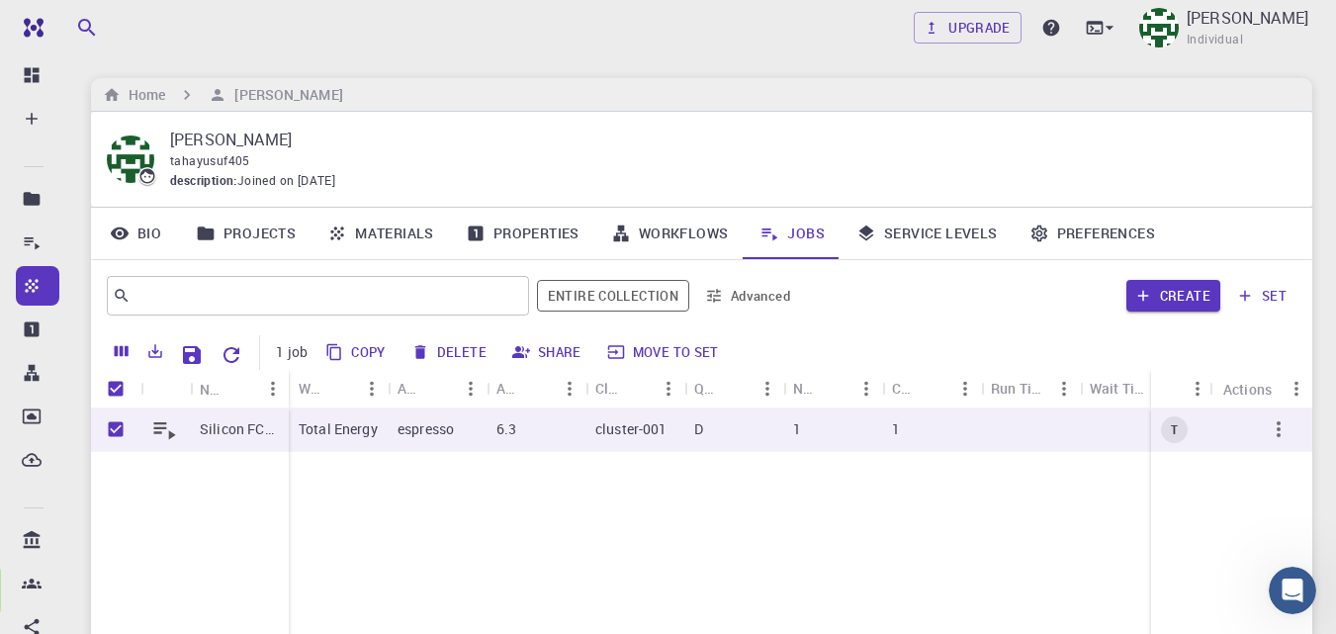
click at [472, 353] on button "Delete" at bounding box center [449, 352] width 89 height 32
checkbox input "false"
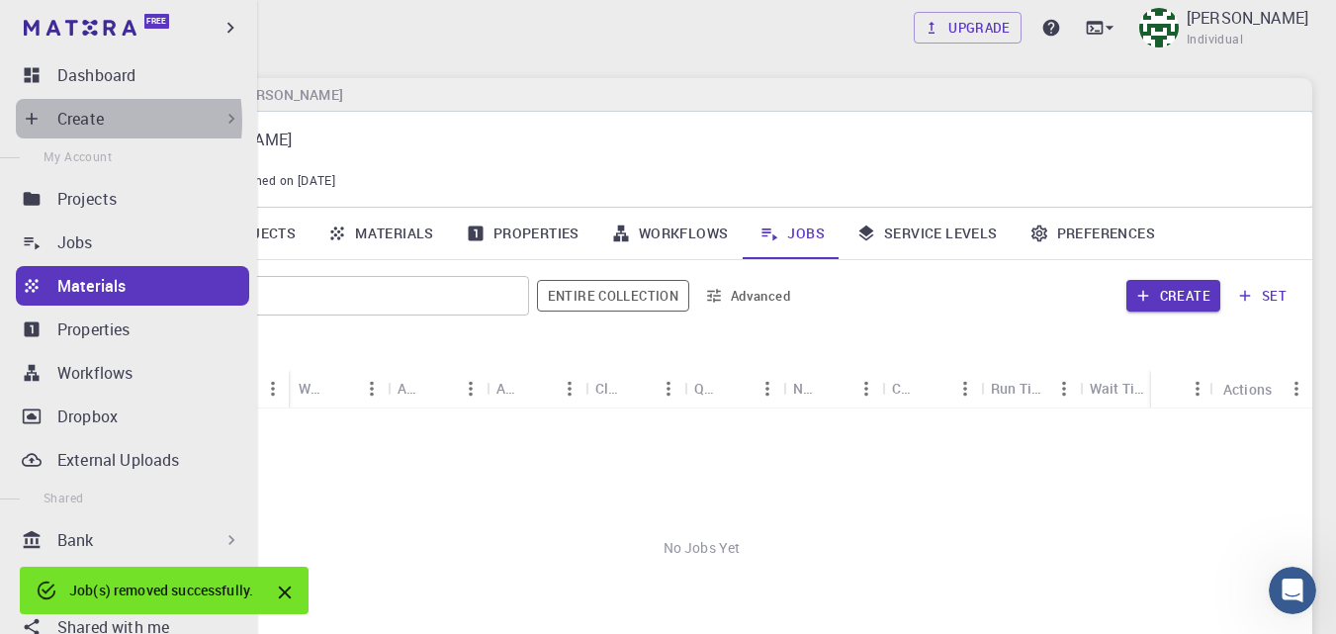
click at [67, 122] on p "Create" at bounding box center [80, 119] width 46 height 24
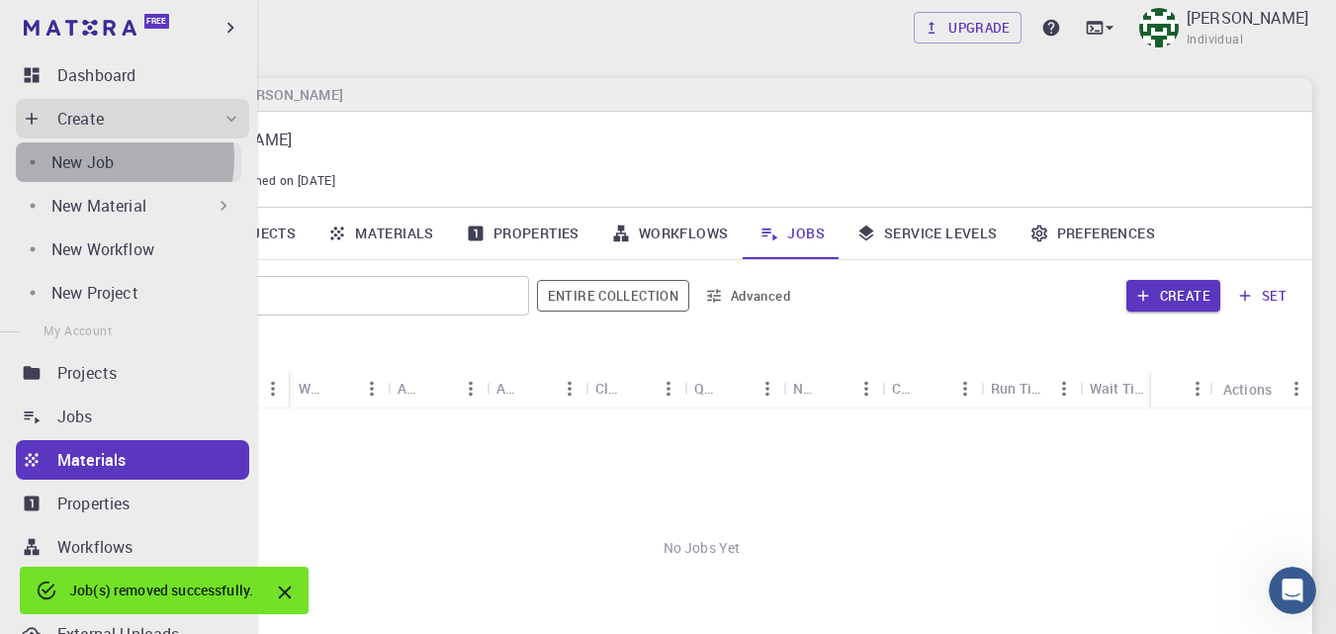
click at [109, 158] on p "New Job" at bounding box center [82, 162] width 62 height 24
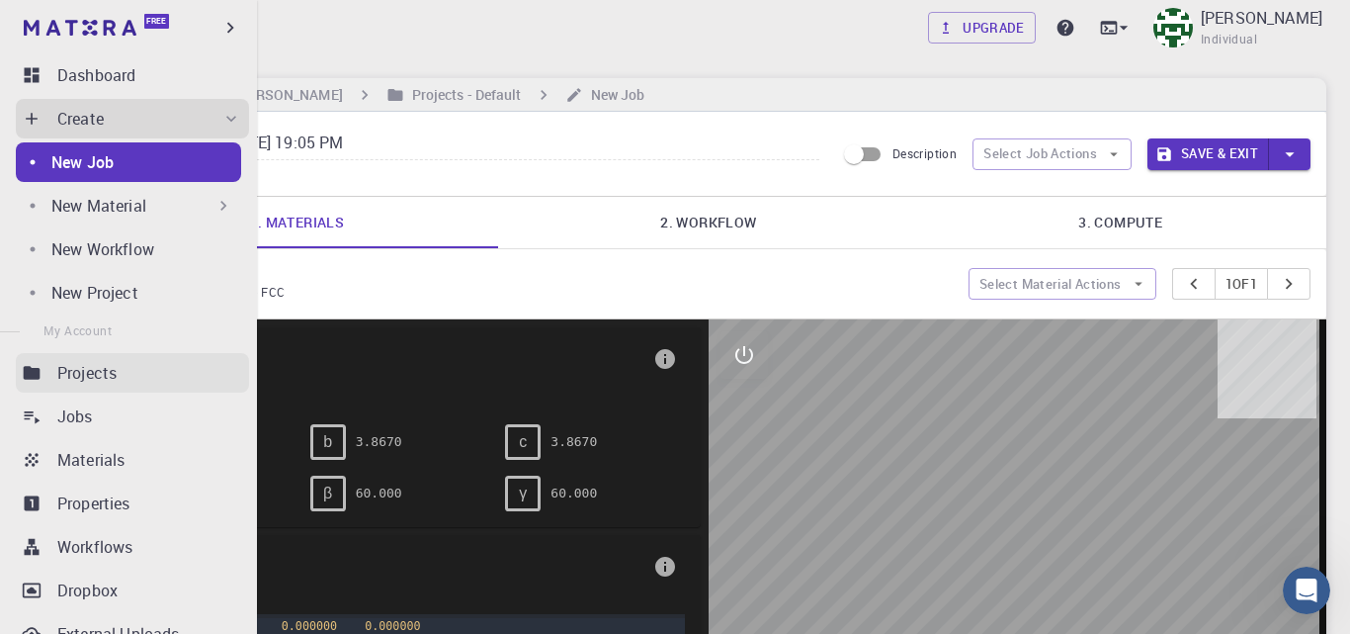
click at [123, 384] on div "Projects" at bounding box center [153, 373] width 192 height 24
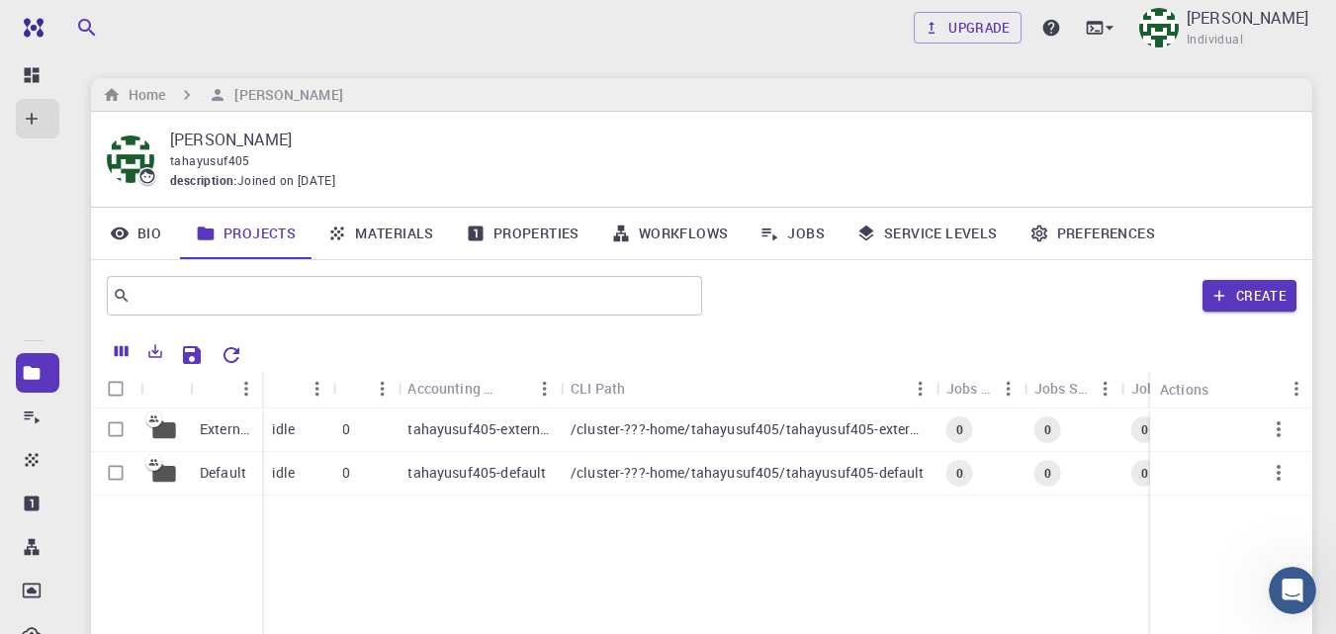
click at [451, 526] on div "External Default idle 0 tahayusuf405-external /cluster-???-home/tahayusuf405/ta…" at bounding box center [768, 555] width 1354 height 294
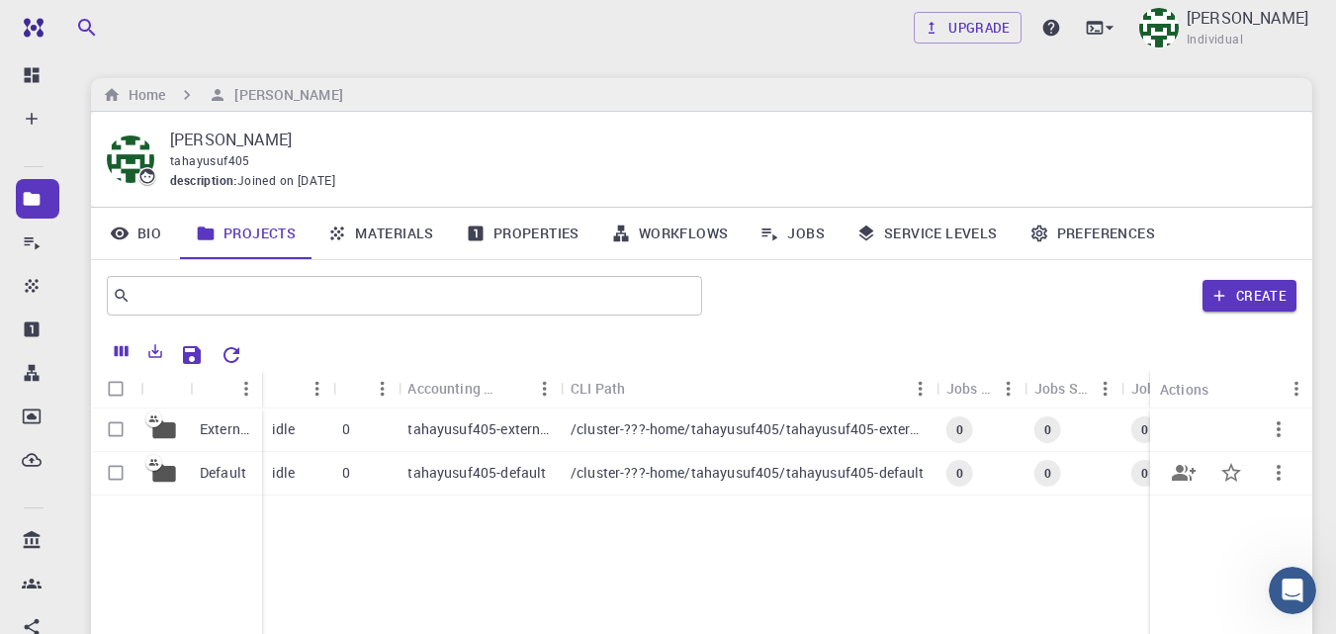
click at [284, 474] on p "idle" at bounding box center [284, 473] width 24 height 20
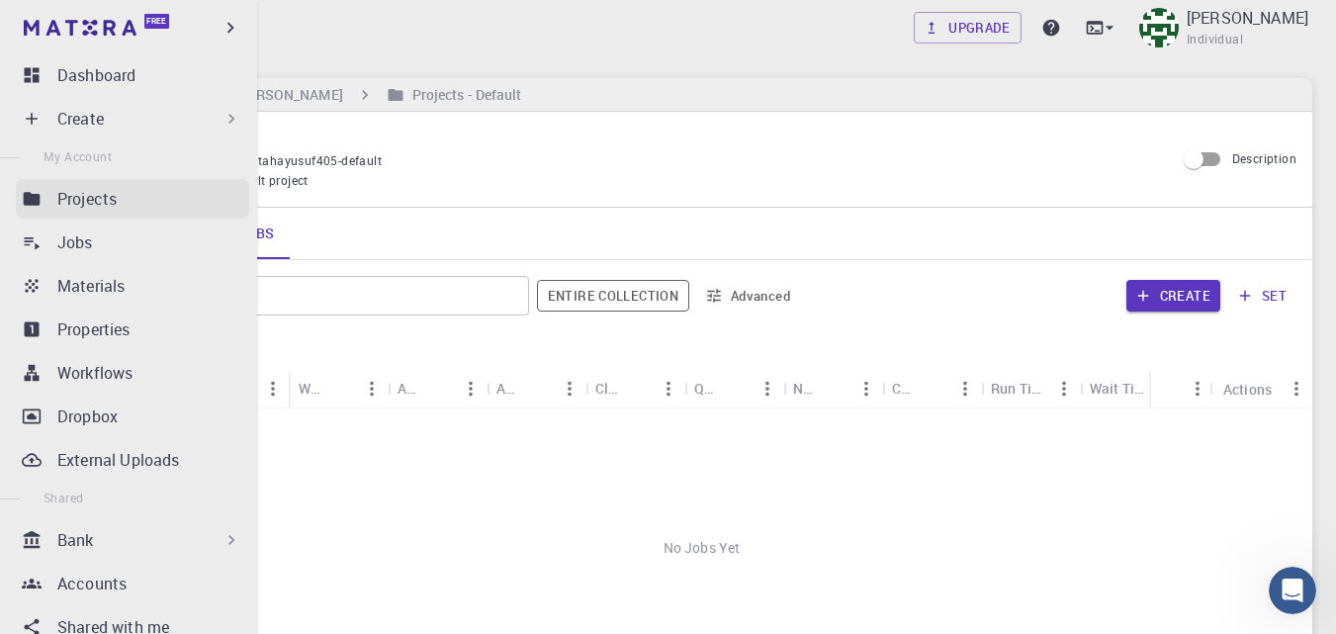
click at [94, 197] on p "Projects" at bounding box center [86, 199] width 59 height 24
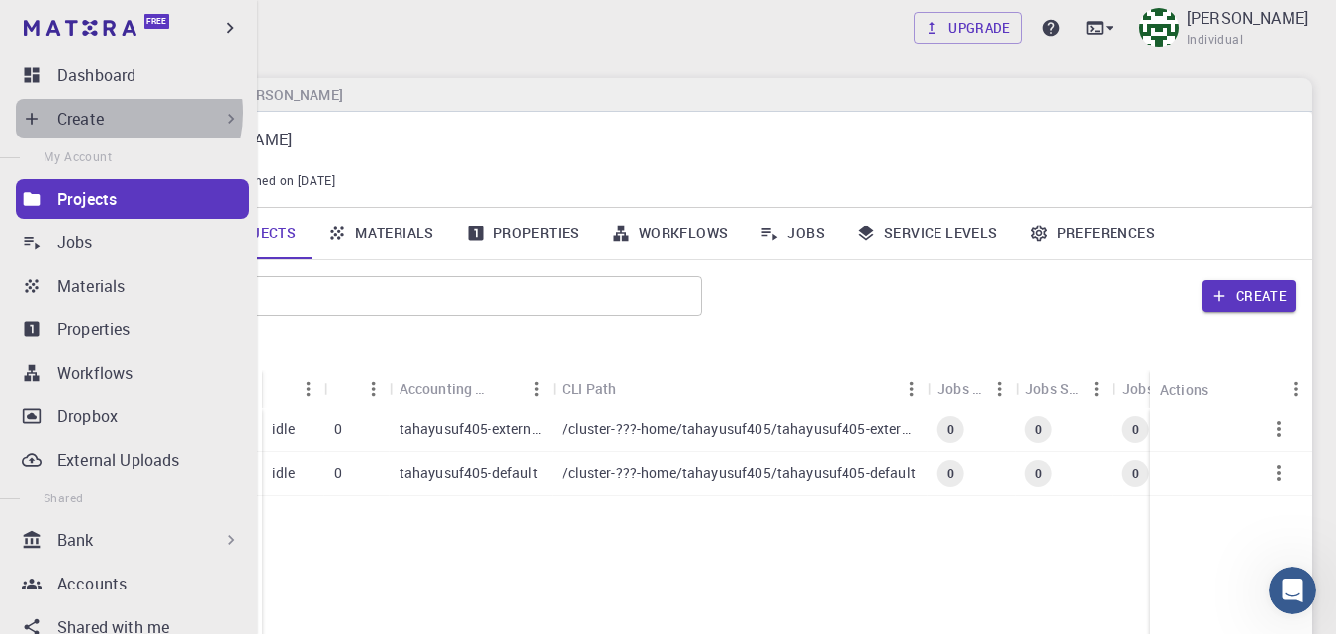
click at [116, 113] on div "Create" at bounding box center [149, 119] width 184 height 24
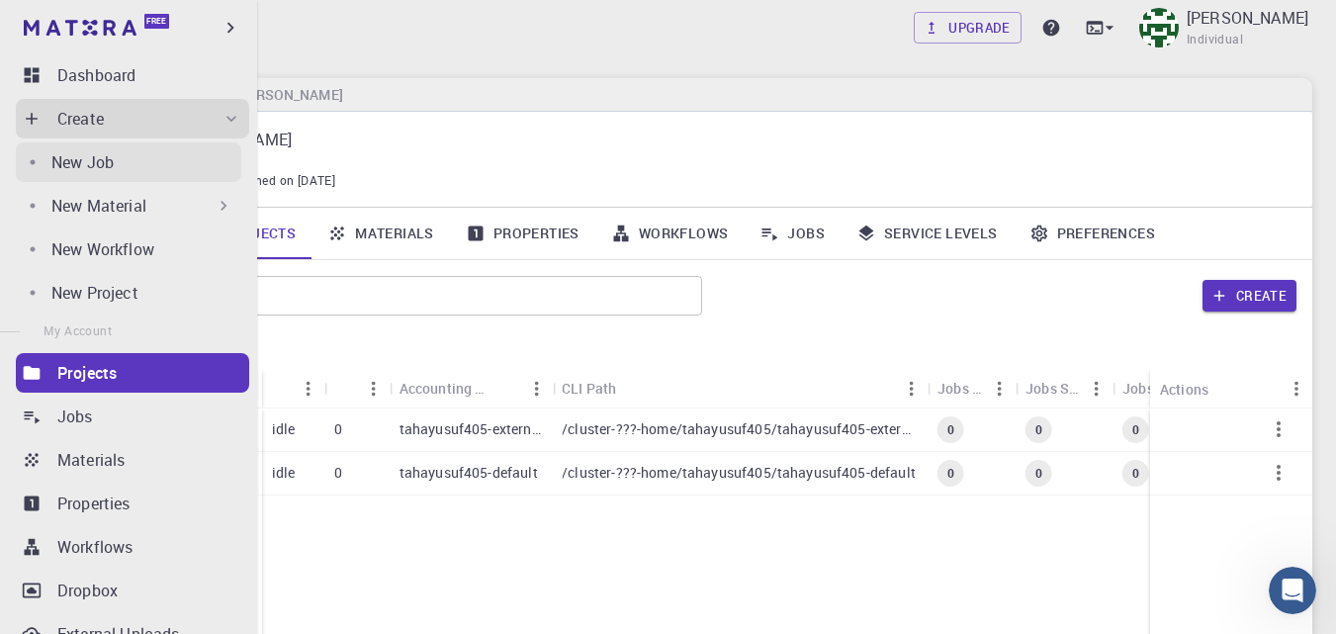
click at [135, 169] on div "New Job" at bounding box center [146, 162] width 190 height 24
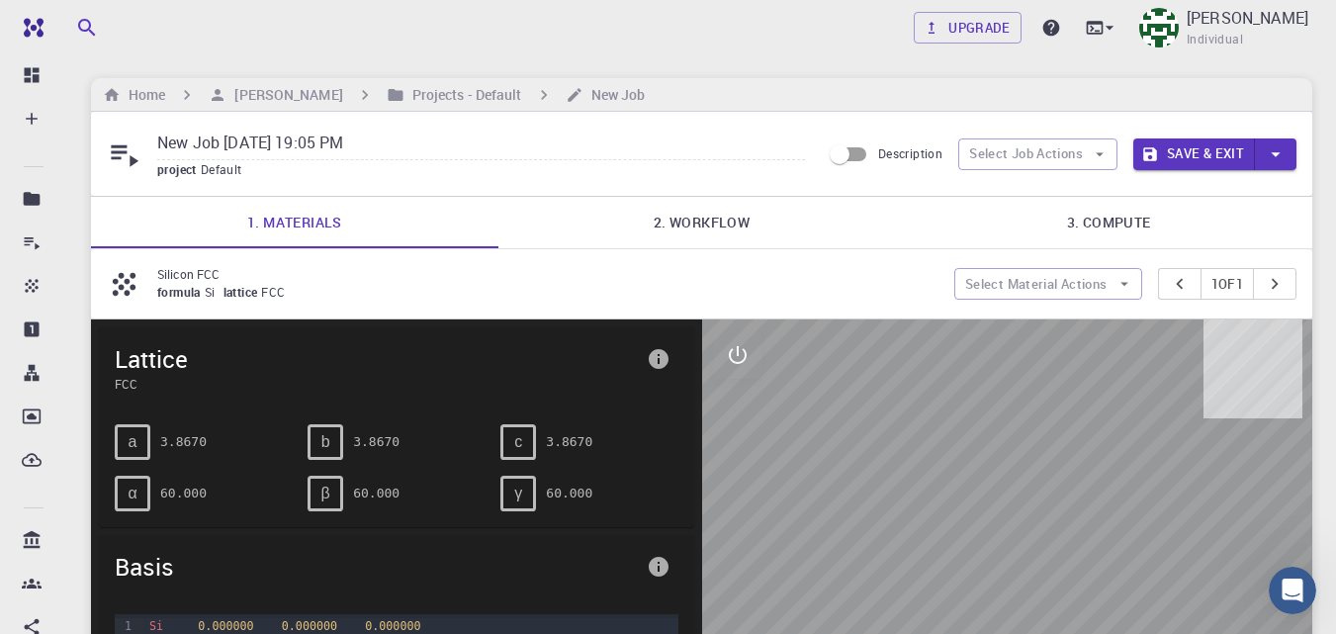
click at [1212, 231] on link "3. Compute" at bounding box center [1108, 222] width 407 height 51
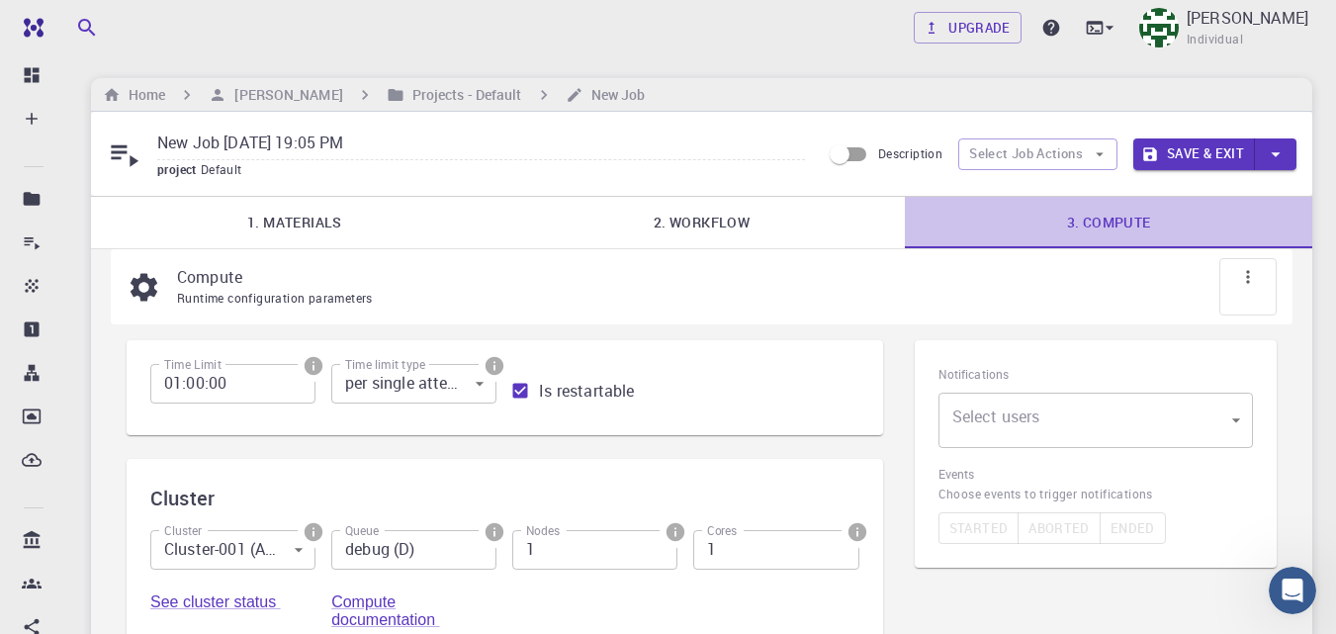
click at [1093, 218] on link "3. Compute" at bounding box center [1108, 222] width 407 height 51
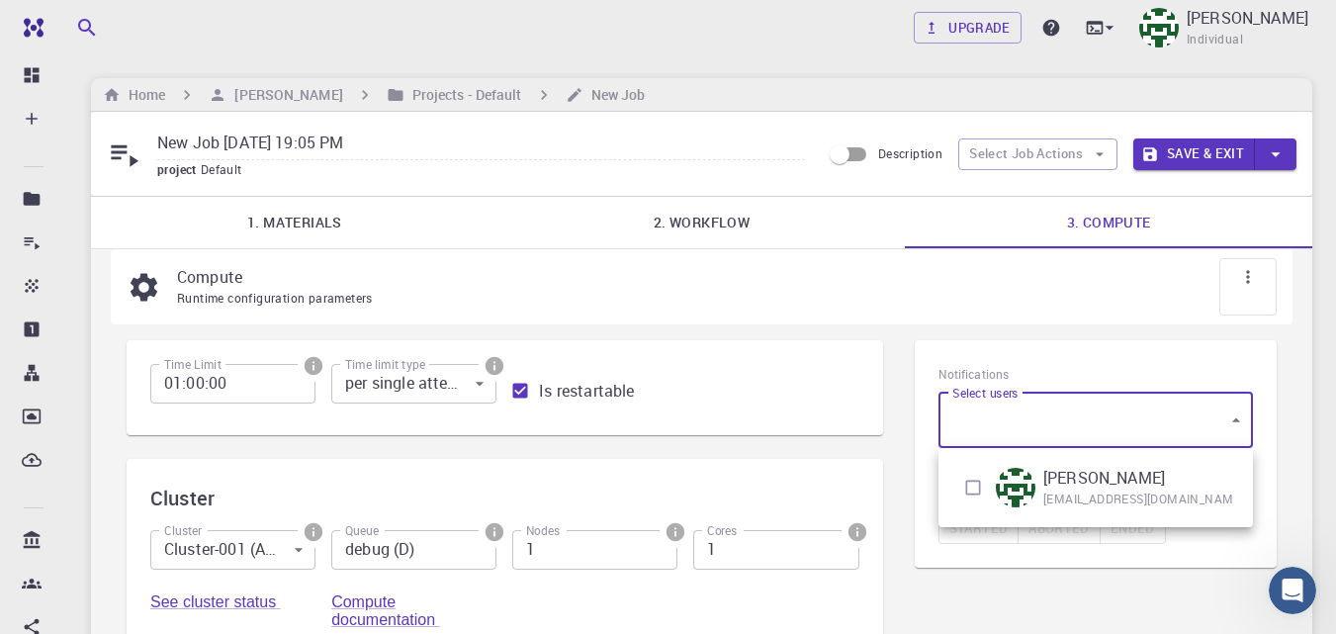
click at [1040, 422] on body "Free Dashboard Create New Job New Material Create Material Upload File Import f…" at bounding box center [668, 548] width 1336 height 1097
click at [971, 477] on input "checkbox" at bounding box center [973, 488] width 38 height 38
checkbox input "true"
type input "[object Object]"
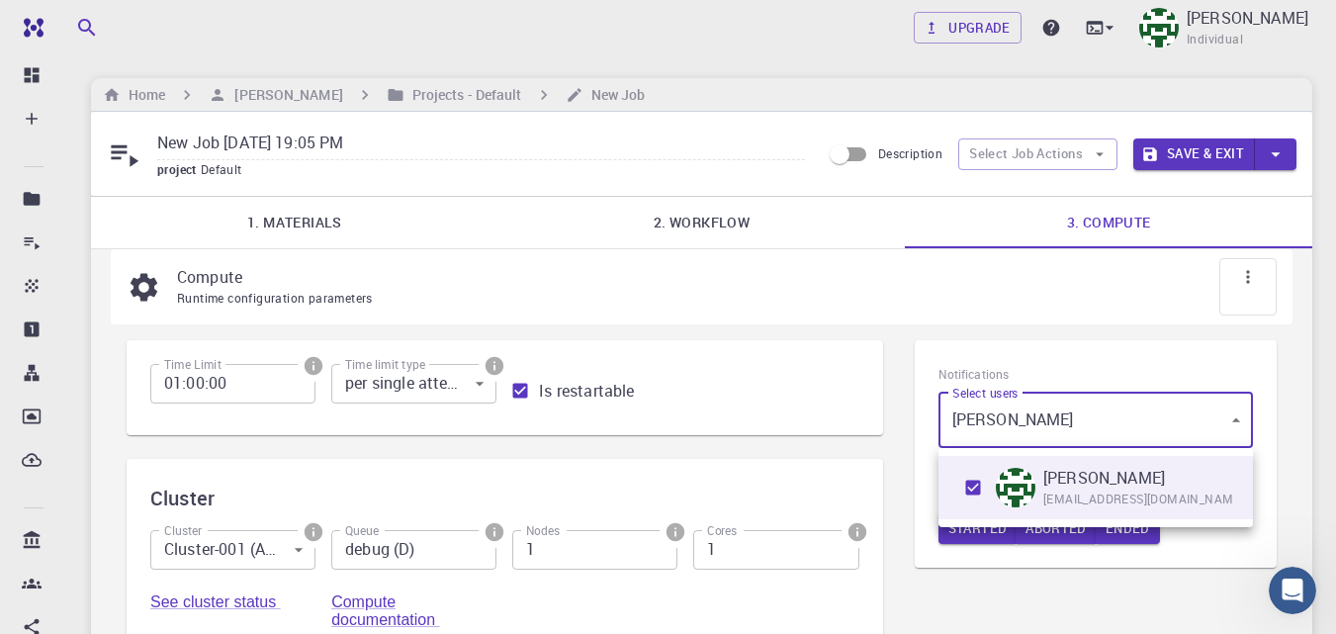
click at [1027, 313] on div at bounding box center [668, 317] width 1336 height 634
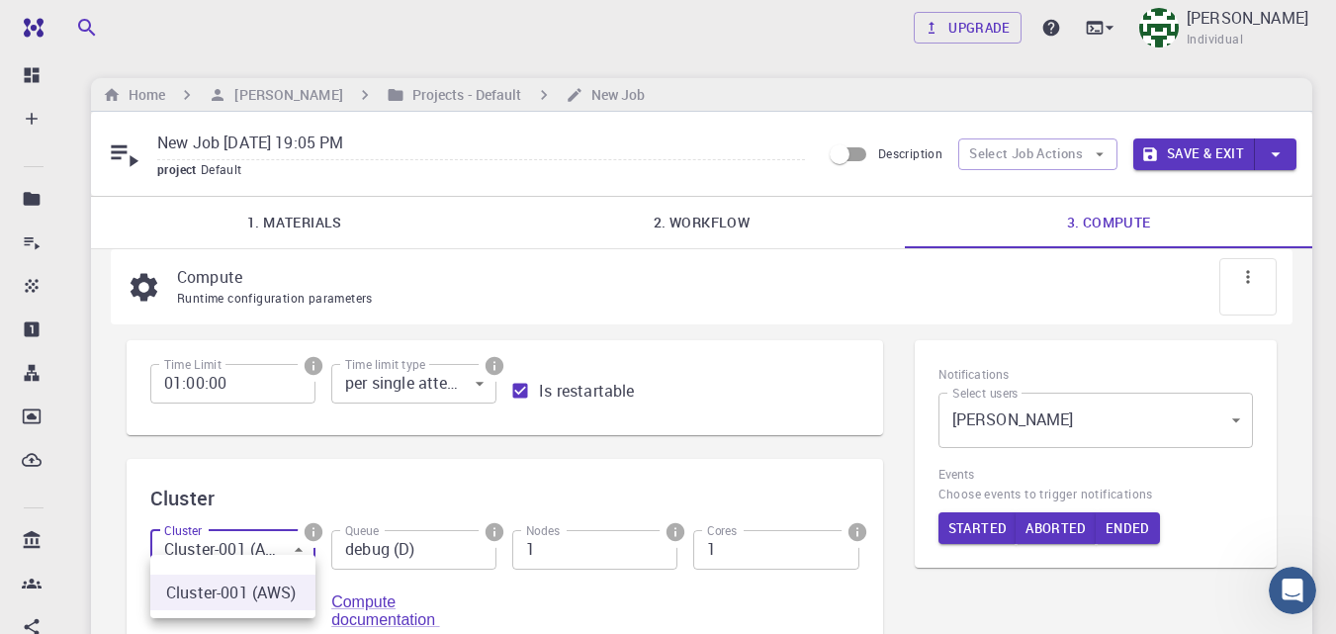
click at [260, 551] on body "Free Dashboard Create New Job New Material Create Material Upload File Import f…" at bounding box center [668, 548] width 1336 height 1097
click at [260, 553] on div at bounding box center [668, 317] width 1336 height 634
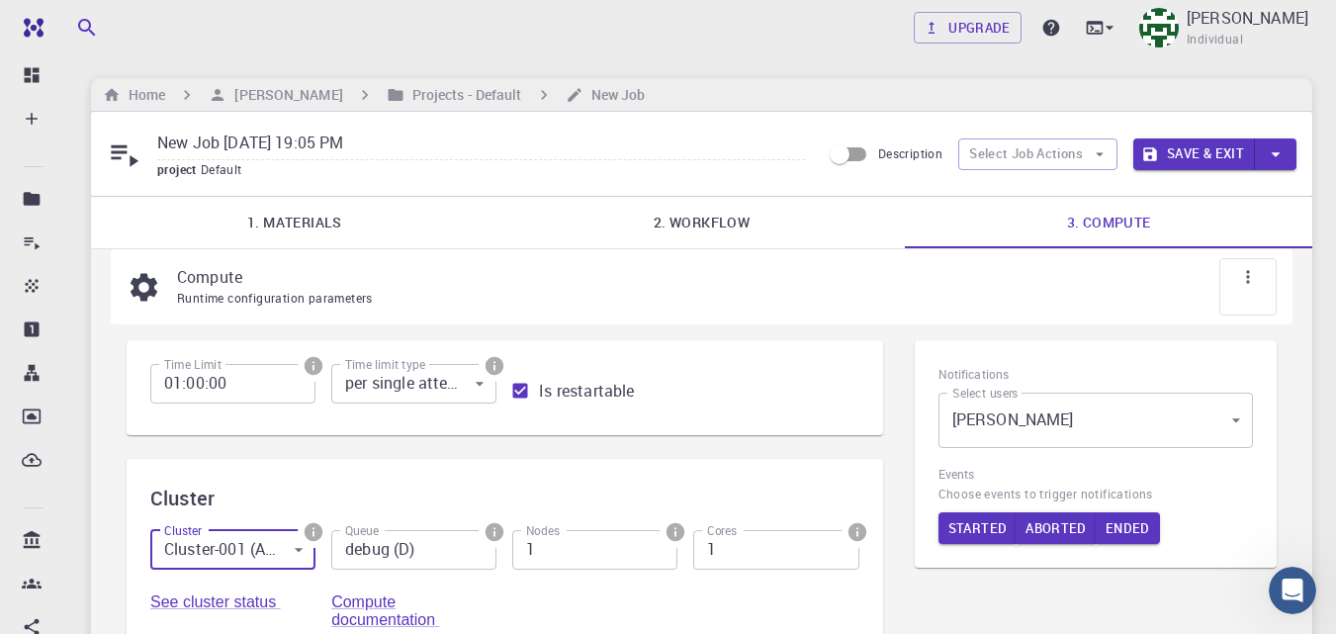
click at [479, 388] on body "Free Dashboard Create New Job New Material Create Material Upload File Import f…" at bounding box center [668, 548] width 1336 height 1097
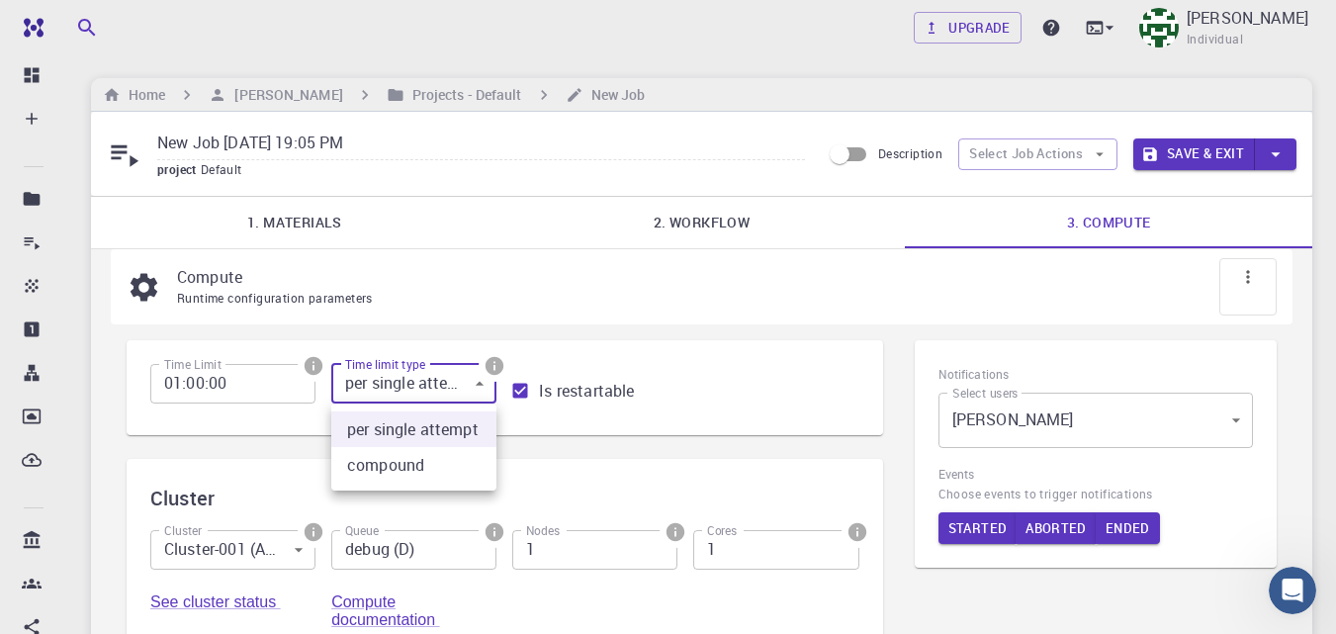
click at [479, 387] on div at bounding box center [668, 317] width 1336 height 634
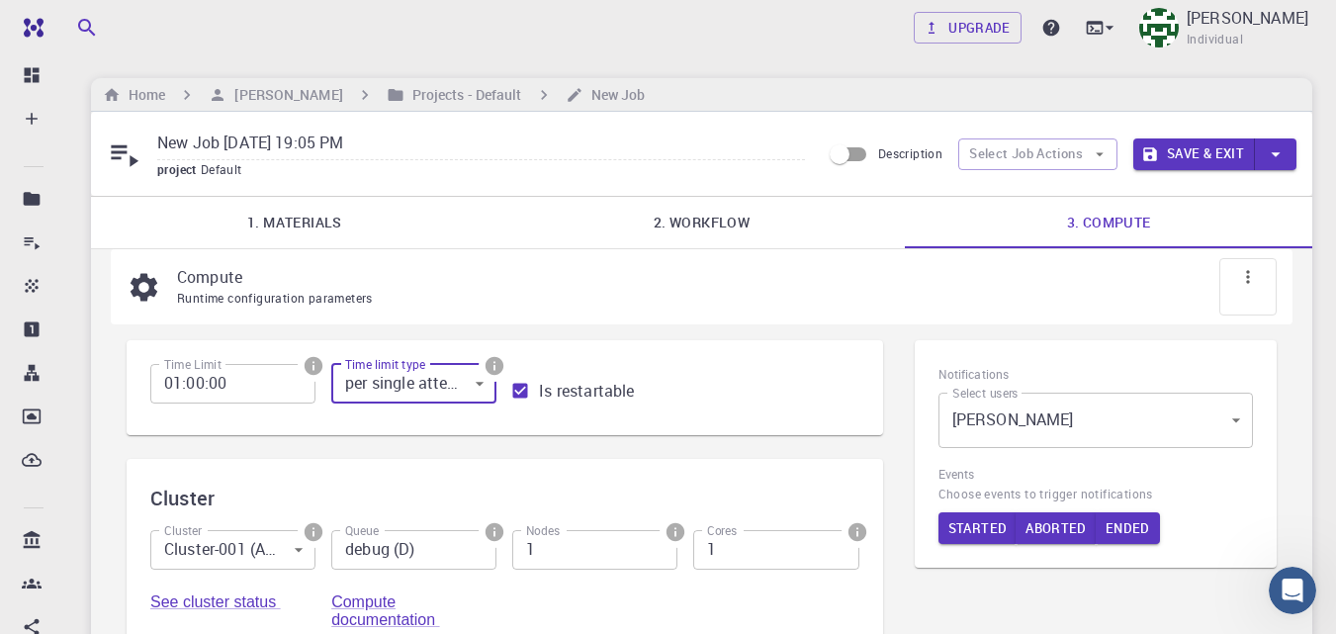
click at [566, 457] on div "Time Limit 01:00:00 Time Limit Time limit type per single attempt 0 Time limit …" at bounding box center [505, 628] width 756 height 577
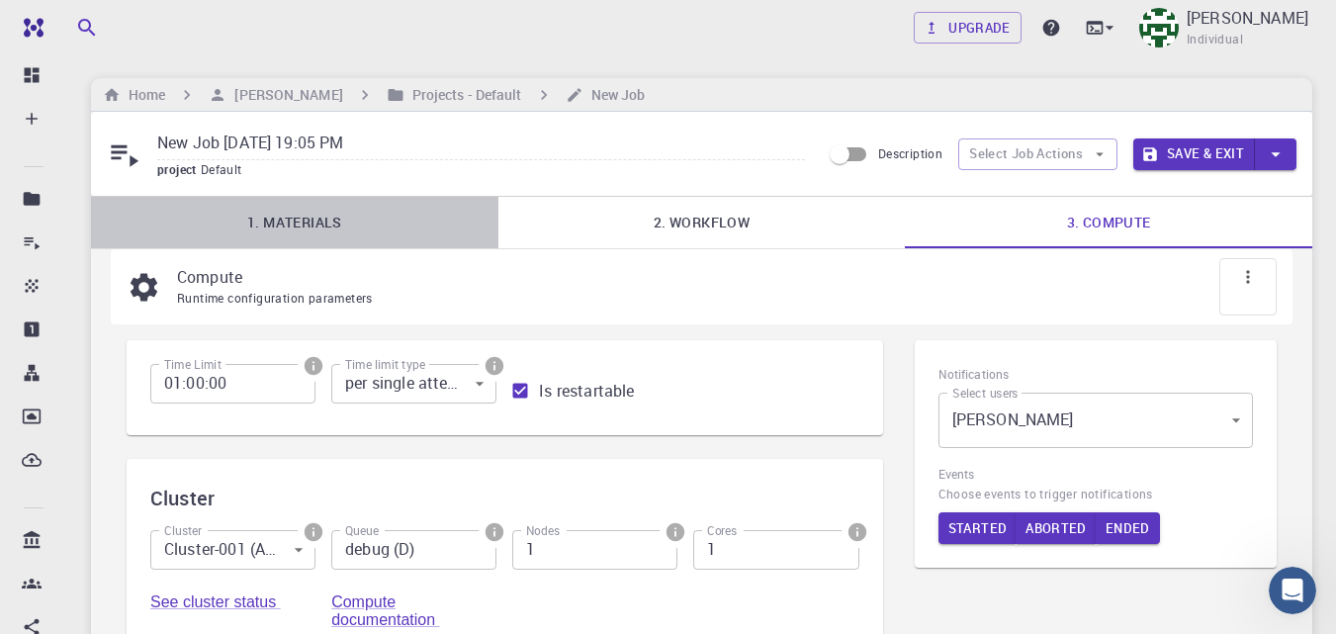
drag, startPoint x: 281, startPoint y: 243, endPoint x: 299, endPoint y: 223, distance: 26.6
click at [282, 243] on link "1. Materials" at bounding box center [294, 222] width 407 height 51
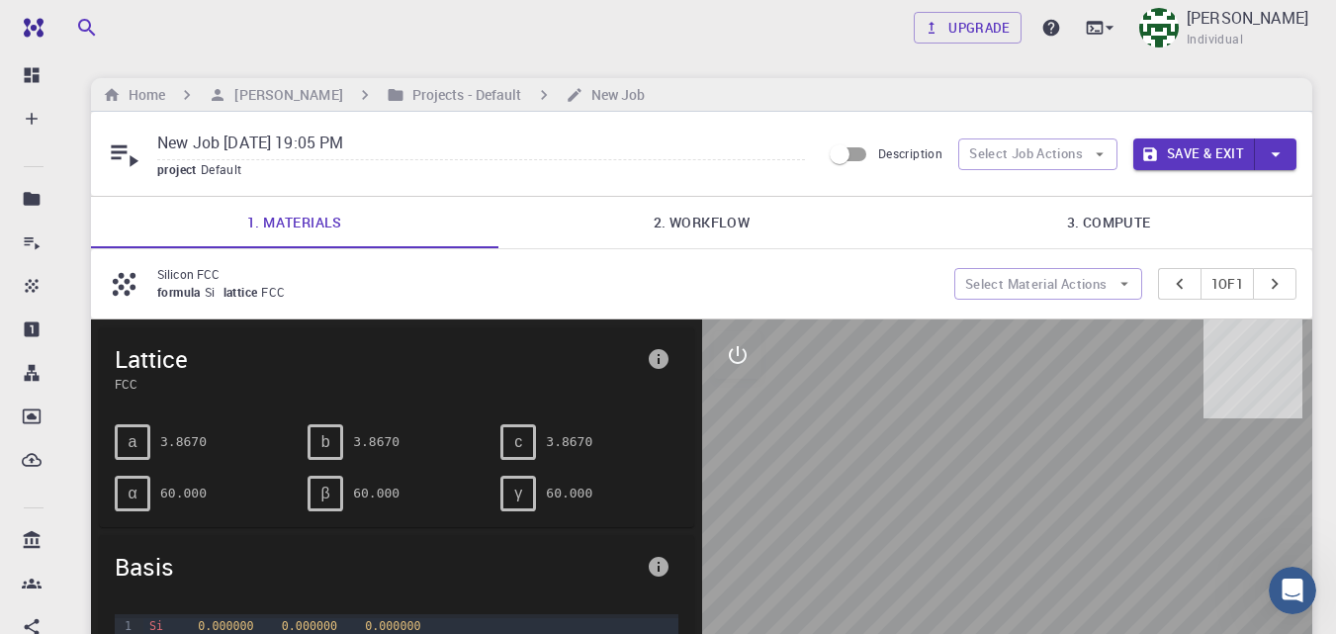
click at [1153, 220] on link "3. Compute" at bounding box center [1108, 222] width 407 height 51
